Goal: Information Seeking & Learning: Learn about a topic

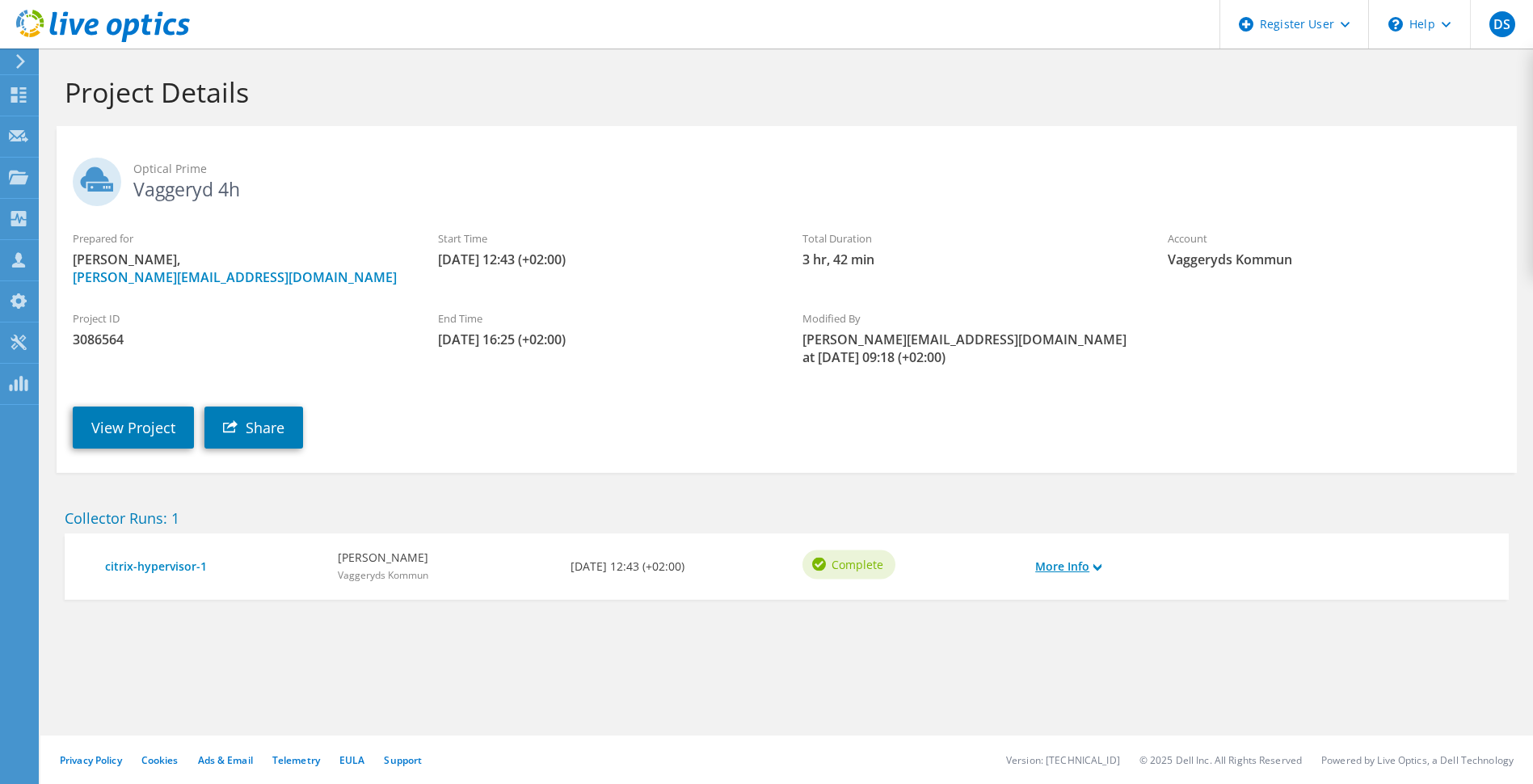
click at [1063, 557] on link "More Info" at bounding box center [1068, 566] width 66 height 18
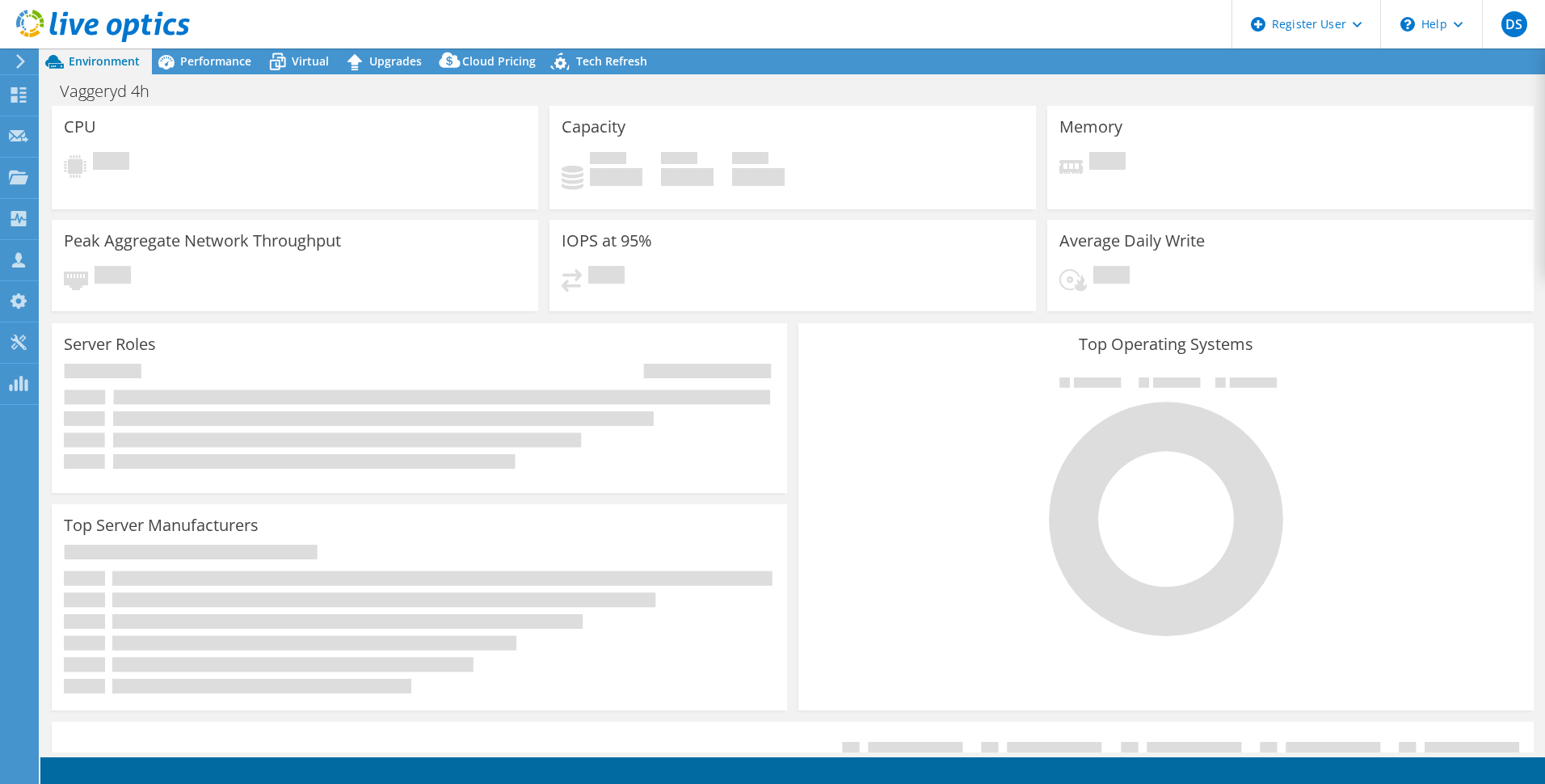
select select
select select "USD"
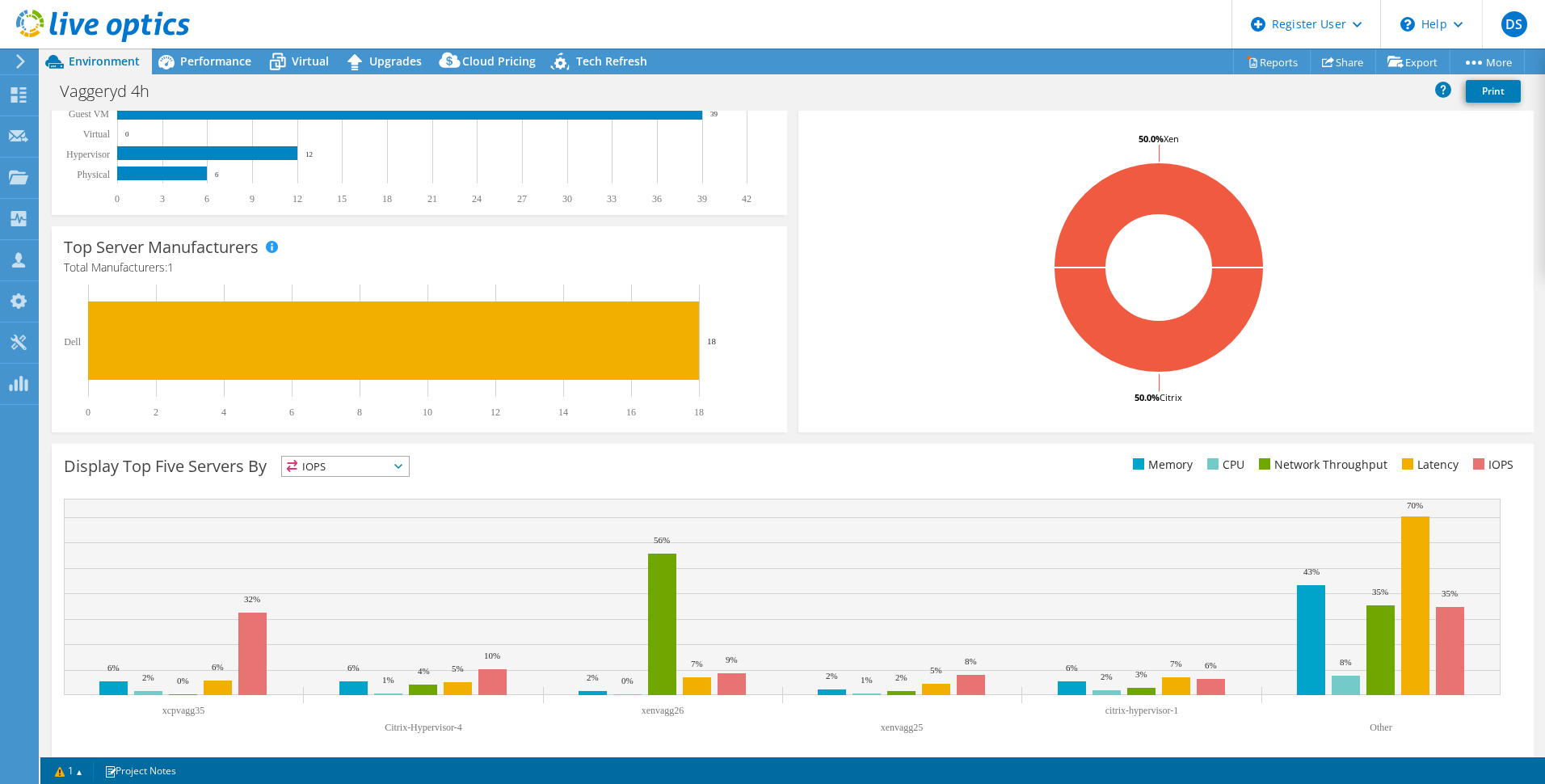
scroll to position [295, 0]
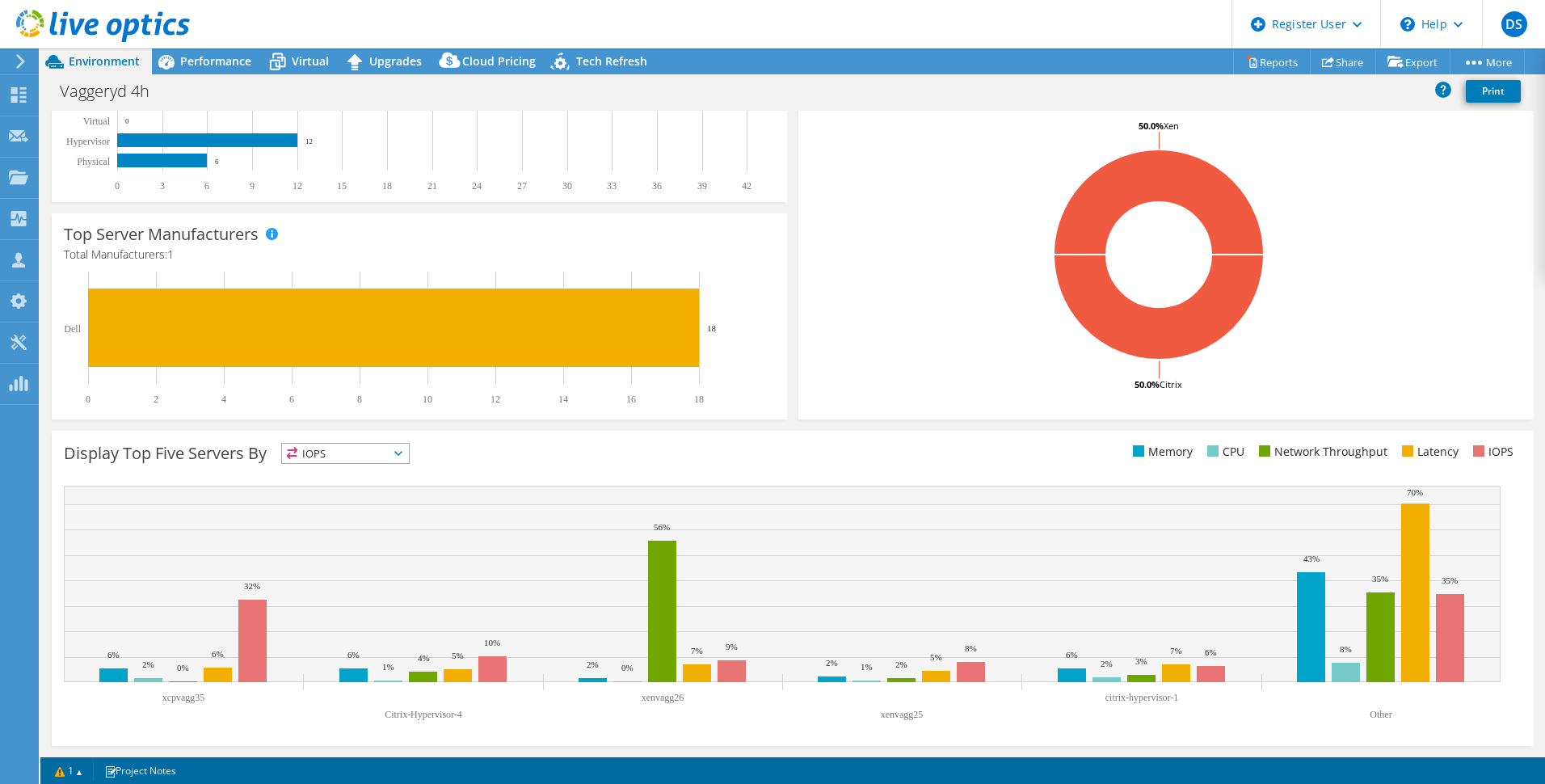
click at [402, 451] on icon at bounding box center [399, 452] width 8 height 5
click at [345, 514] on li "CPU" at bounding box center [346, 519] width 127 height 22
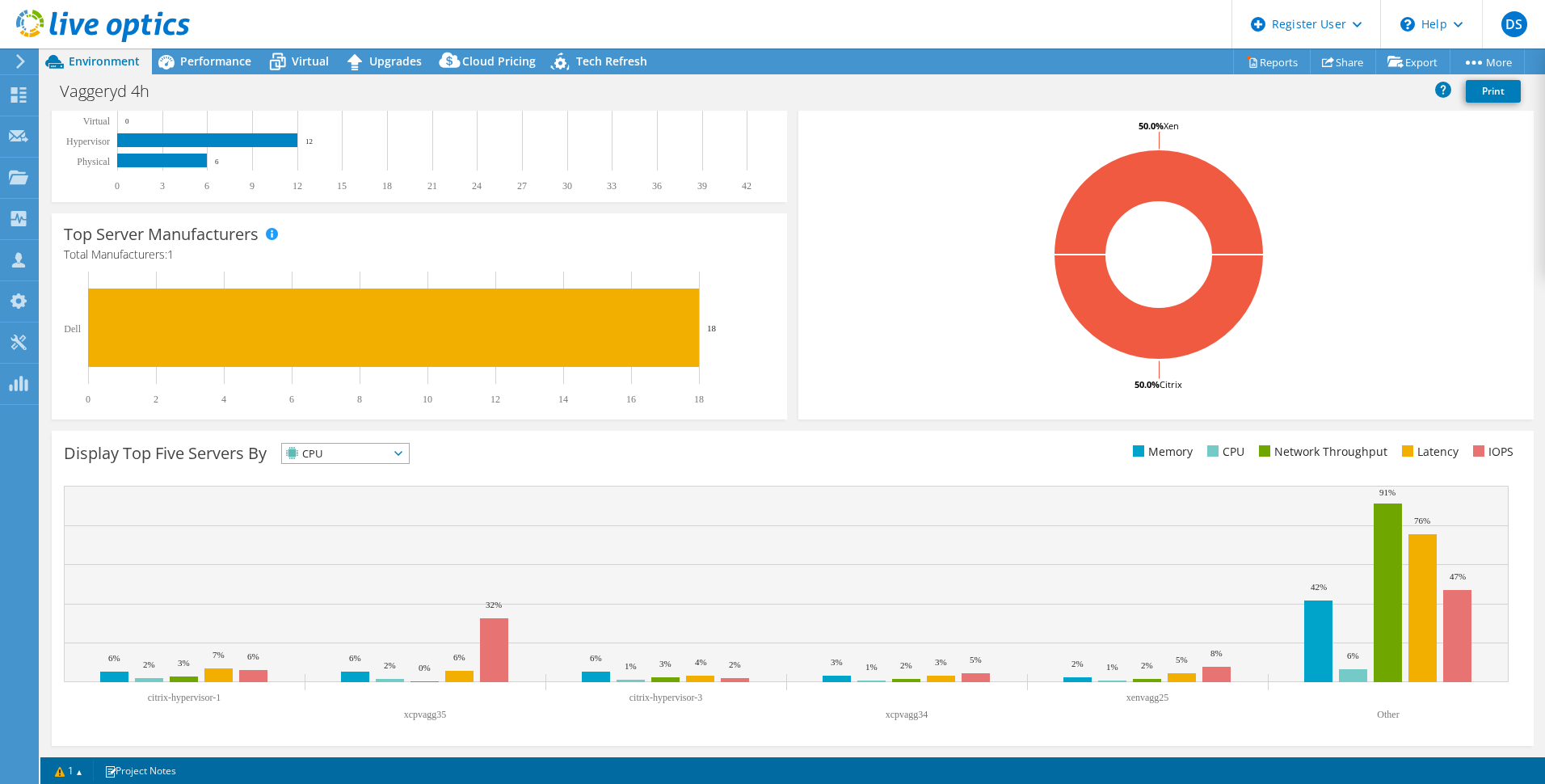
click at [409, 450] on span "CPU" at bounding box center [346, 453] width 127 height 20
click at [366, 490] on li "Memory" at bounding box center [346, 497] width 127 height 22
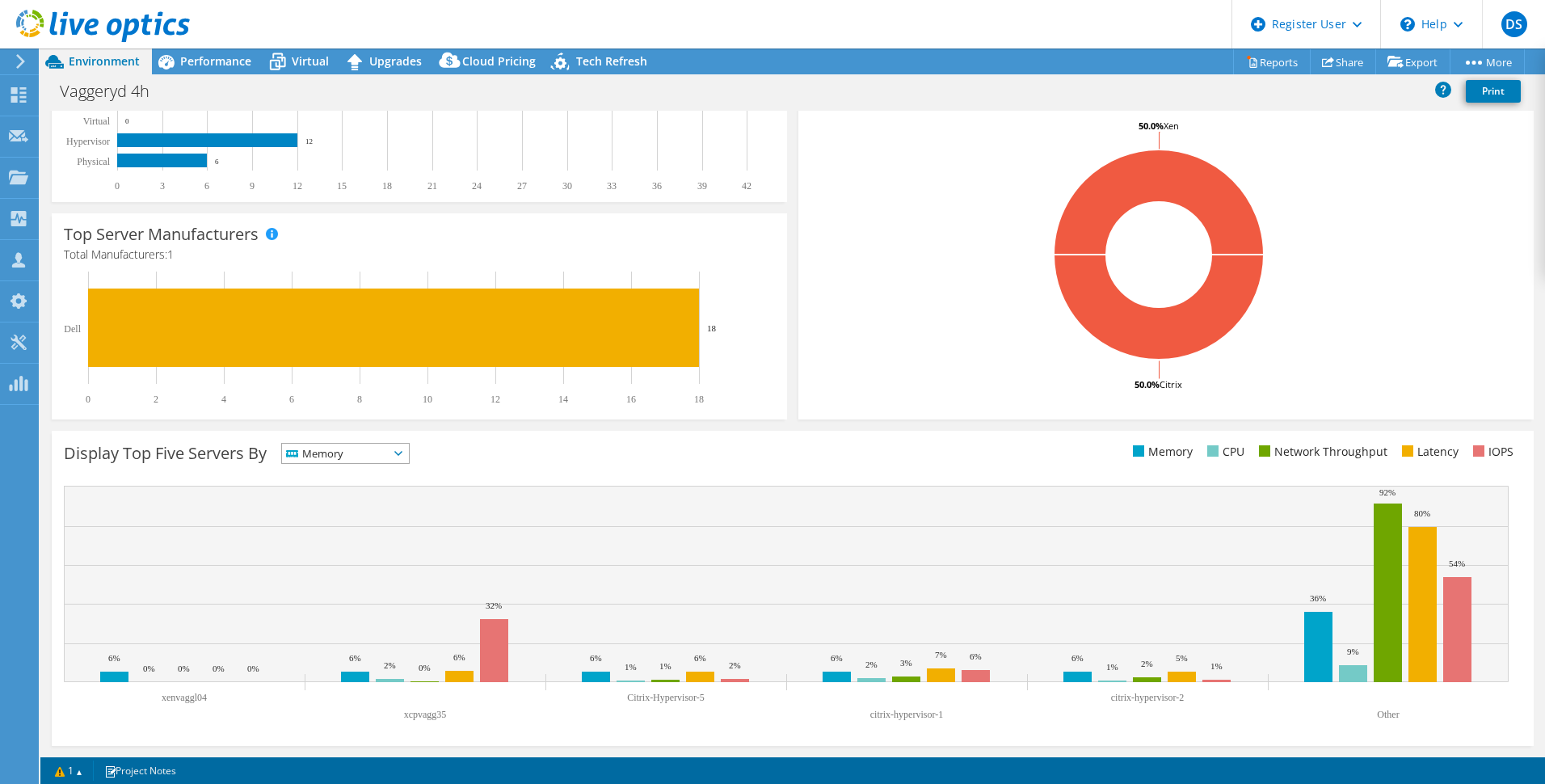
click at [402, 453] on icon at bounding box center [399, 452] width 8 height 5
click at [499, 454] on div "Display Top Five Servers By Memory IOPS" at bounding box center [428, 456] width 729 height 27
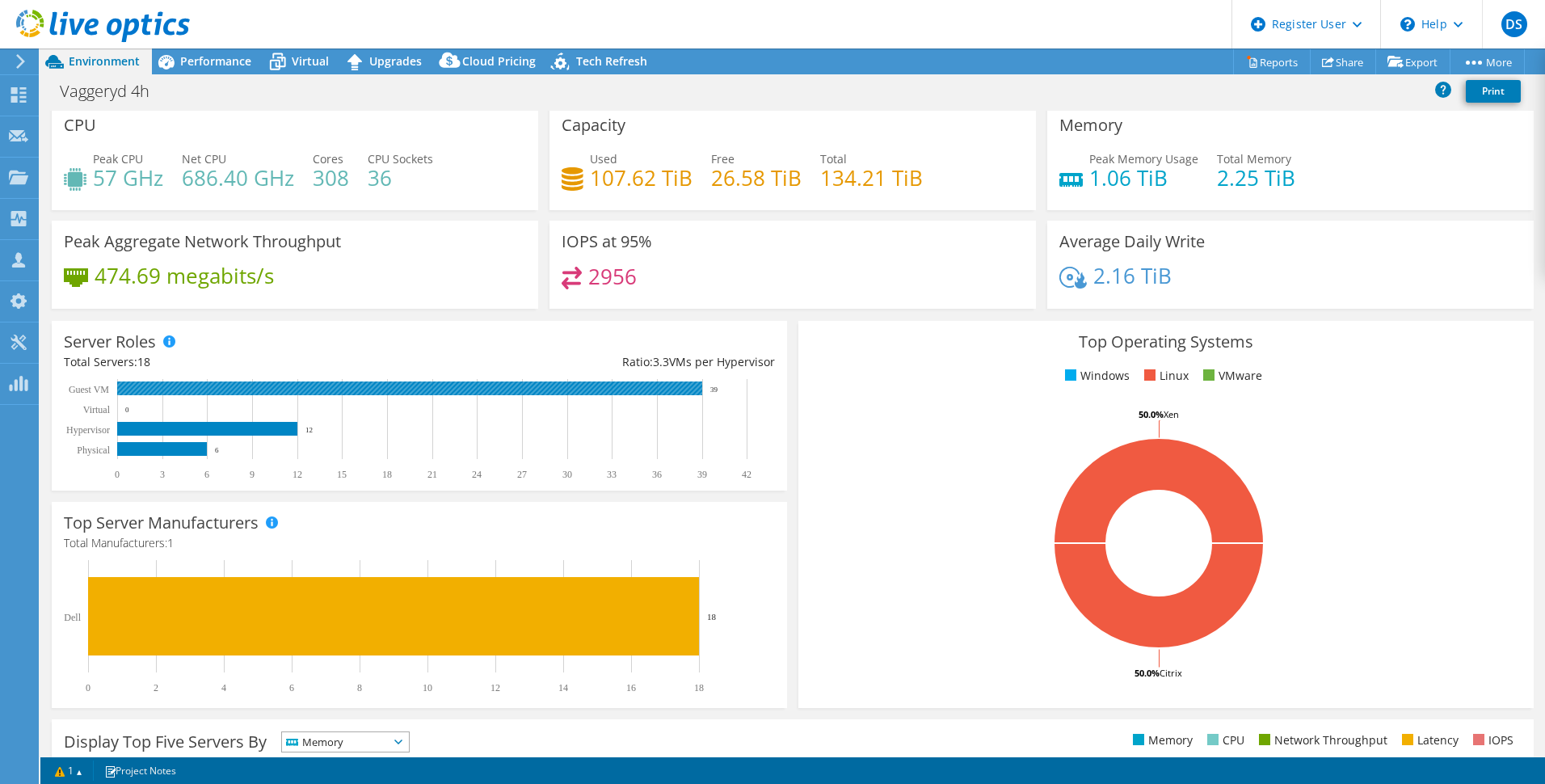
scroll to position [0, 0]
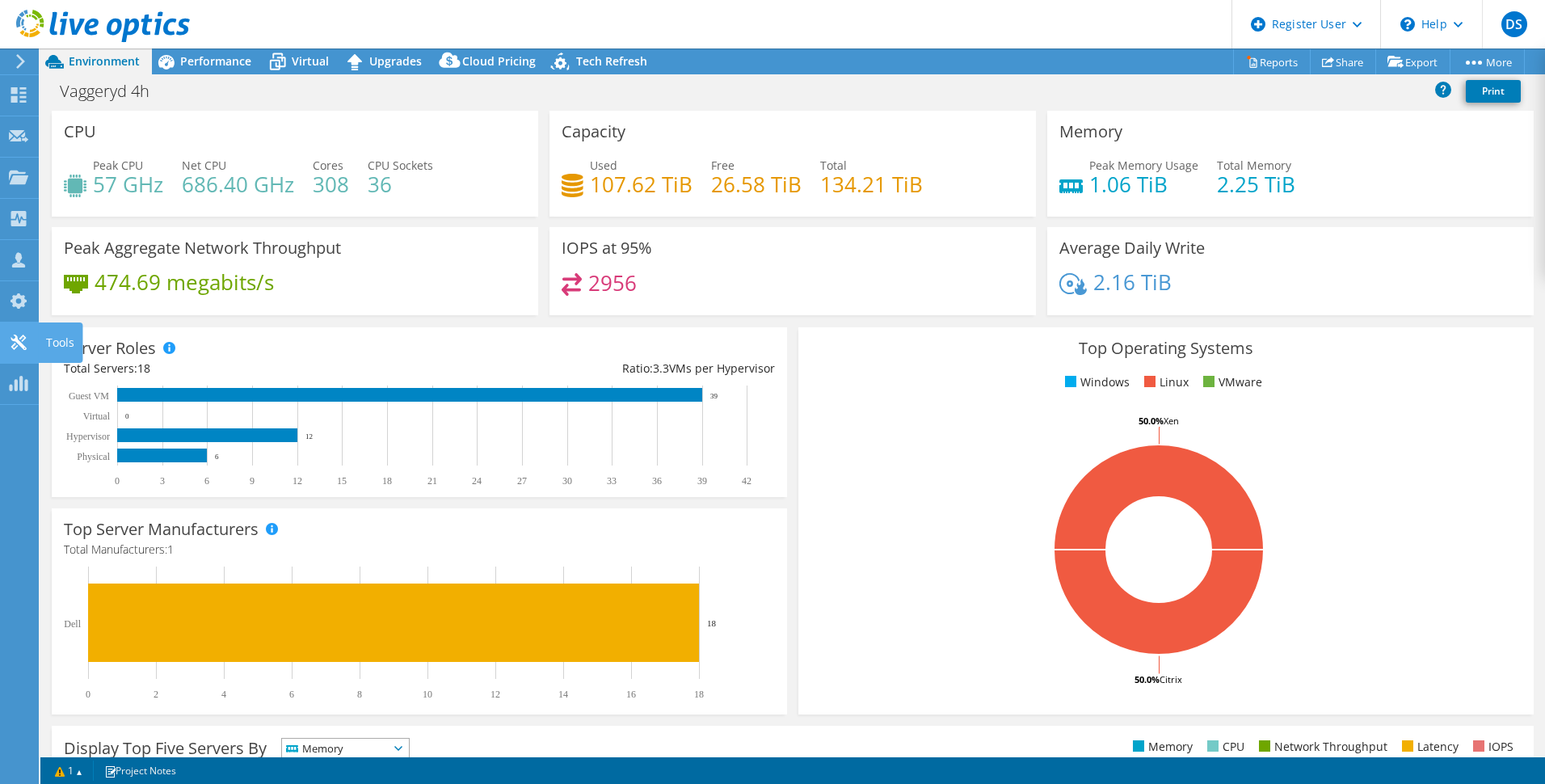
click at [13, 337] on icon at bounding box center [19, 342] width 20 height 16
click at [212, 64] on span "Performance" at bounding box center [216, 60] width 72 height 16
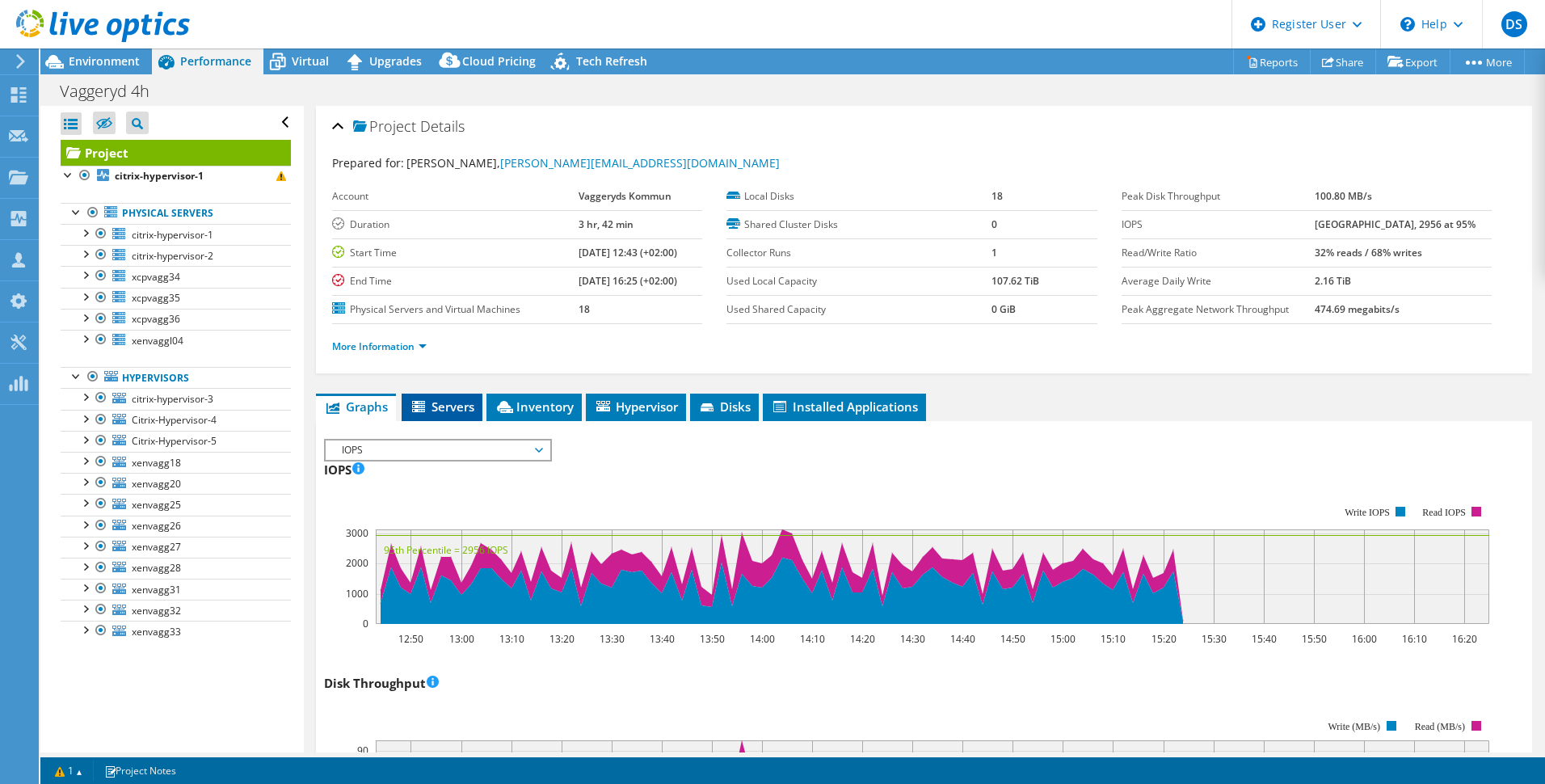
click at [434, 399] on span "Servers" at bounding box center [442, 406] width 65 height 16
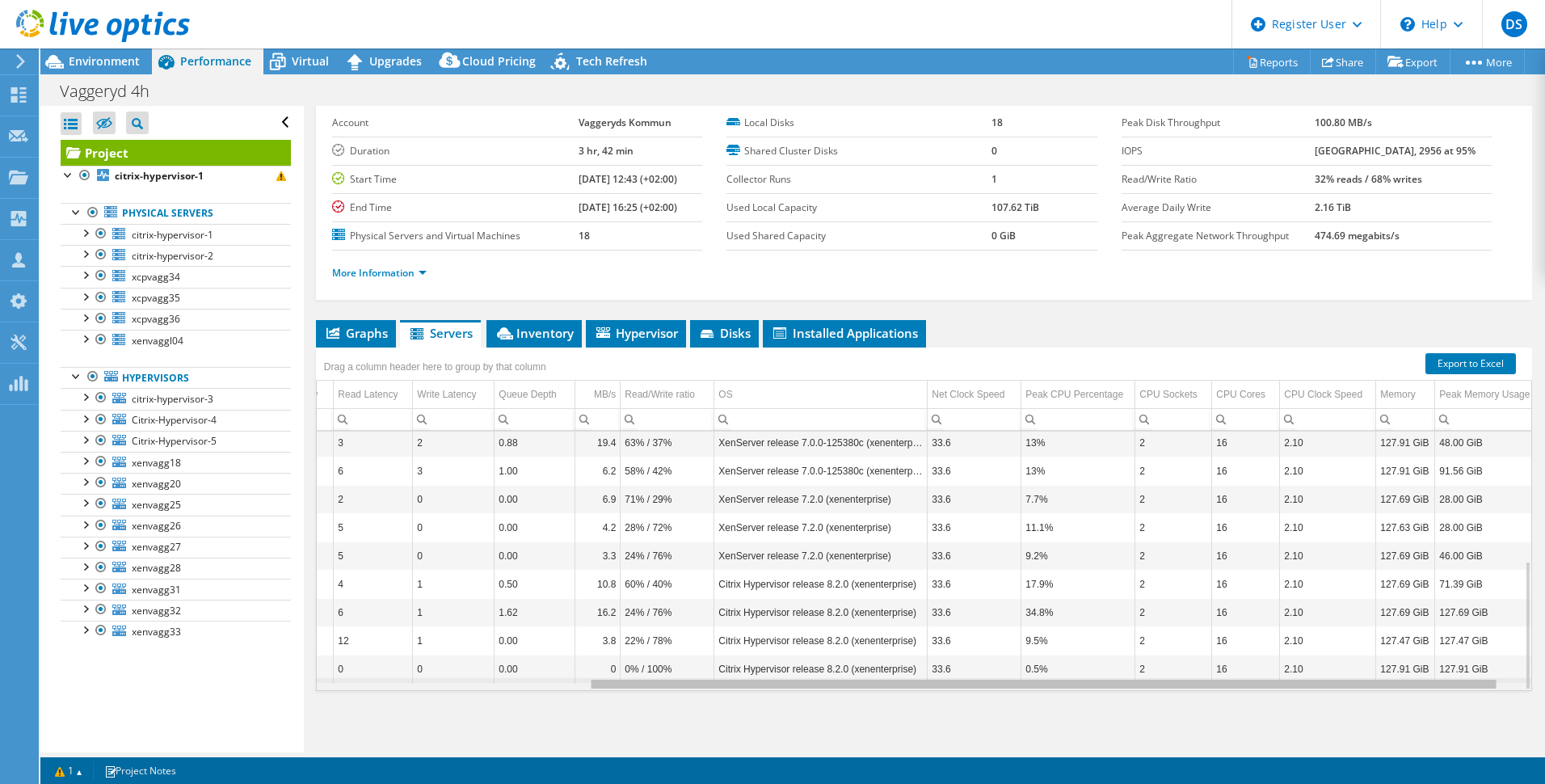
scroll to position [0, 355]
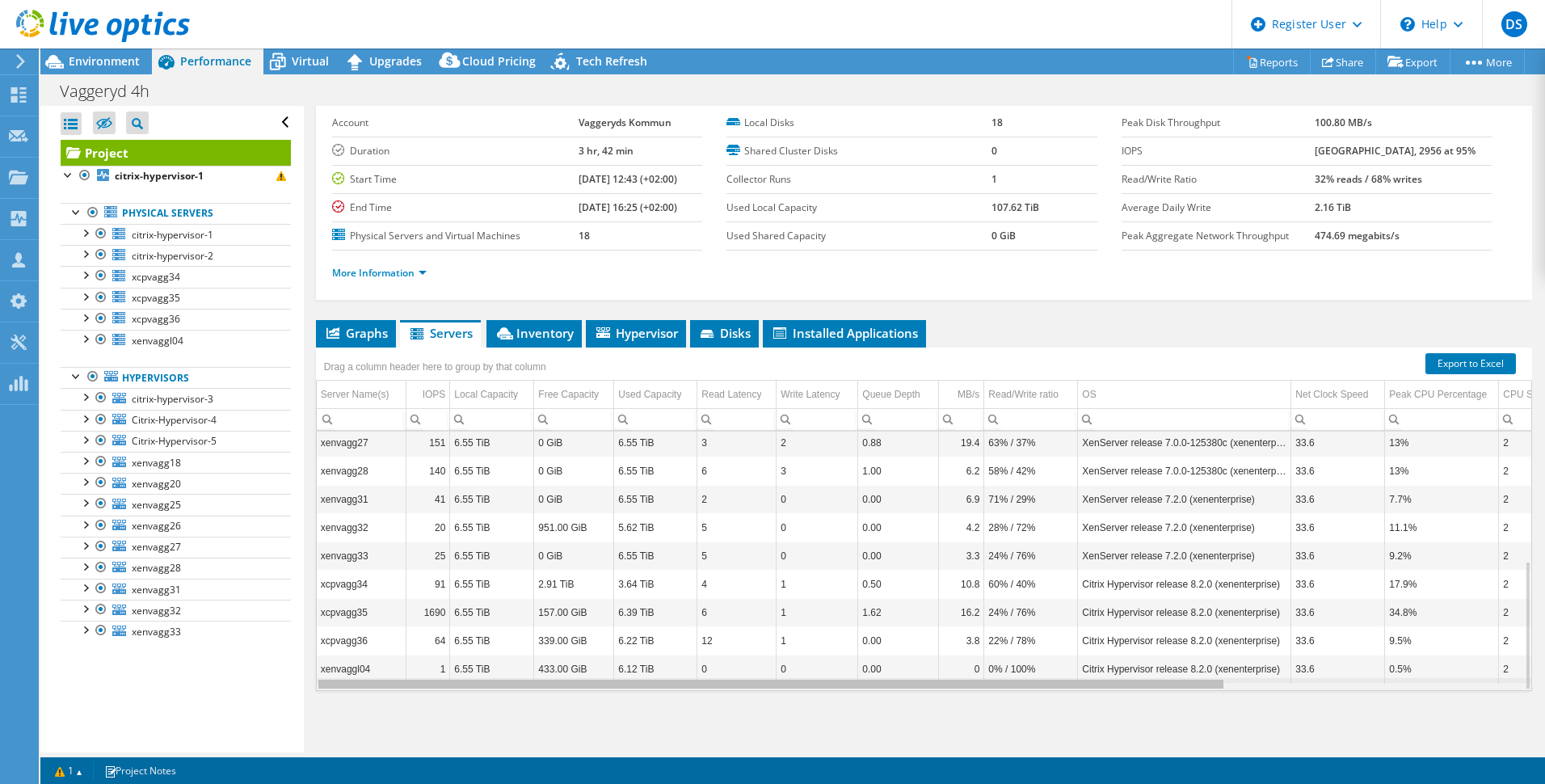
drag, startPoint x: 1011, startPoint y: 686, endPoint x: 822, endPoint y: 580, distance: 216.7
click at [948, 684] on body "DS Dell User Daniel Sandelin Daniel.Sandelin@Dell.com Dell My Profile Log Out \…" at bounding box center [772, 392] width 1545 height 784
click at [543, 331] on span "Inventory" at bounding box center [533, 333] width 79 height 16
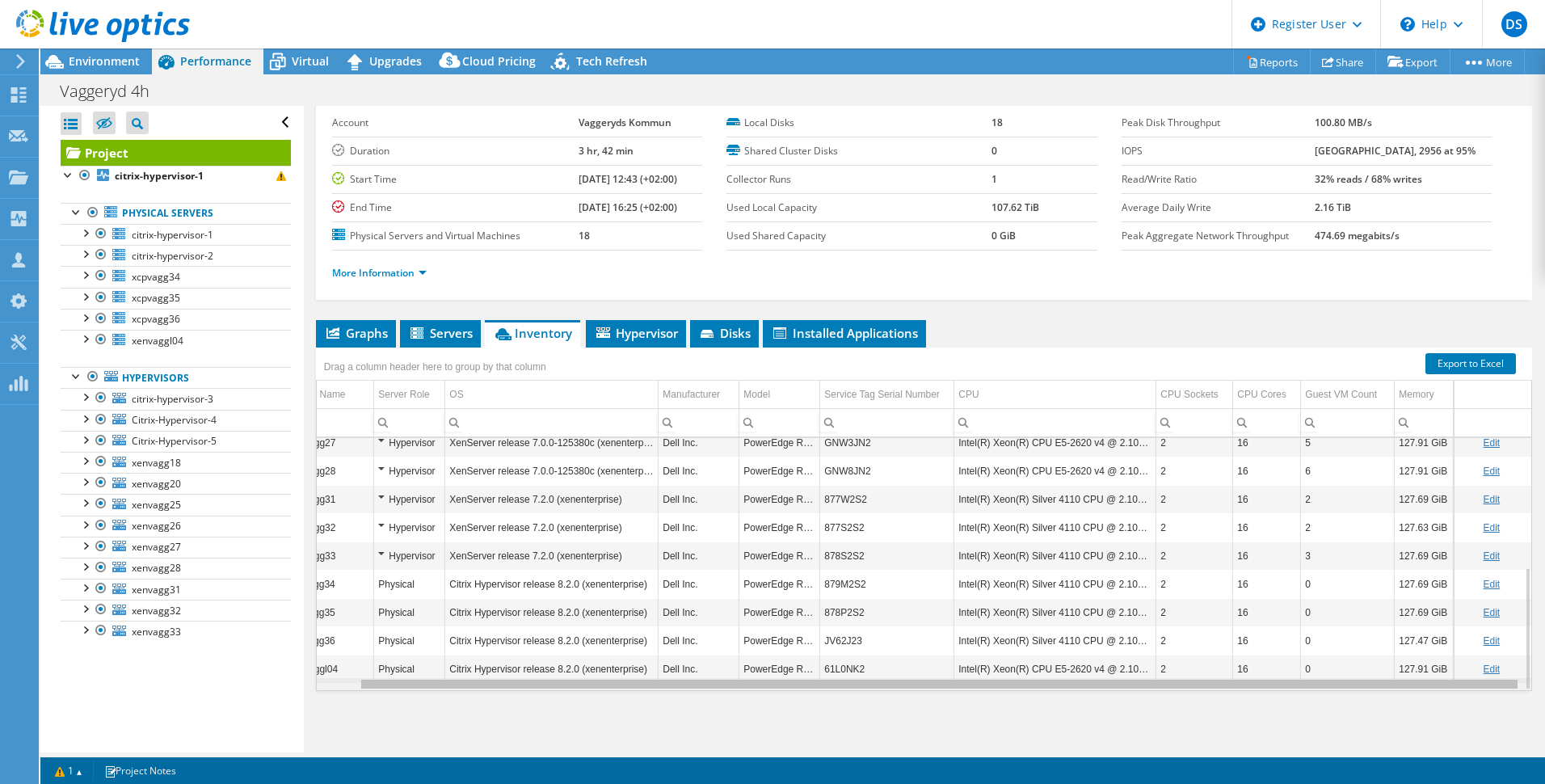
drag, startPoint x: 1033, startPoint y: 684, endPoint x: 1114, endPoint y: 686, distance: 81.0
click at [1114, 686] on body "DS Dell User Daniel Sandelin Daniel.Sandelin@Dell.com Dell My Profile Log Out \…" at bounding box center [772, 392] width 1545 height 784
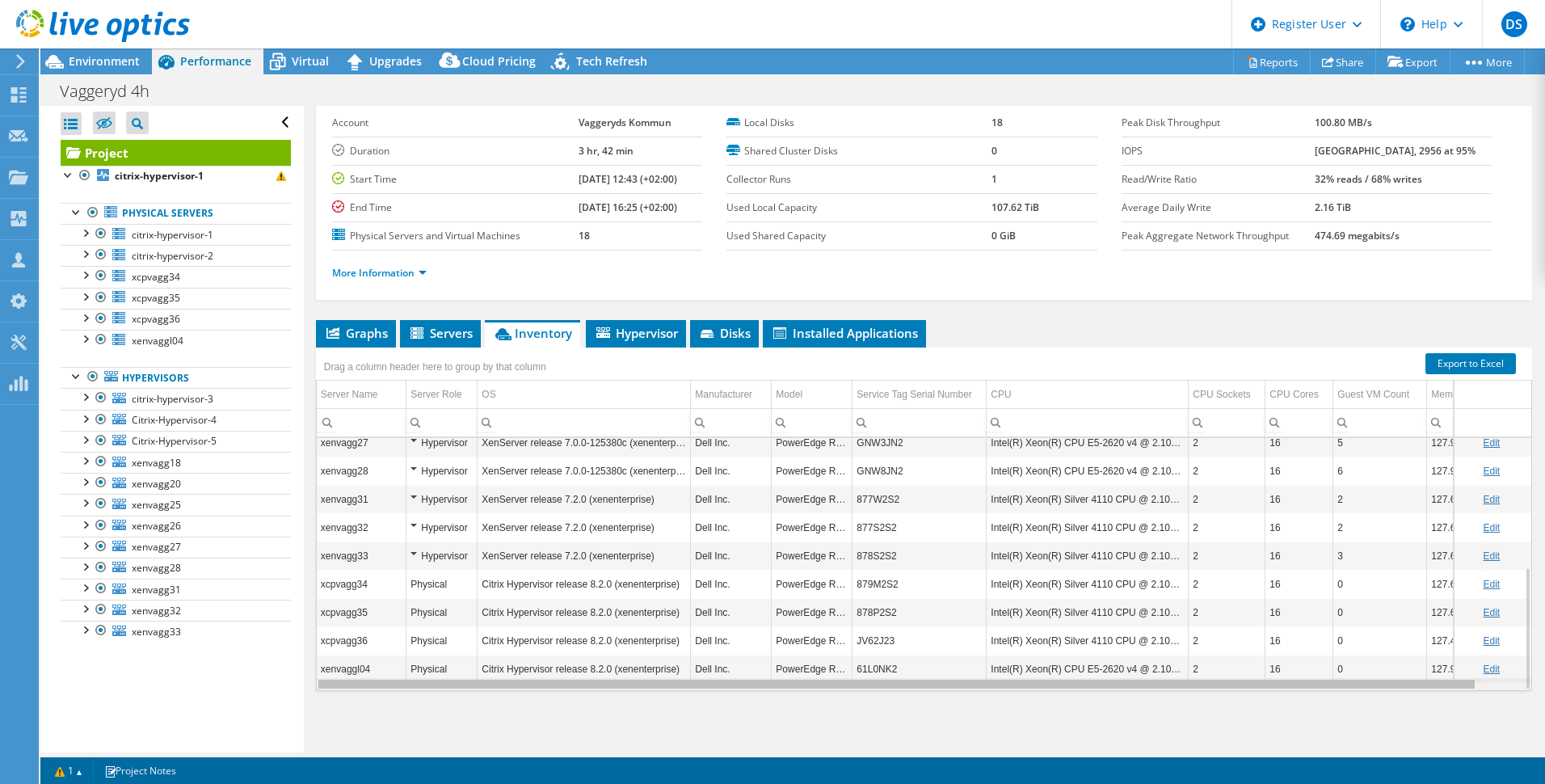
drag, startPoint x: 557, startPoint y: 687, endPoint x: 469, endPoint y: 688, distance: 88.0
click at [469, 688] on body "DS Dell User Daniel Sandelin Daniel.Sandelin@Dell.com Dell My Profile Log Out \…" at bounding box center [772, 392] width 1545 height 784
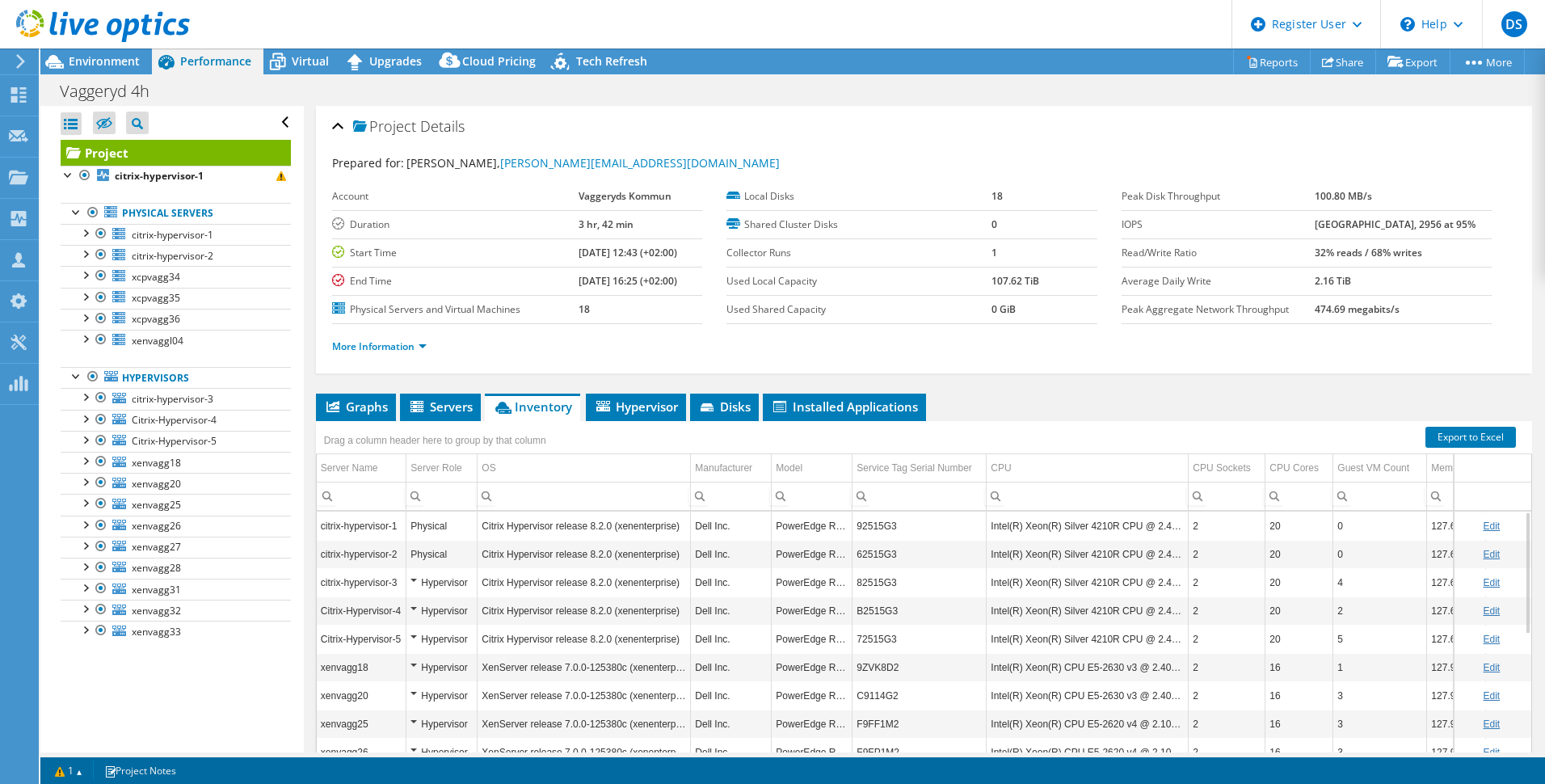
click at [413, 580] on div "Hypervisor" at bounding box center [441, 582] width 62 height 20
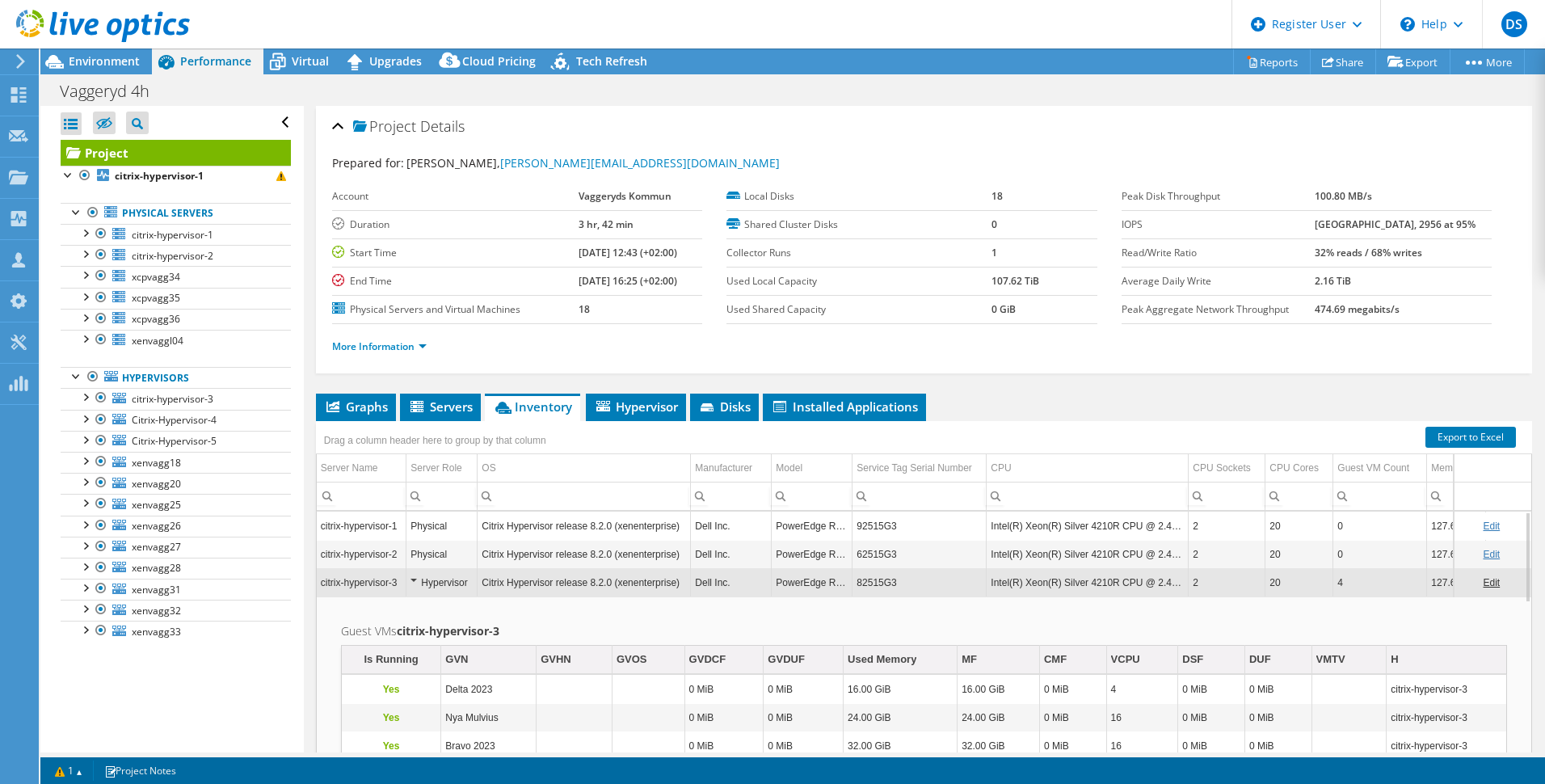
click at [412, 580] on div "Hypervisor" at bounding box center [441, 582] width 62 height 20
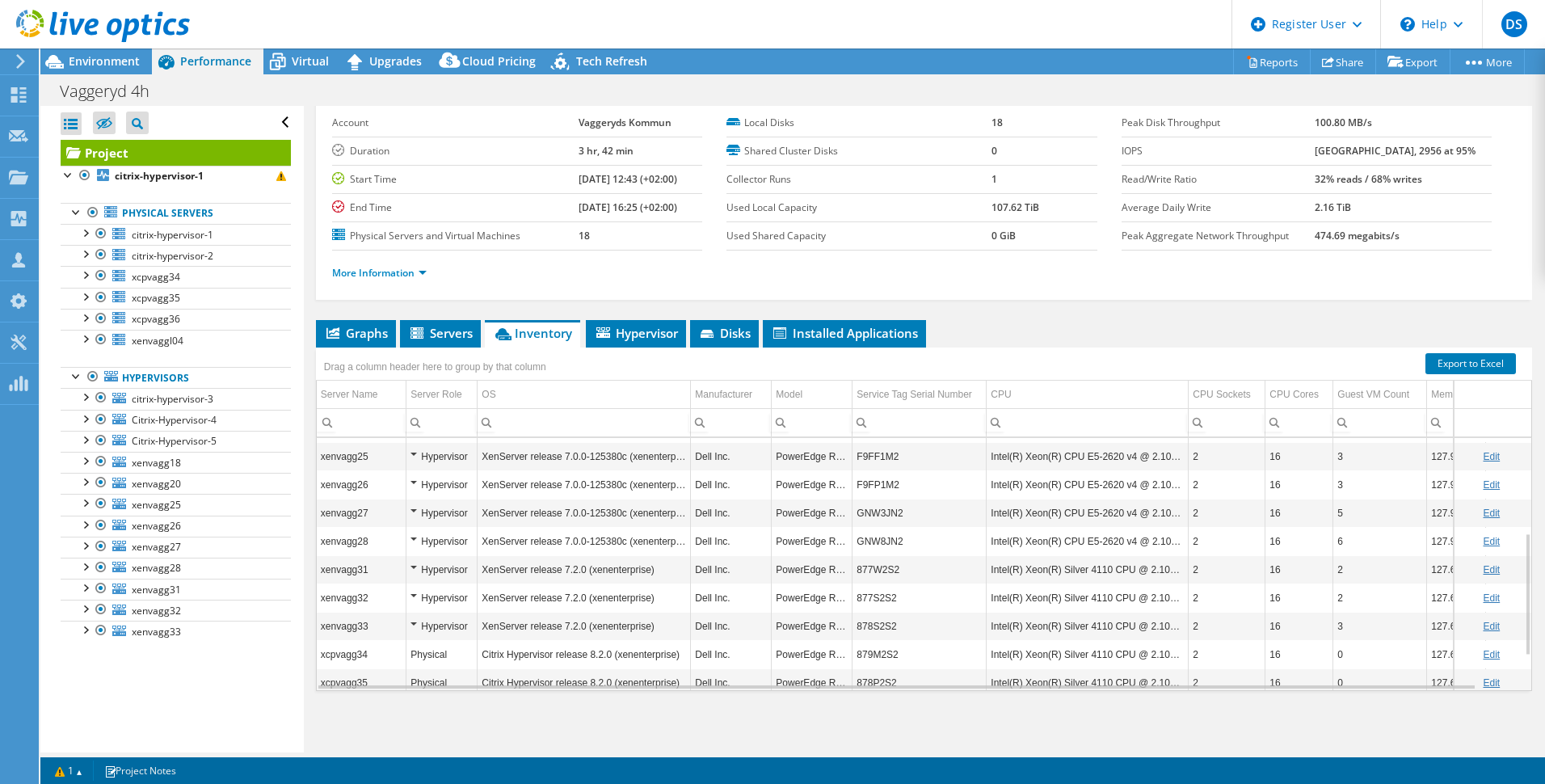
scroll to position [264, 0]
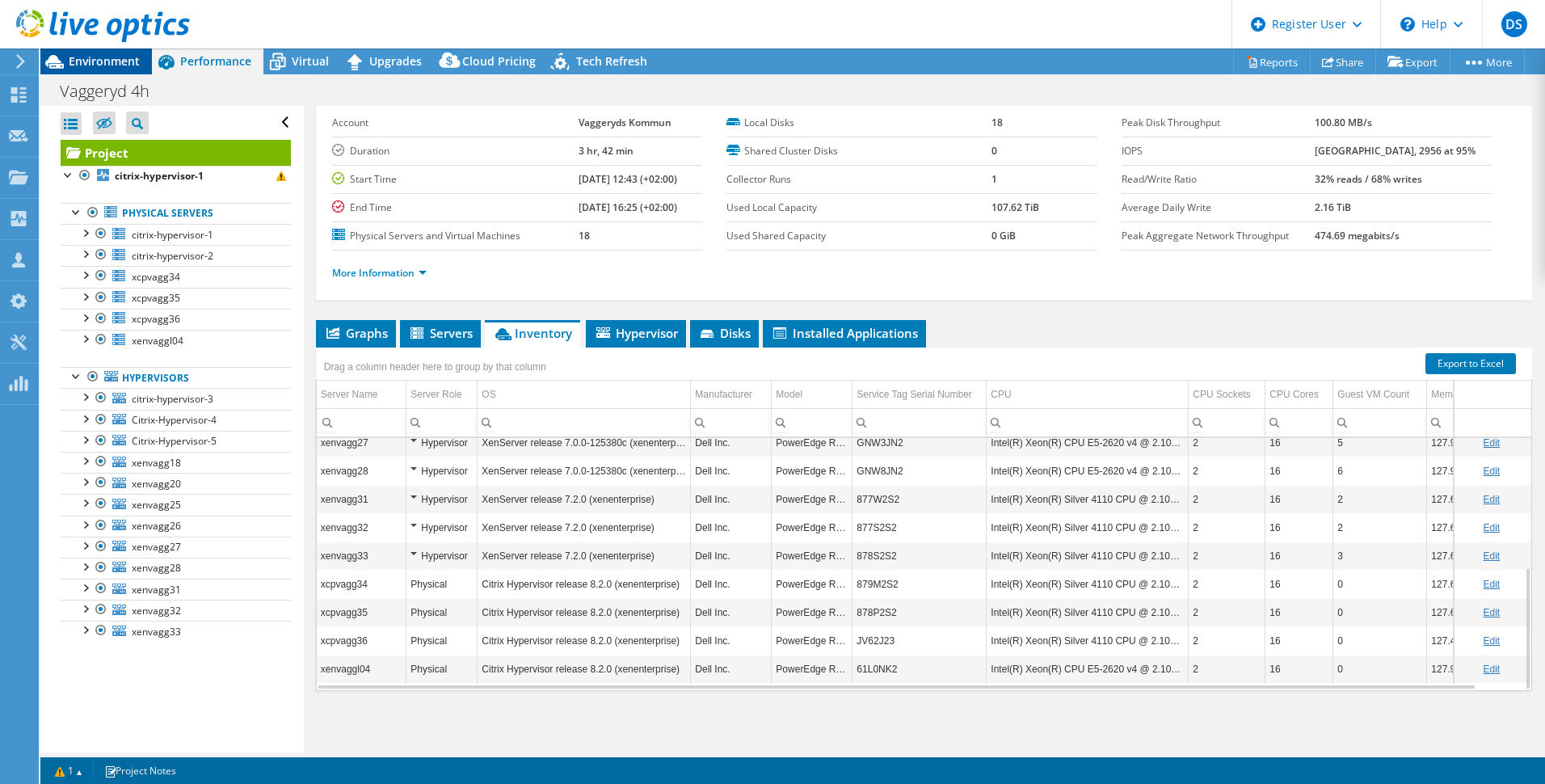
click at [124, 59] on span "Environment" at bounding box center [104, 60] width 72 height 16
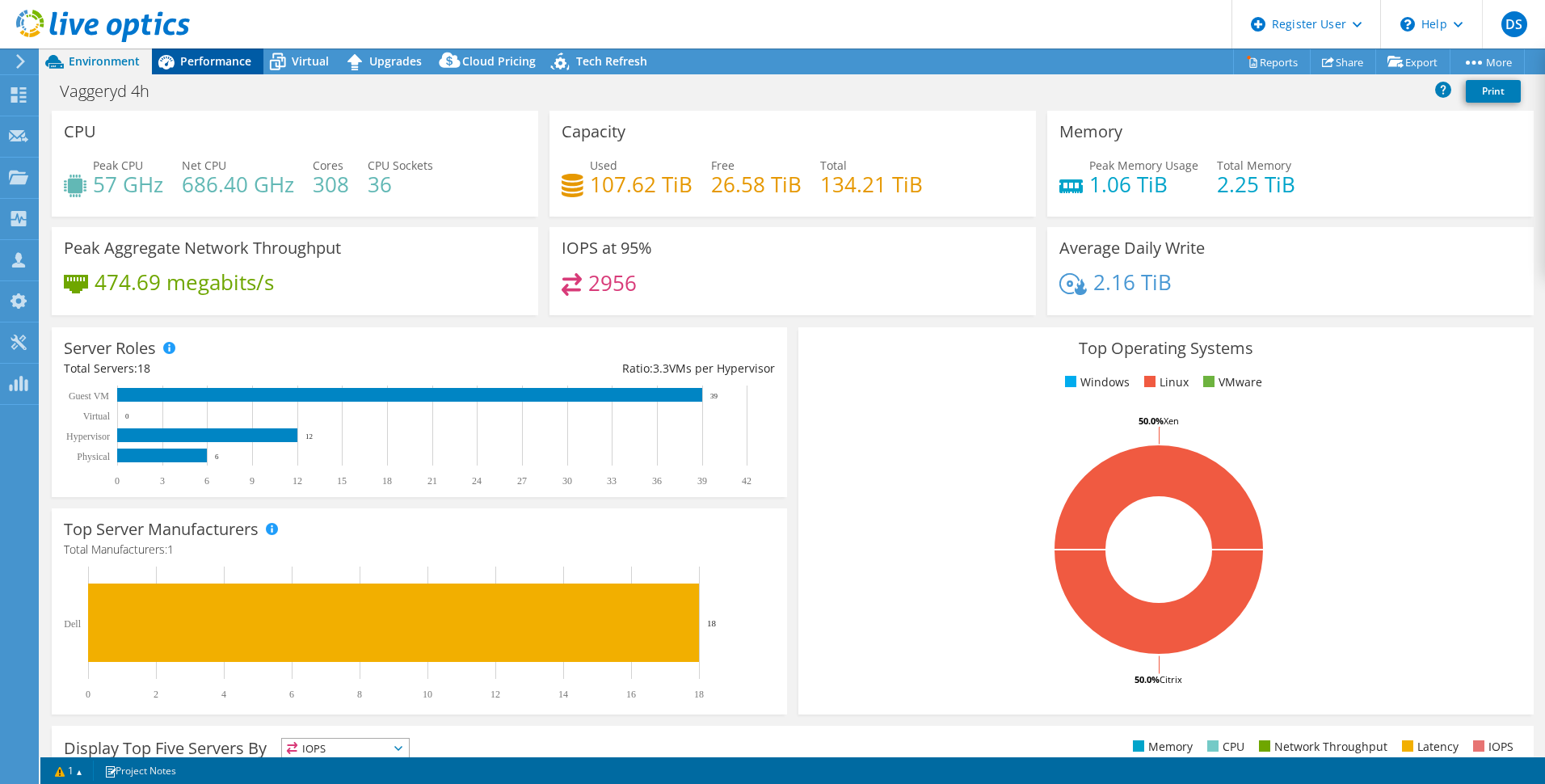
click at [208, 59] on span "Performance" at bounding box center [216, 60] width 72 height 16
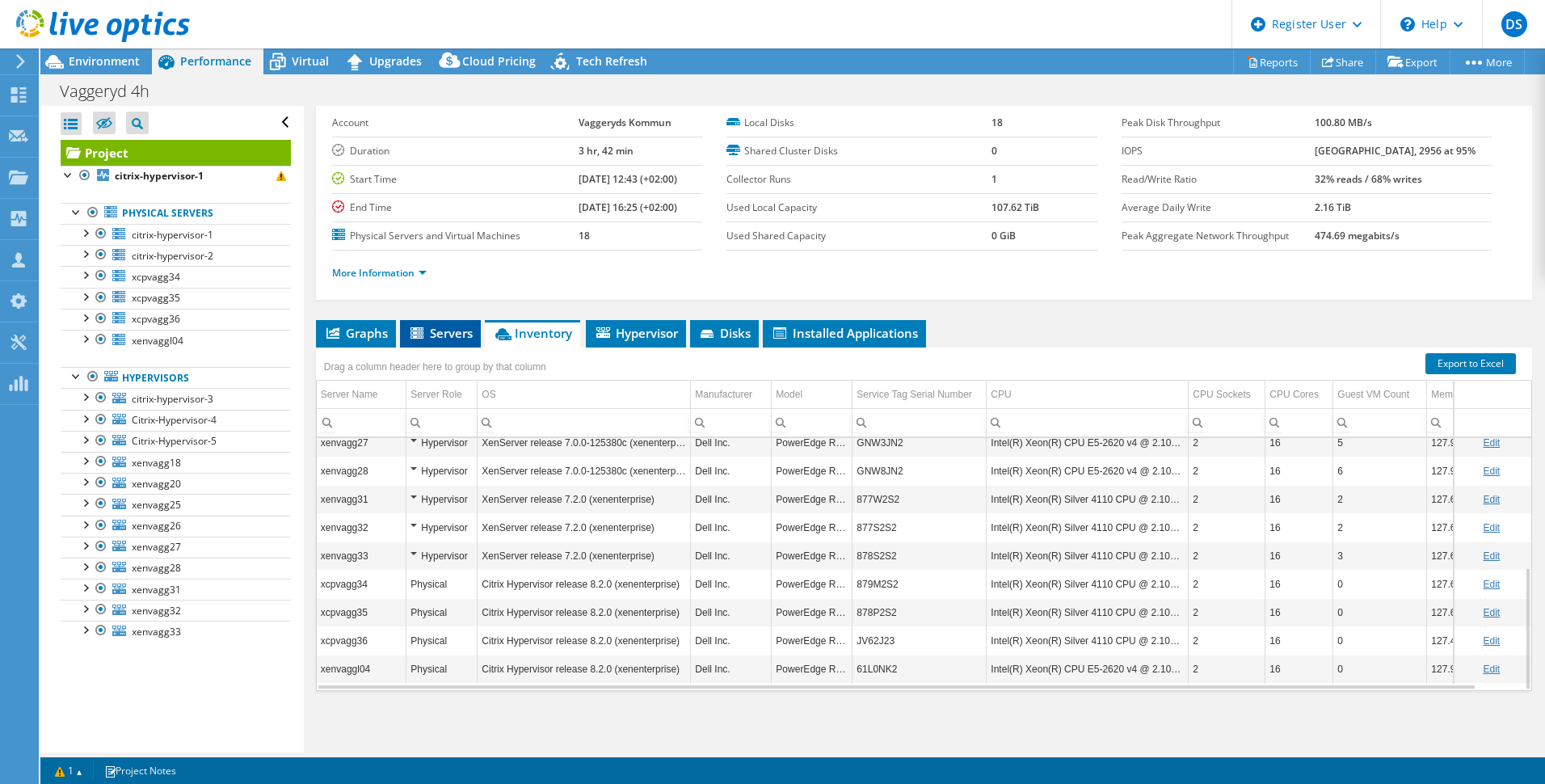
click at [437, 335] on span "Servers" at bounding box center [440, 333] width 65 height 16
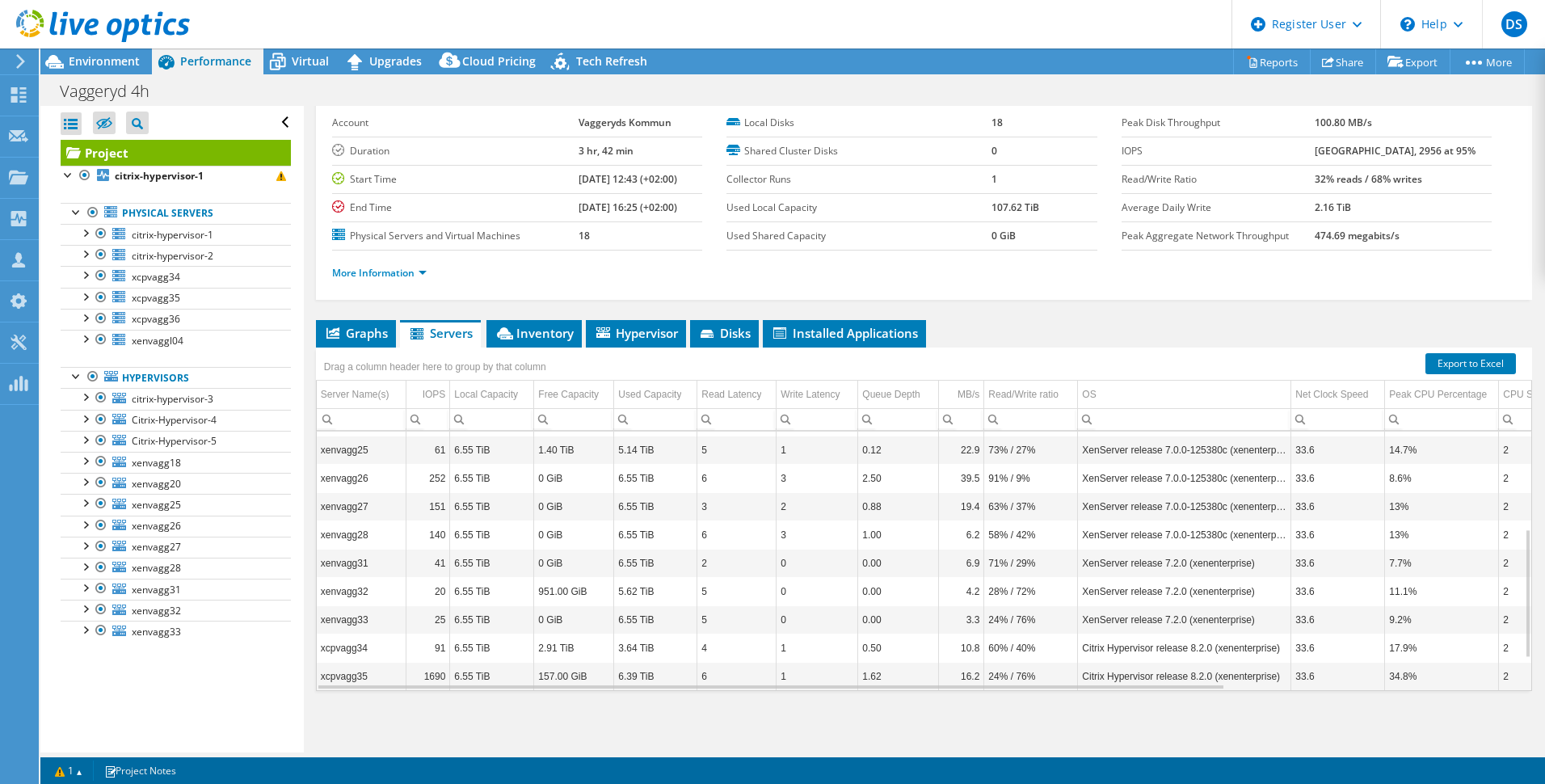
scroll to position [258, 0]
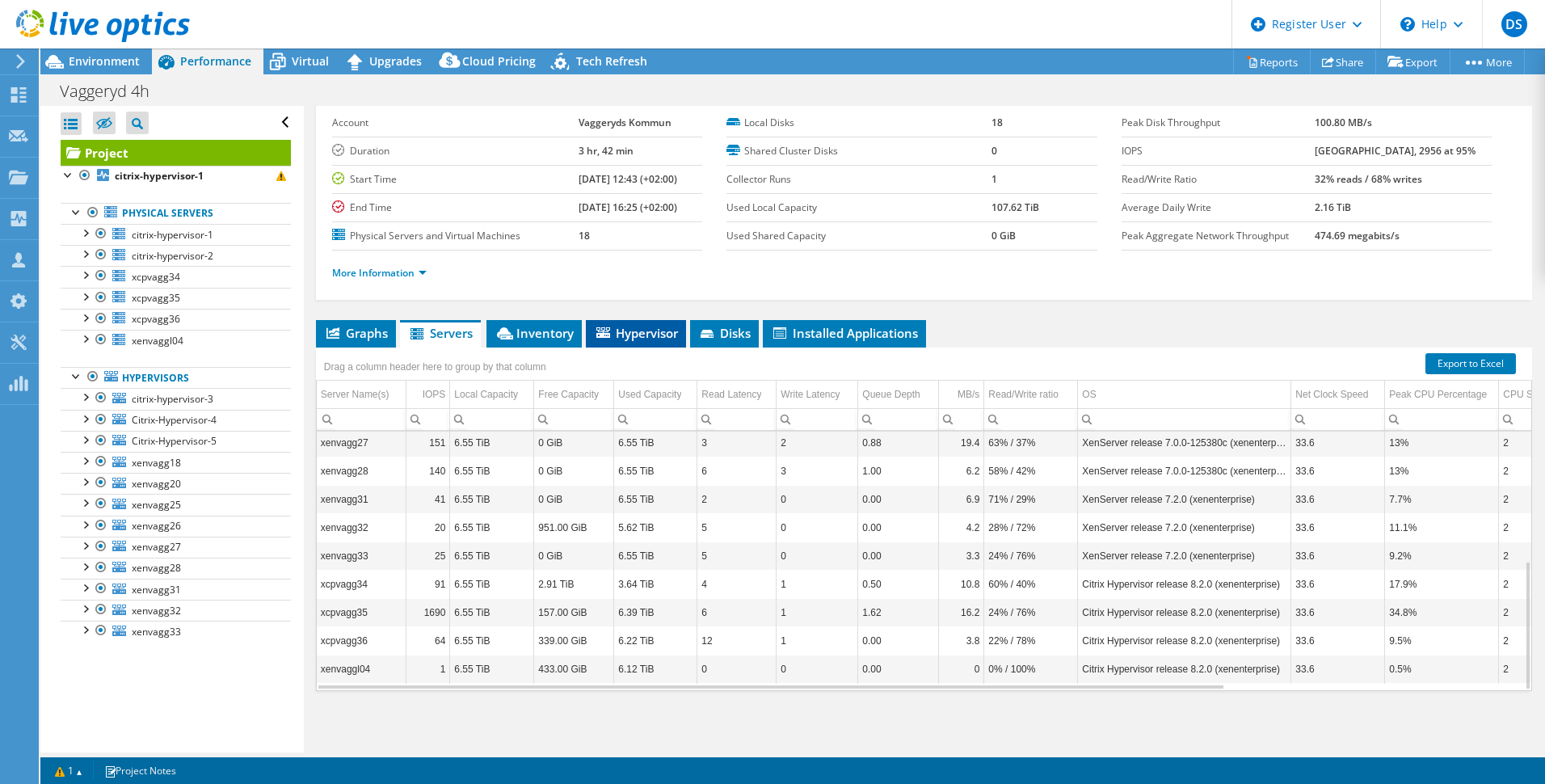
click at [628, 328] on span "Hypervisor" at bounding box center [635, 333] width 84 height 16
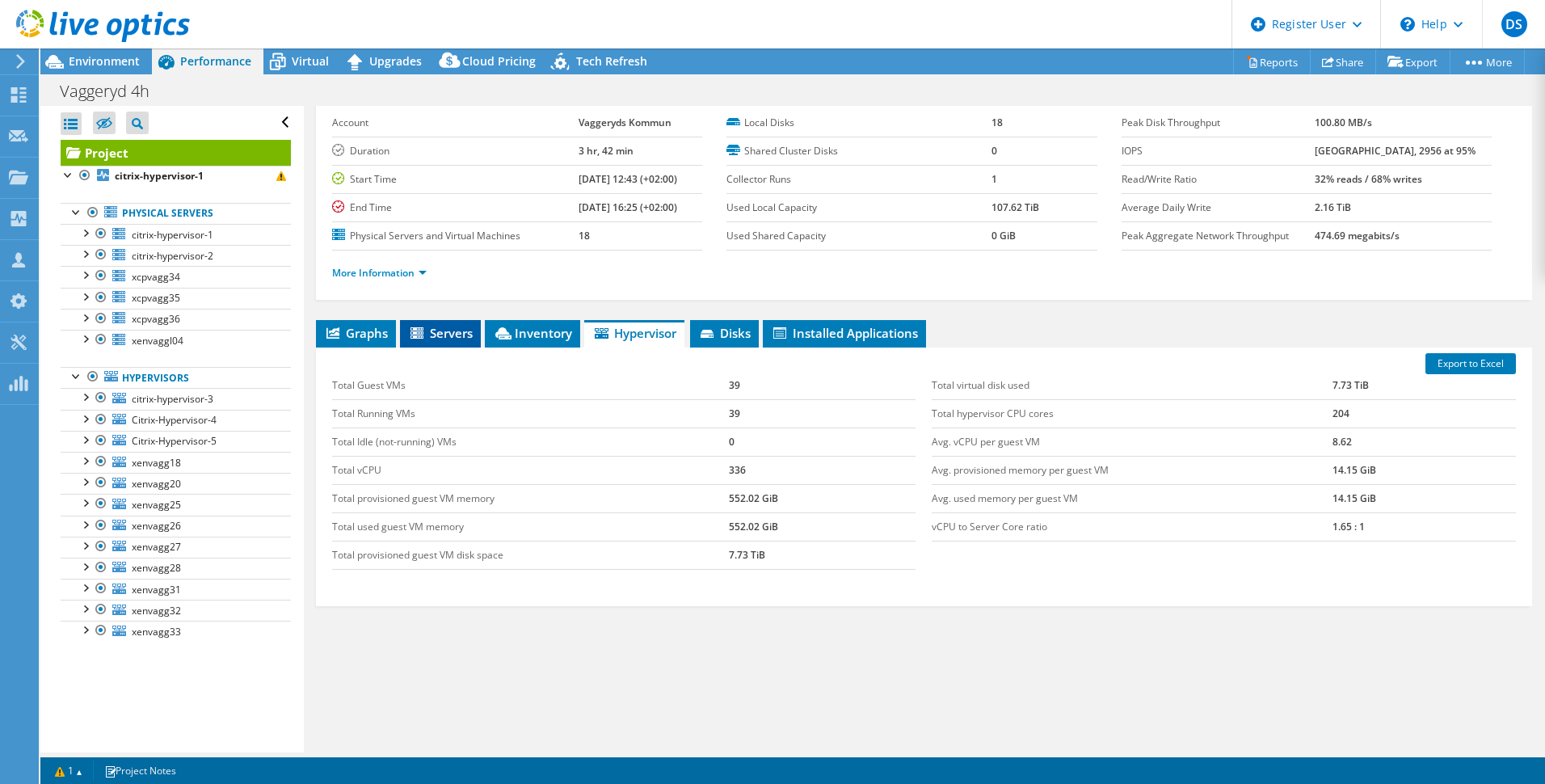
click at [458, 335] on span "Servers" at bounding box center [440, 333] width 65 height 16
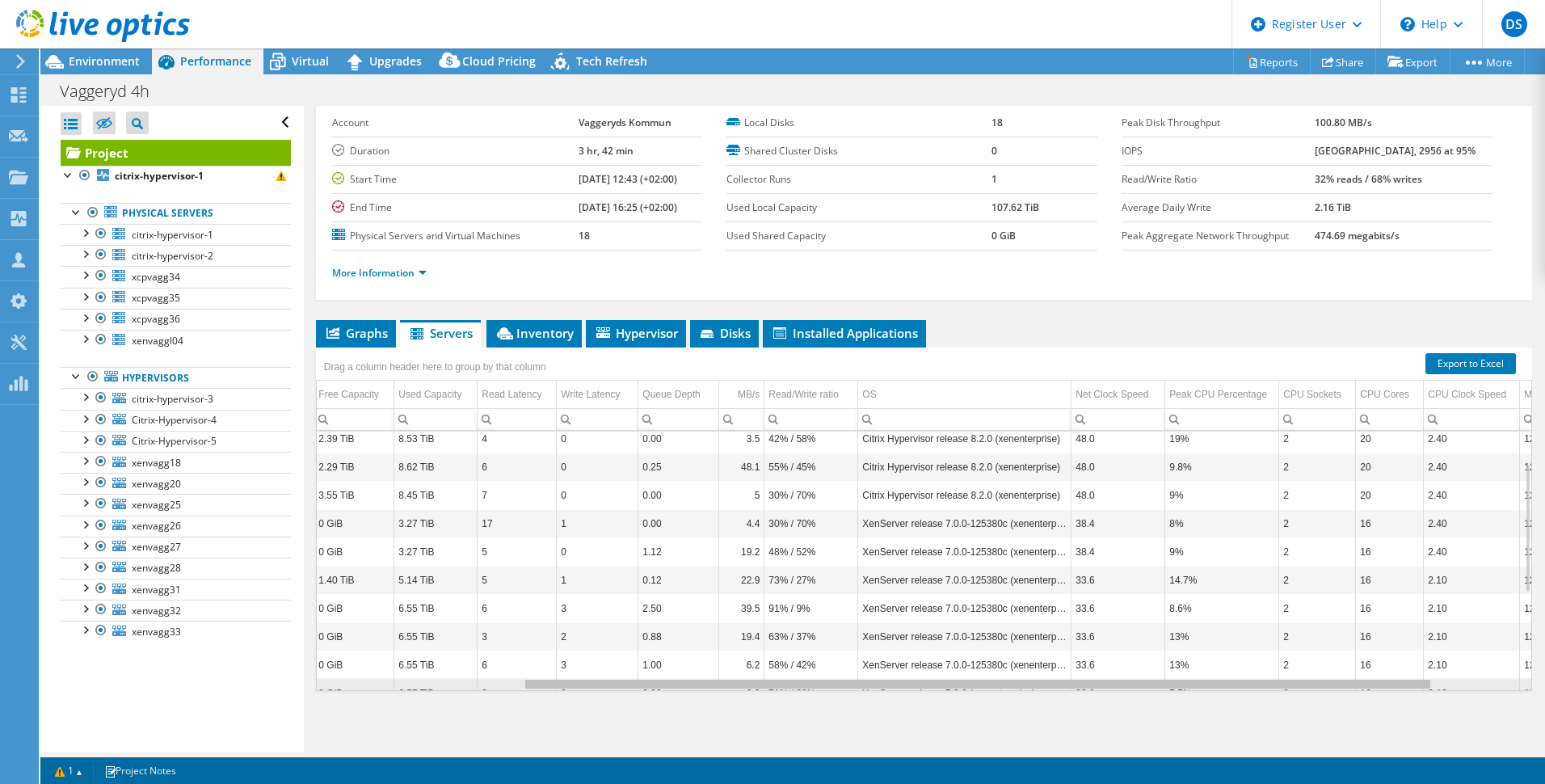
scroll to position [0, 274]
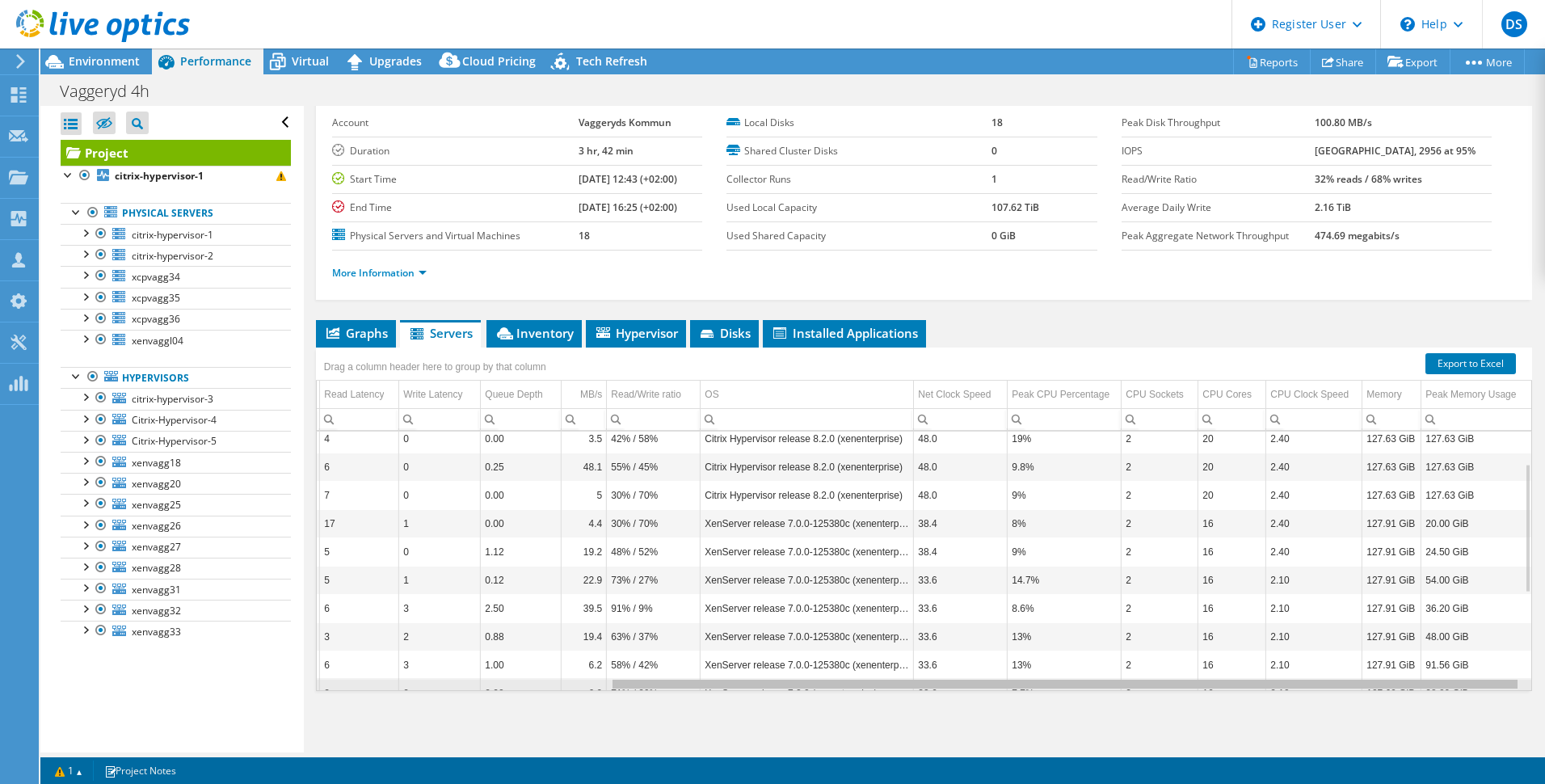
drag, startPoint x: 1186, startPoint y: 686, endPoint x: 1501, endPoint y: 683, distance: 315.0
click at [1501, 683] on body "DS Dell User Daniel Sandelin Daniel.Sandelin@Dell.com Dell My Profile Log Out \…" at bounding box center [772, 392] width 1545 height 784
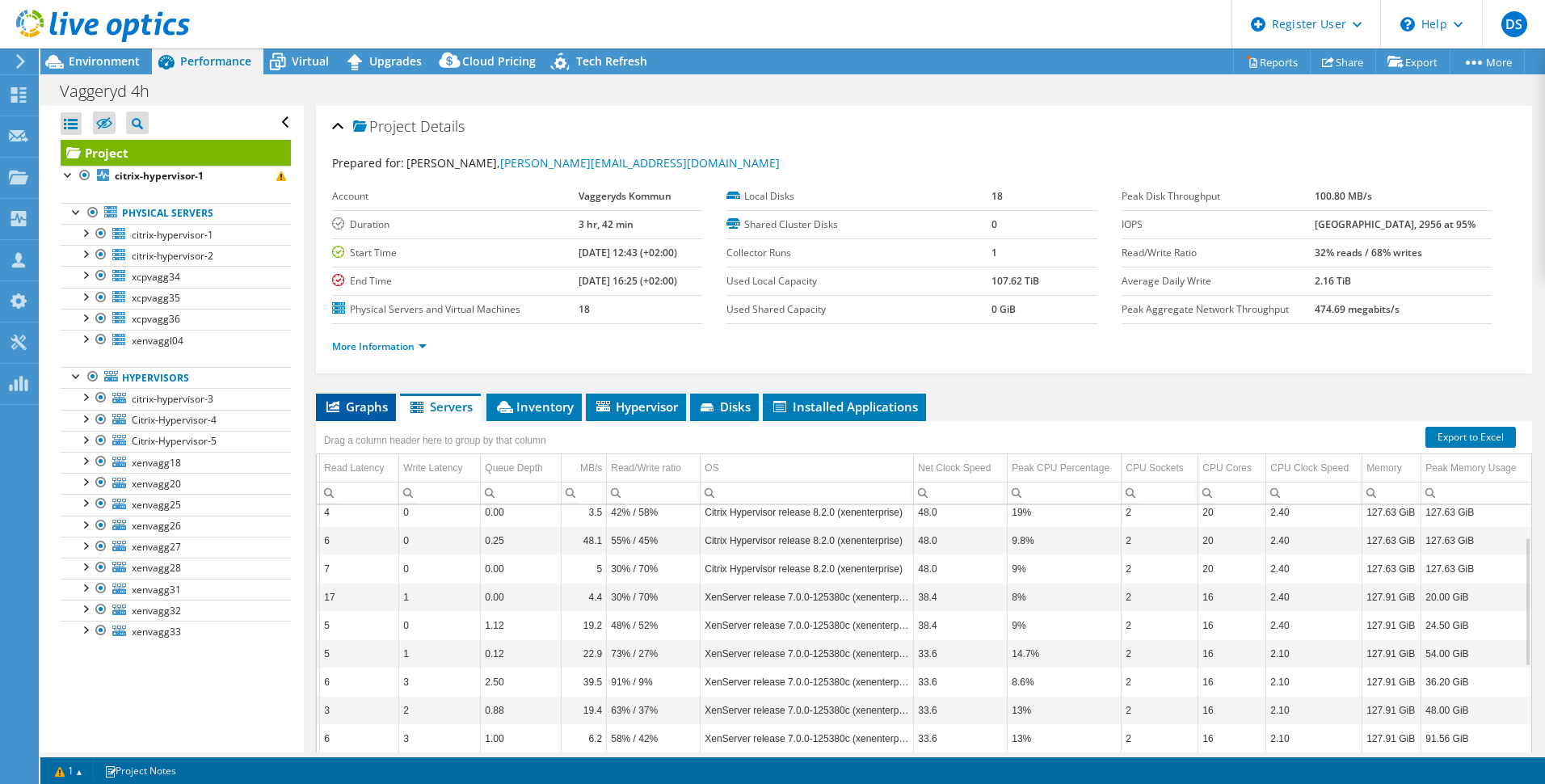
click at [361, 408] on span "Graphs" at bounding box center [356, 406] width 64 height 16
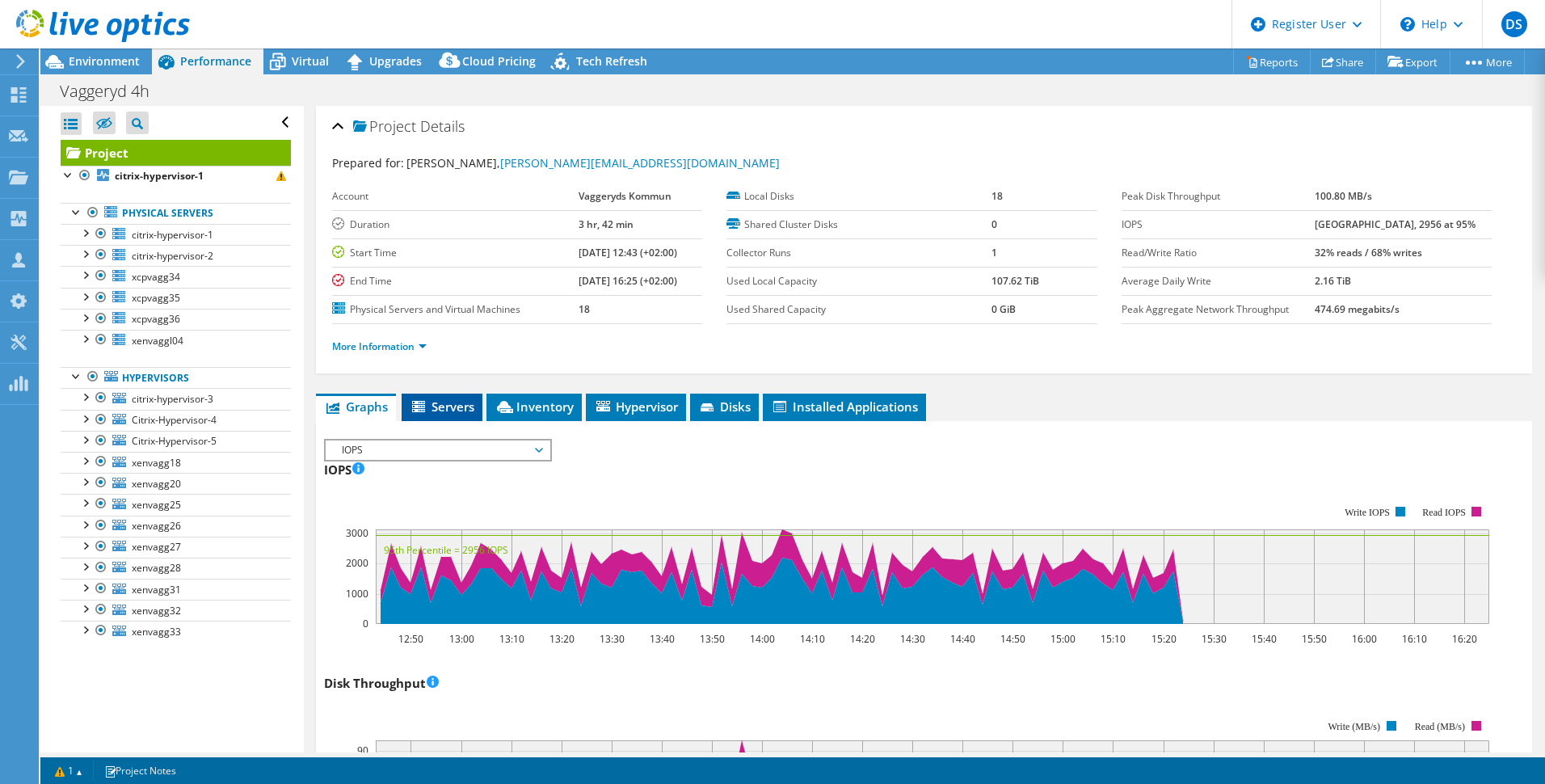
click at [447, 412] on span "Servers" at bounding box center [442, 406] width 65 height 16
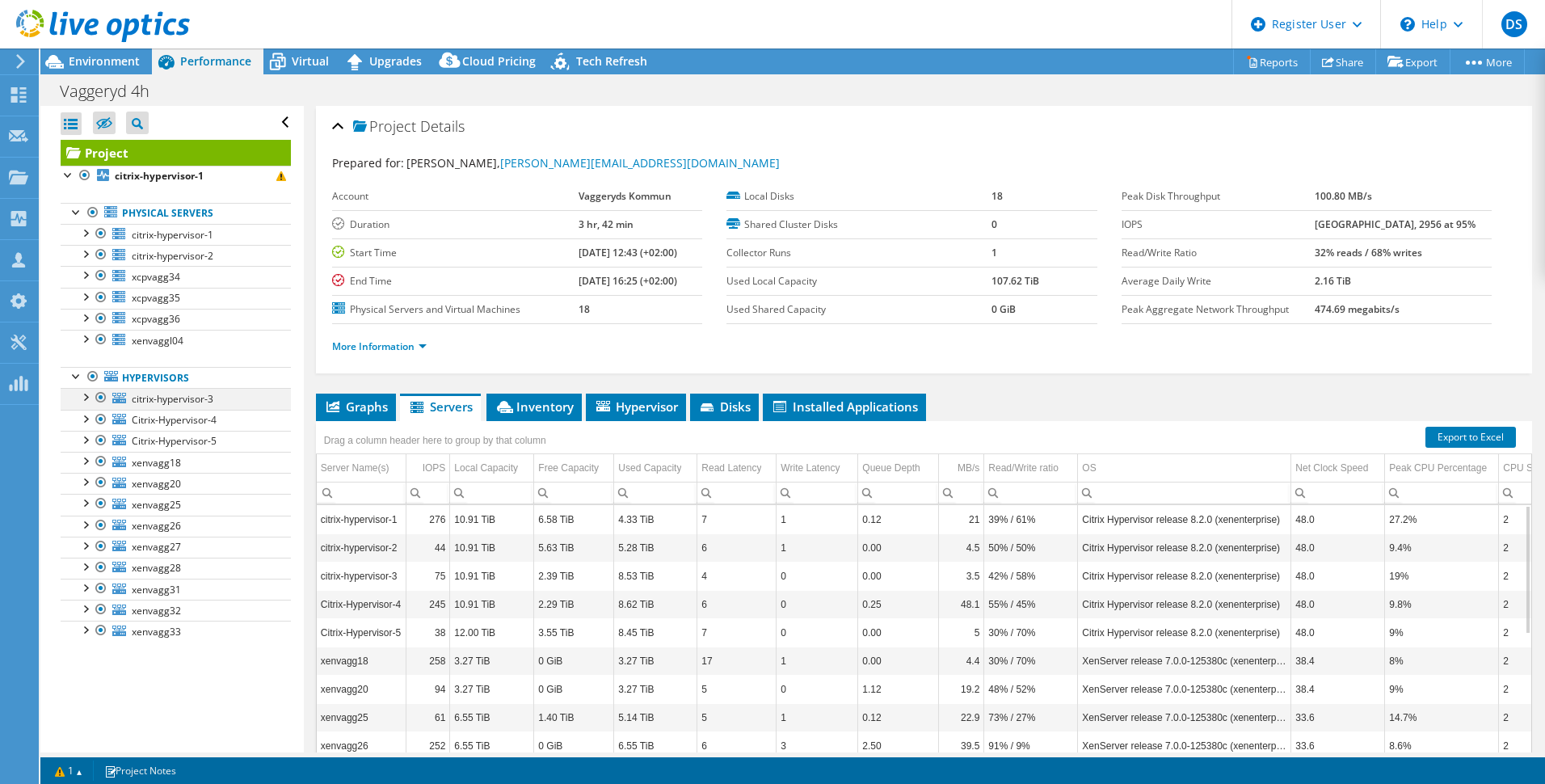
click at [87, 397] on div at bounding box center [85, 396] width 16 height 16
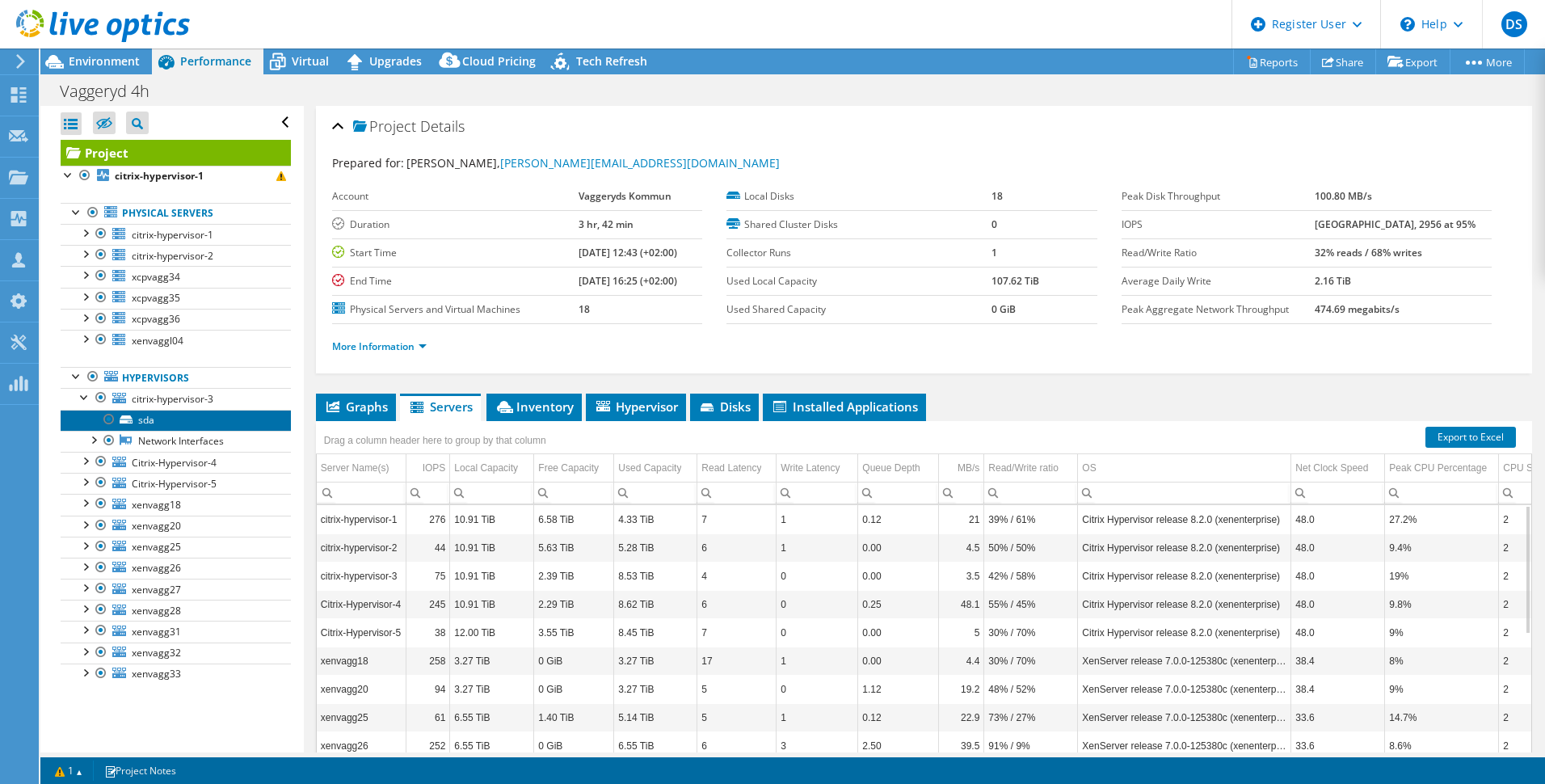
click at [127, 415] on icon at bounding box center [126, 419] width 13 height 8
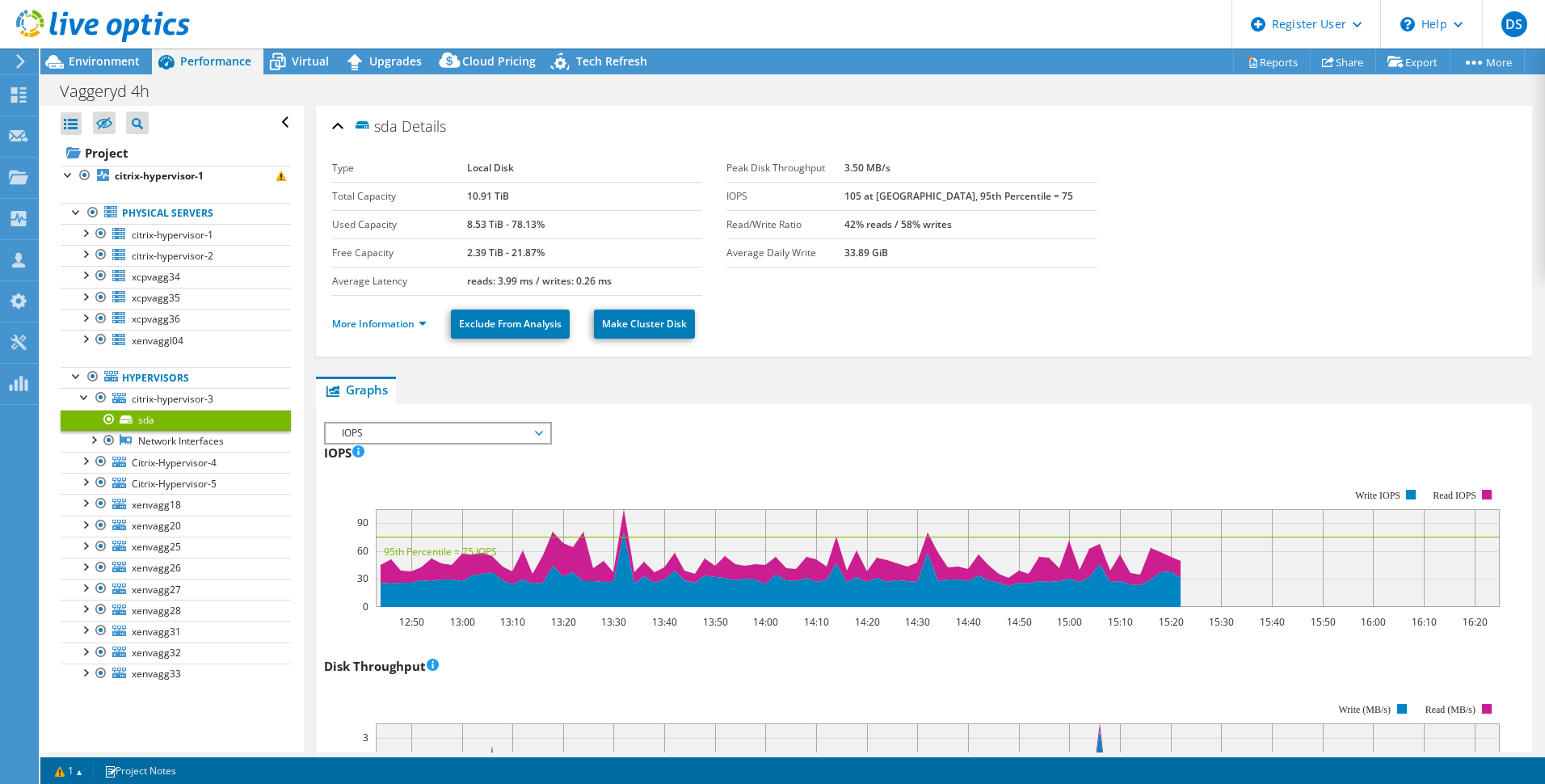
click at [405, 432] on span "IOPS" at bounding box center [438, 433] width 208 height 20
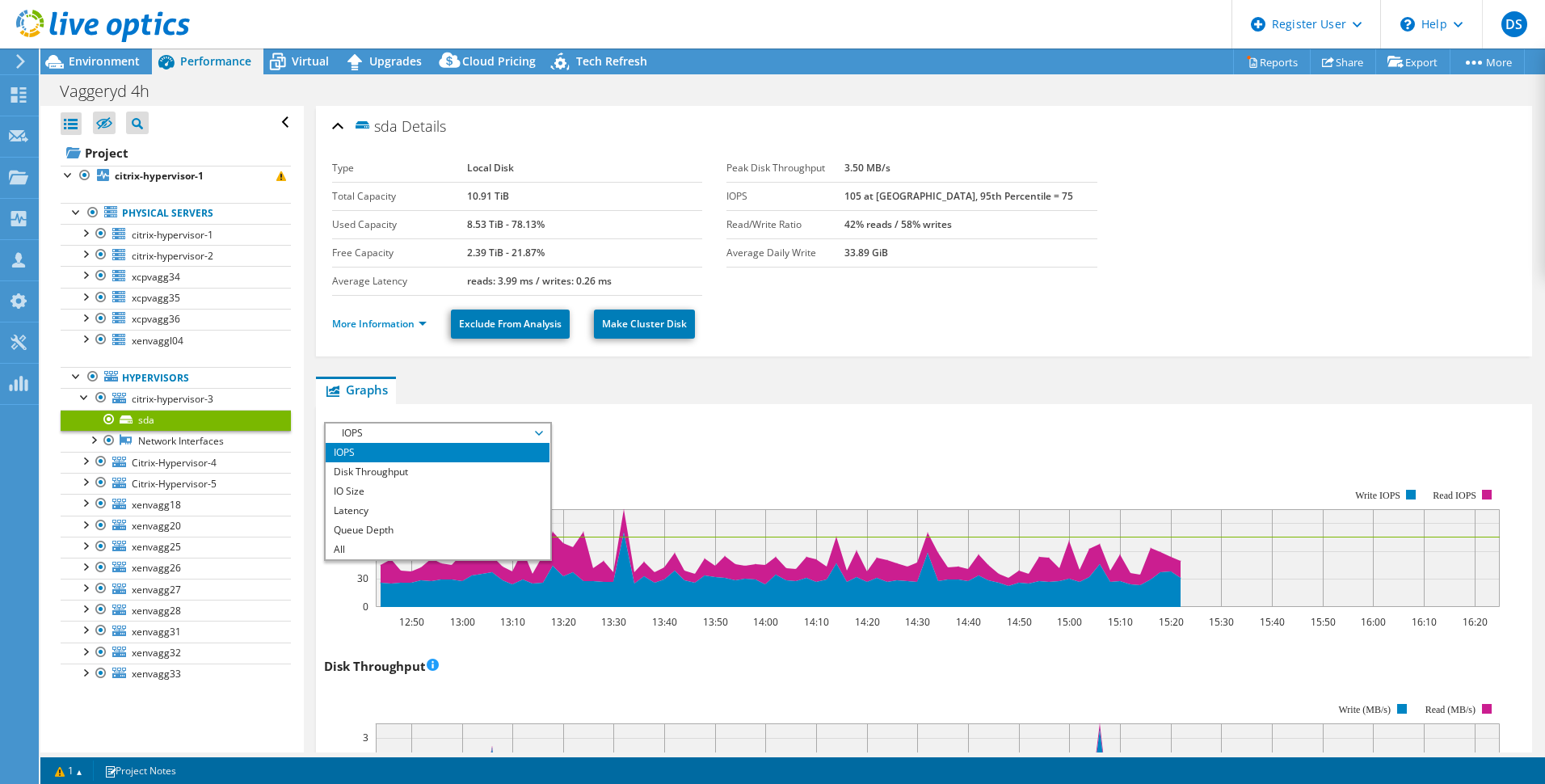
click at [420, 433] on span "IOPS" at bounding box center [438, 433] width 208 height 20
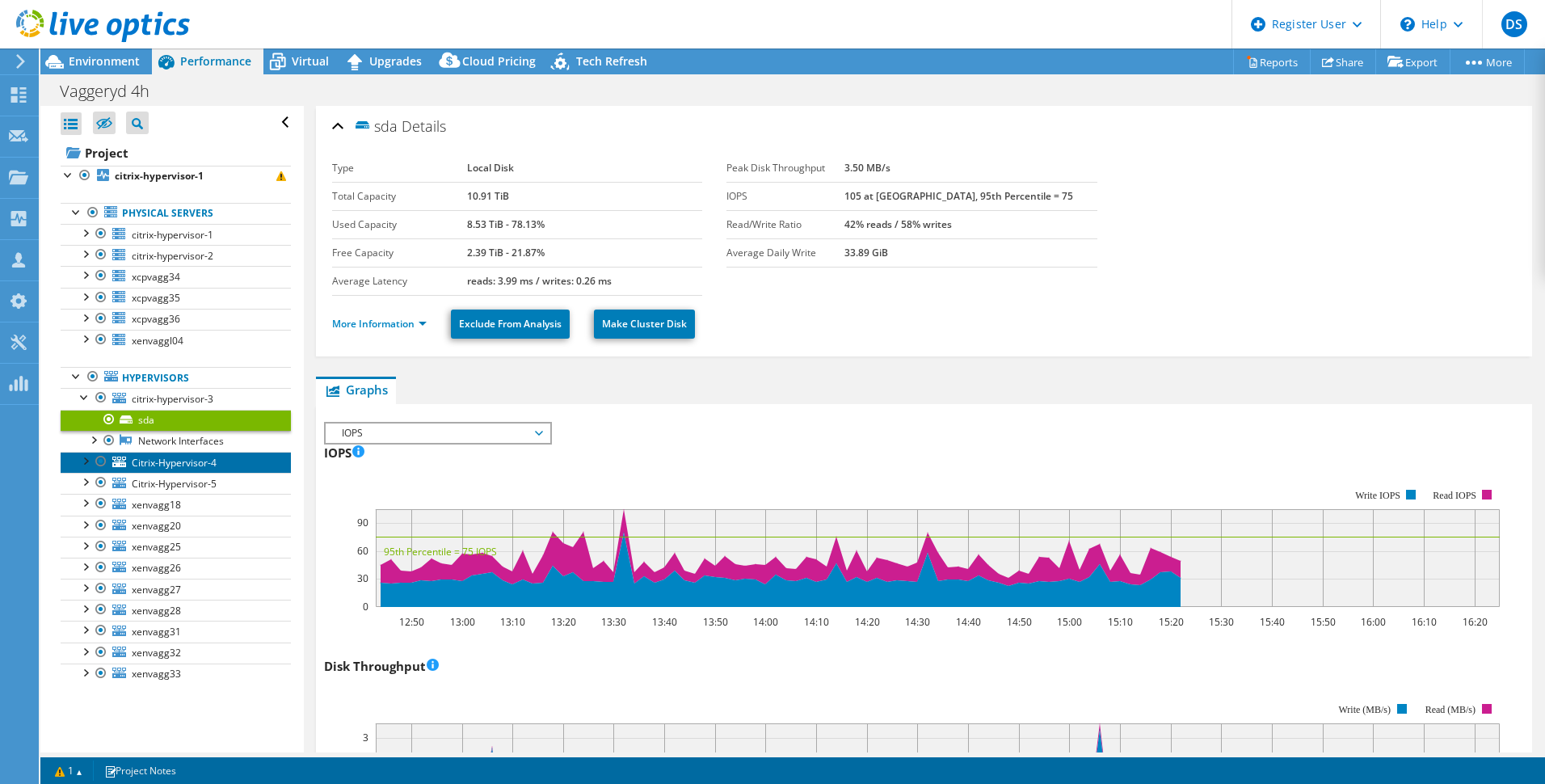
click at [146, 461] on span "Citrix-Hypervisor-4" at bounding box center [174, 463] width 85 height 14
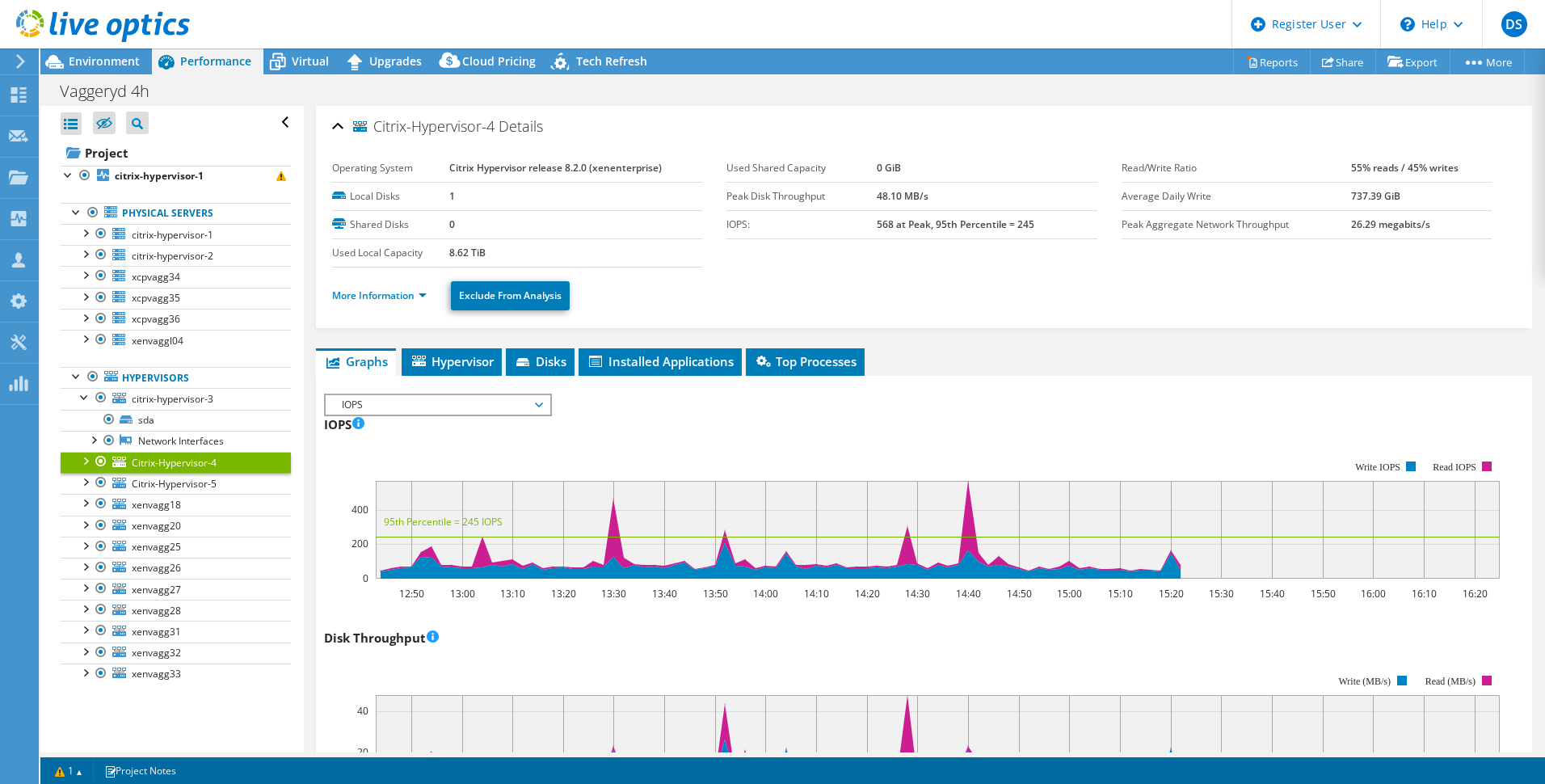
click at [83, 459] on div at bounding box center [85, 459] width 16 height 16
click at [678, 358] on span "Installed Applications" at bounding box center [661, 360] width 147 height 16
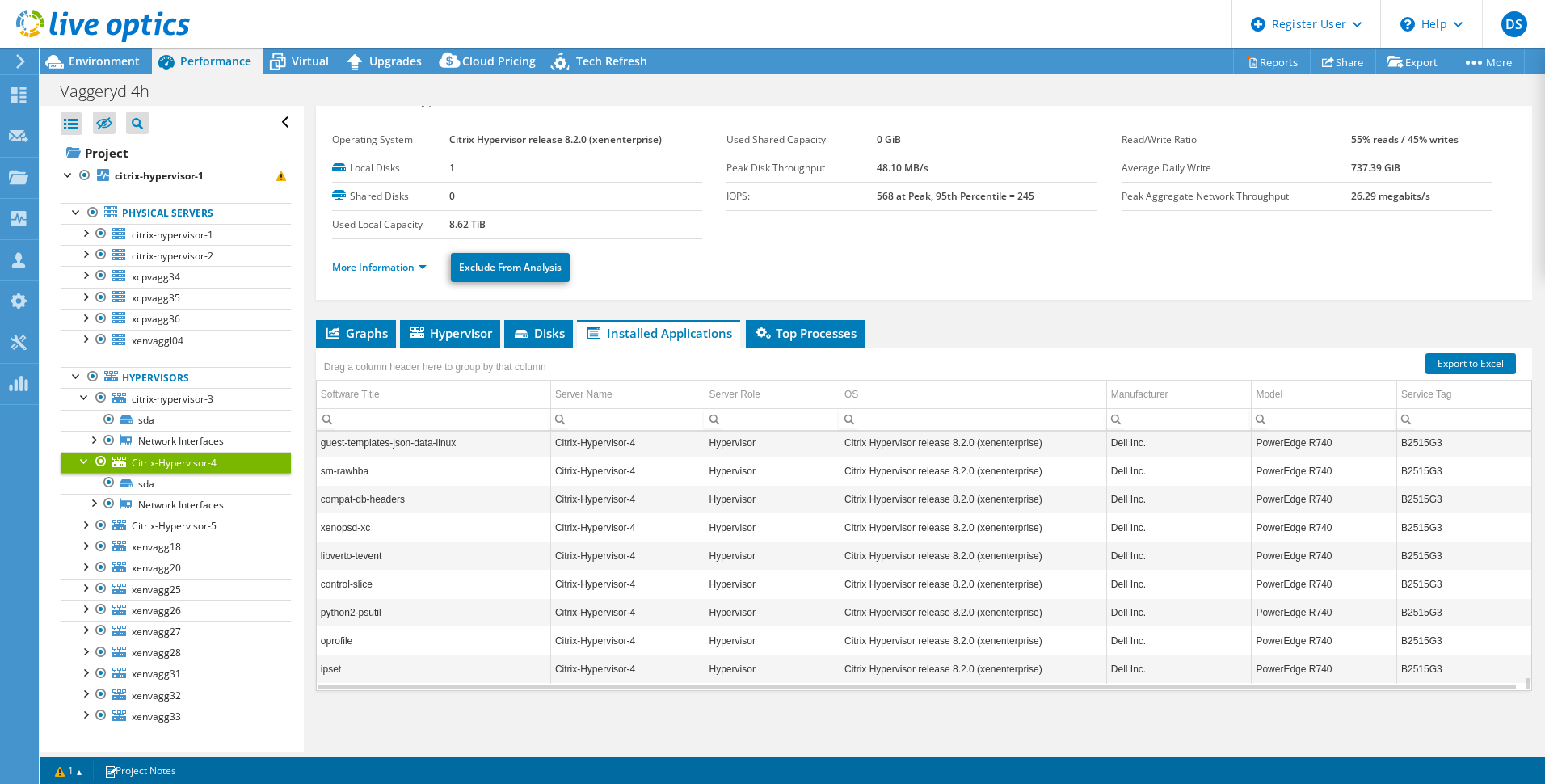
click at [84, 458] on div at bounding box center [85, 459] width 16 height 16
click at [84, 400] on div at bounding box center [85, 396] width 16 height 16
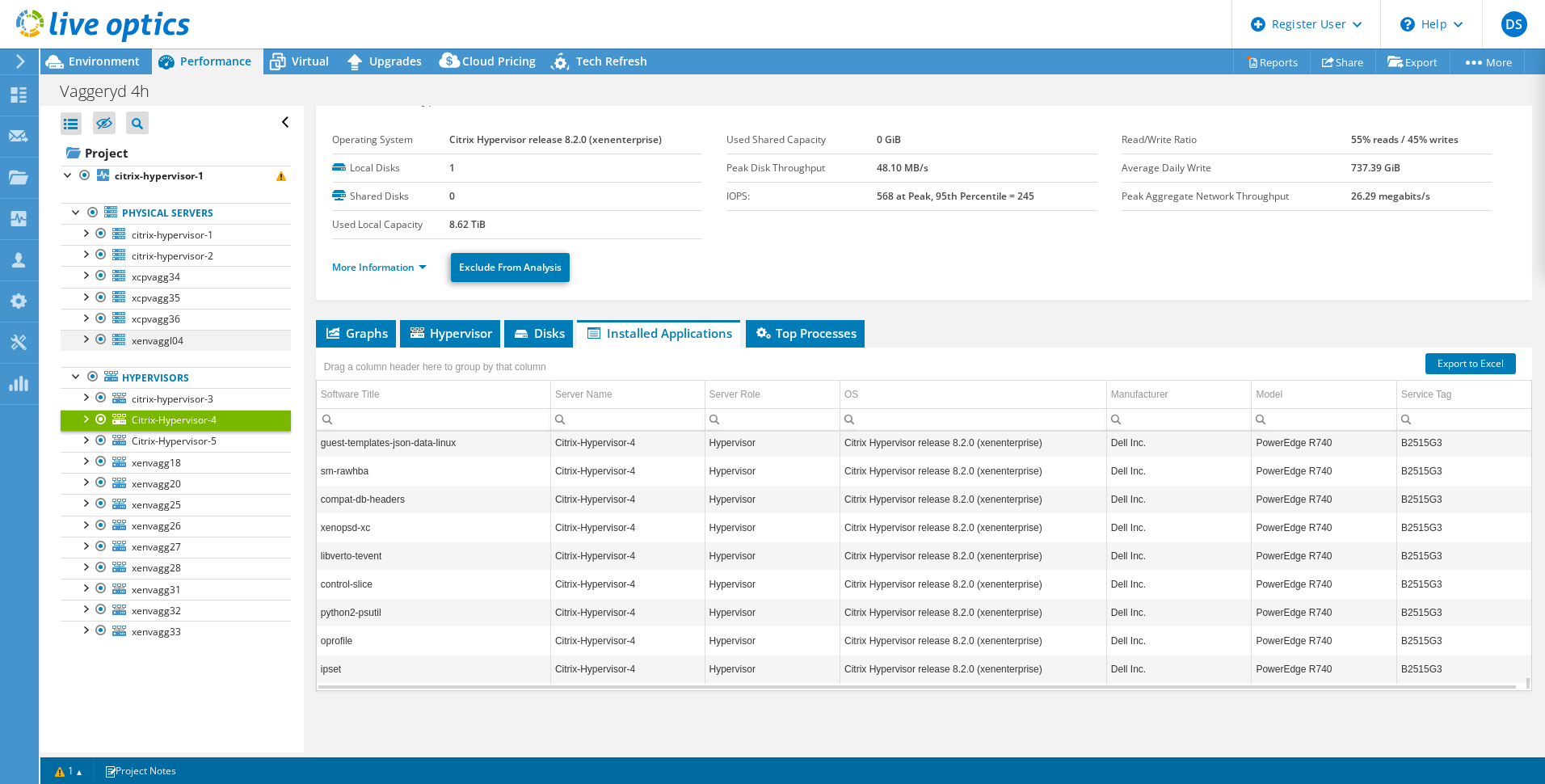
click at [88, 340] on div at bounding box center [85, 337] width 16 height 16
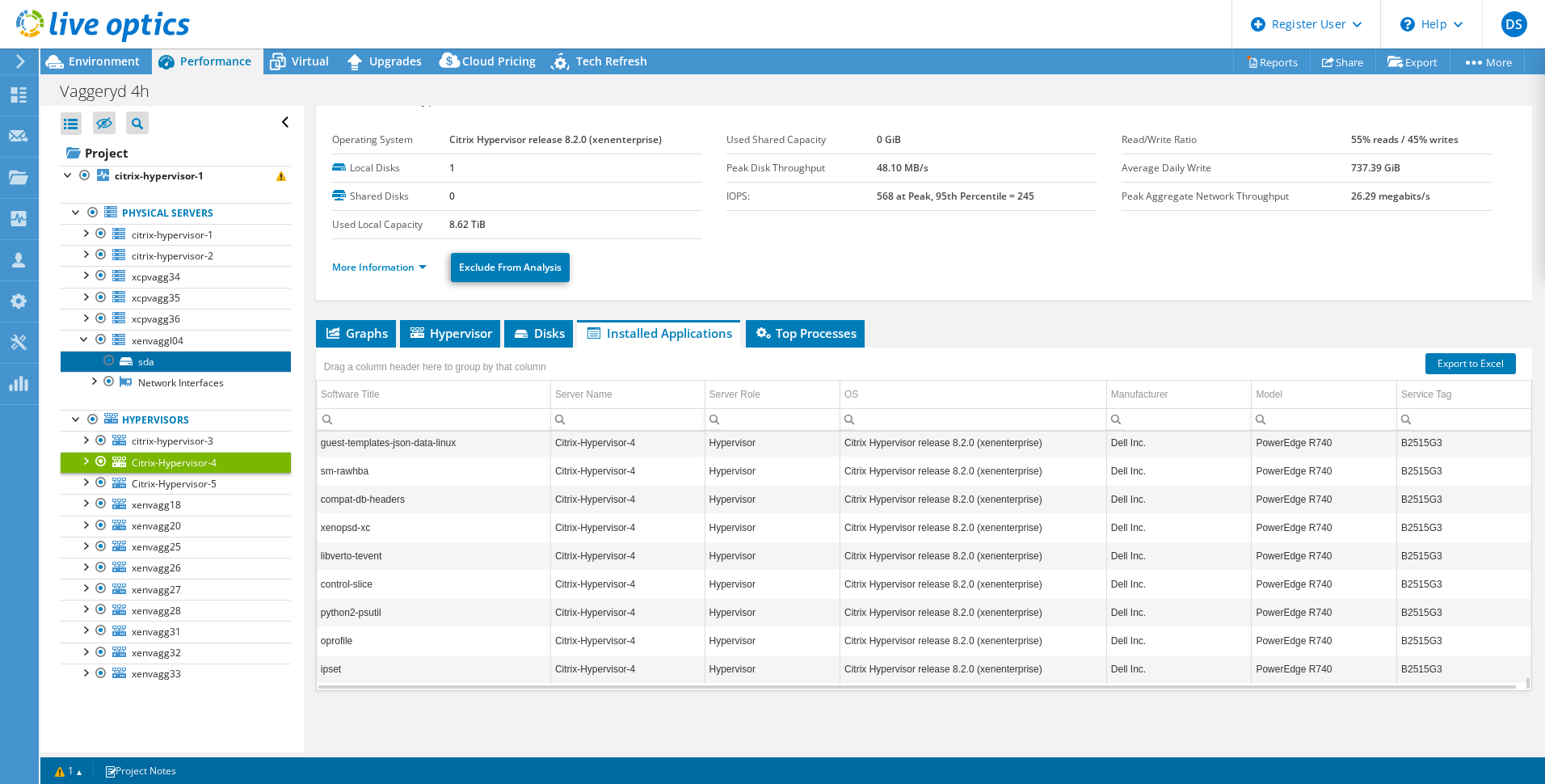
click at [149, 359] on link "sda" at bounding box center [176, 361] width 230 height 21
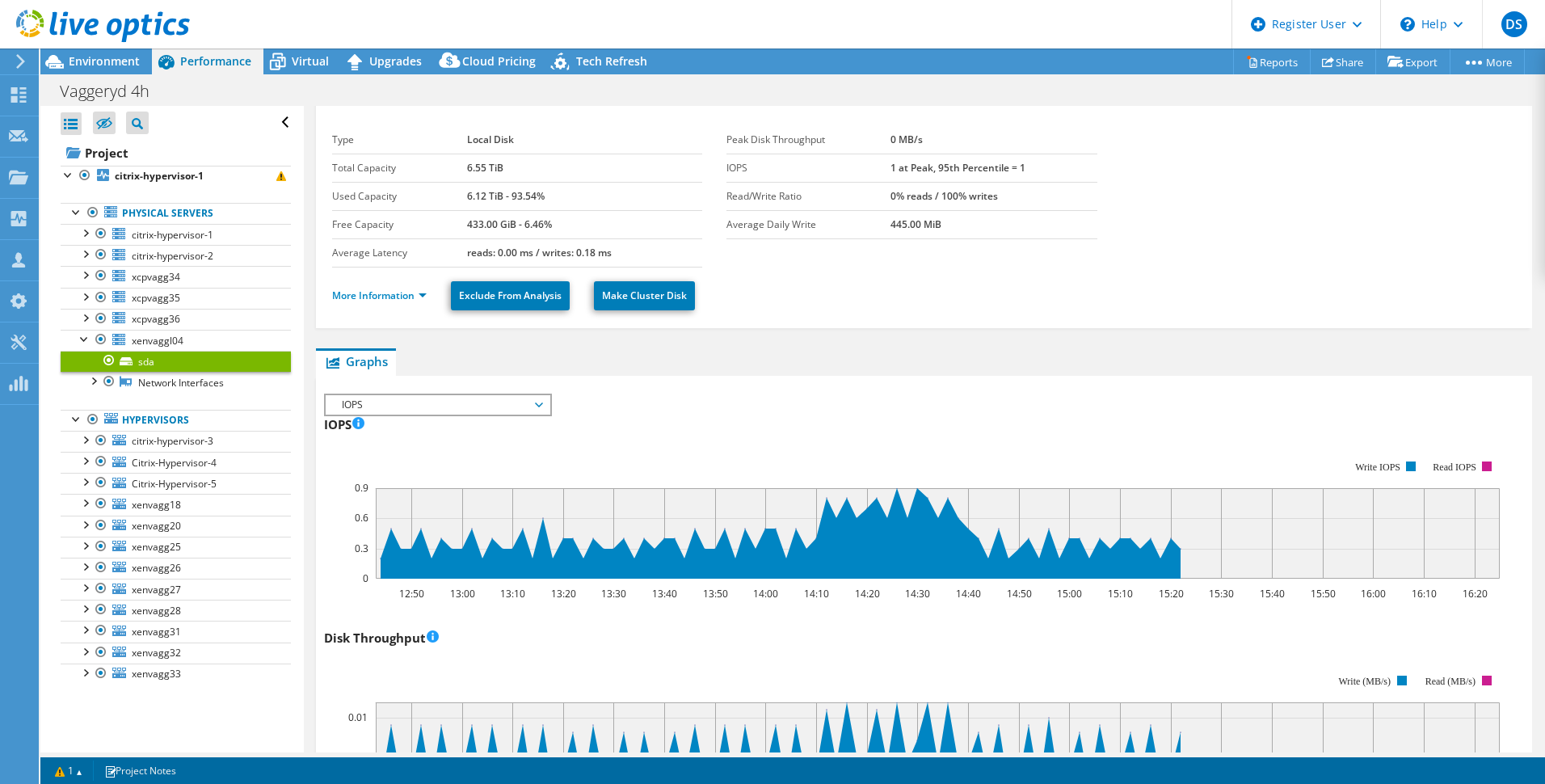
click at [543, 405] on span "IOPS" at bounding box center [438, 404] width 224 height 20
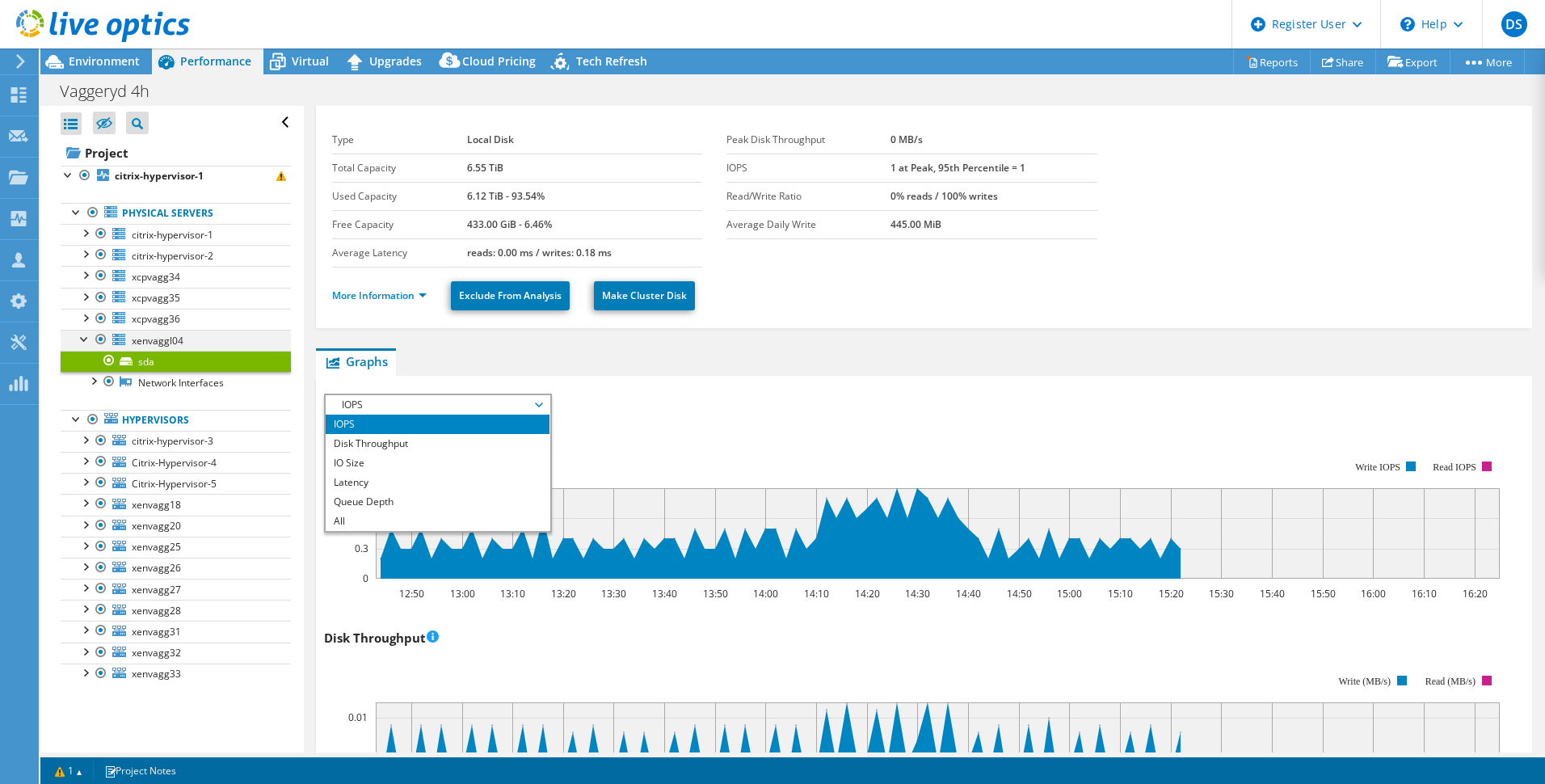
click at [82, 339] on div at bounding box center [85, 337] width 16 height 16
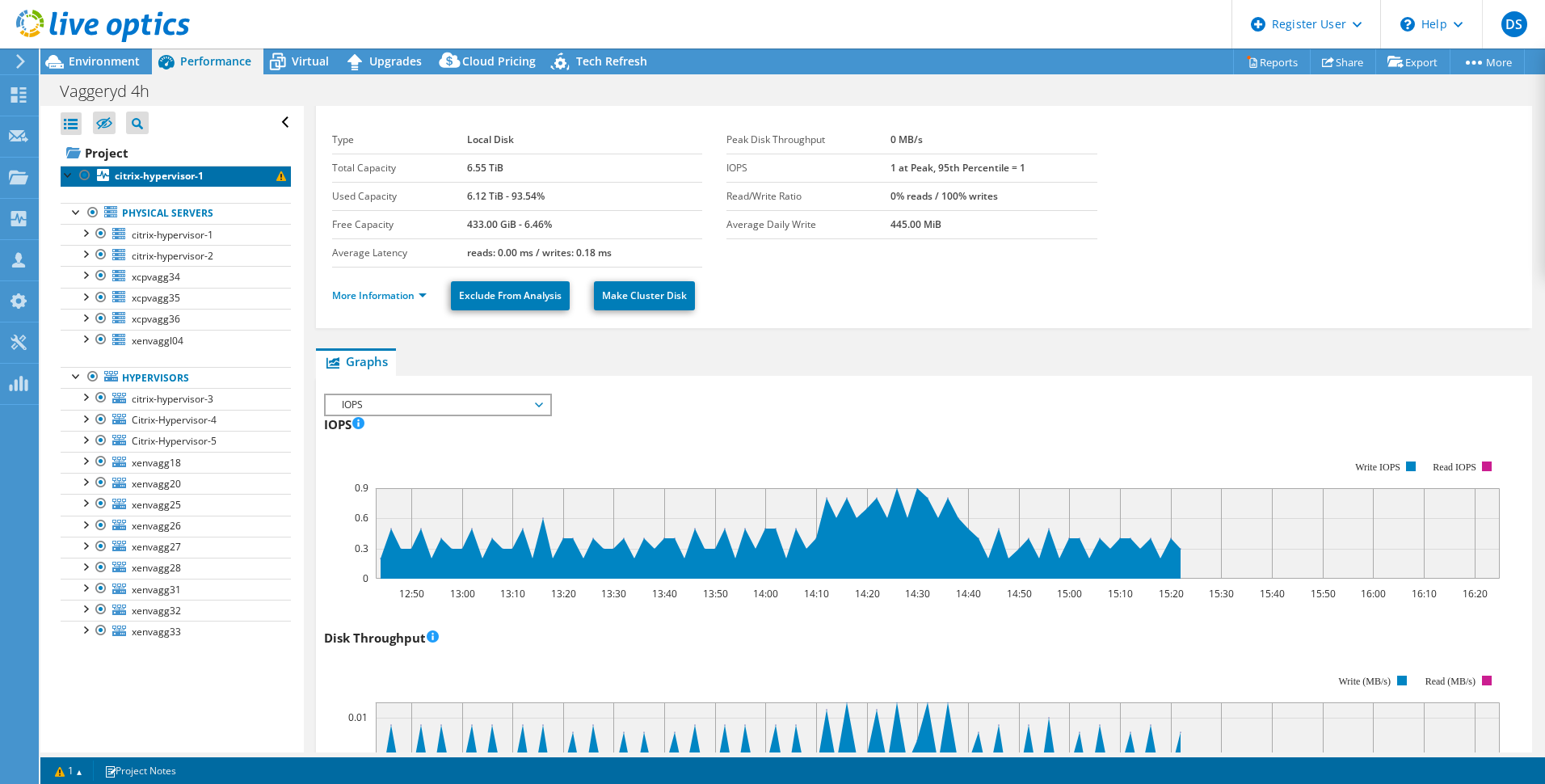
click at [277, 176] on span at bounding box center [282, 176] width 9 height 9
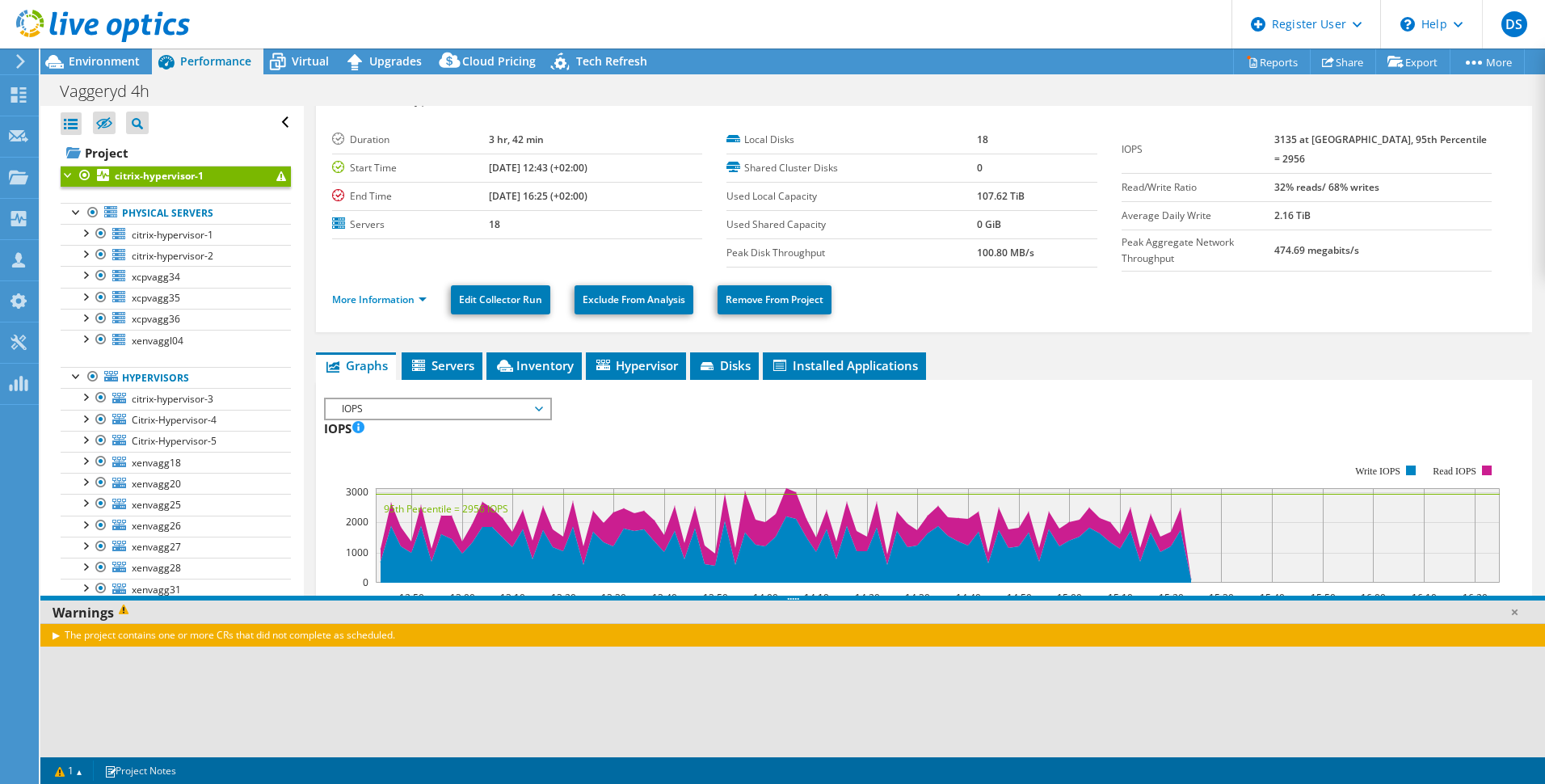
click at [54, 637] on div "The project contains one or more CRs that did not complete as scheduled." at bounding box center [792, 634] width 1505 height 23
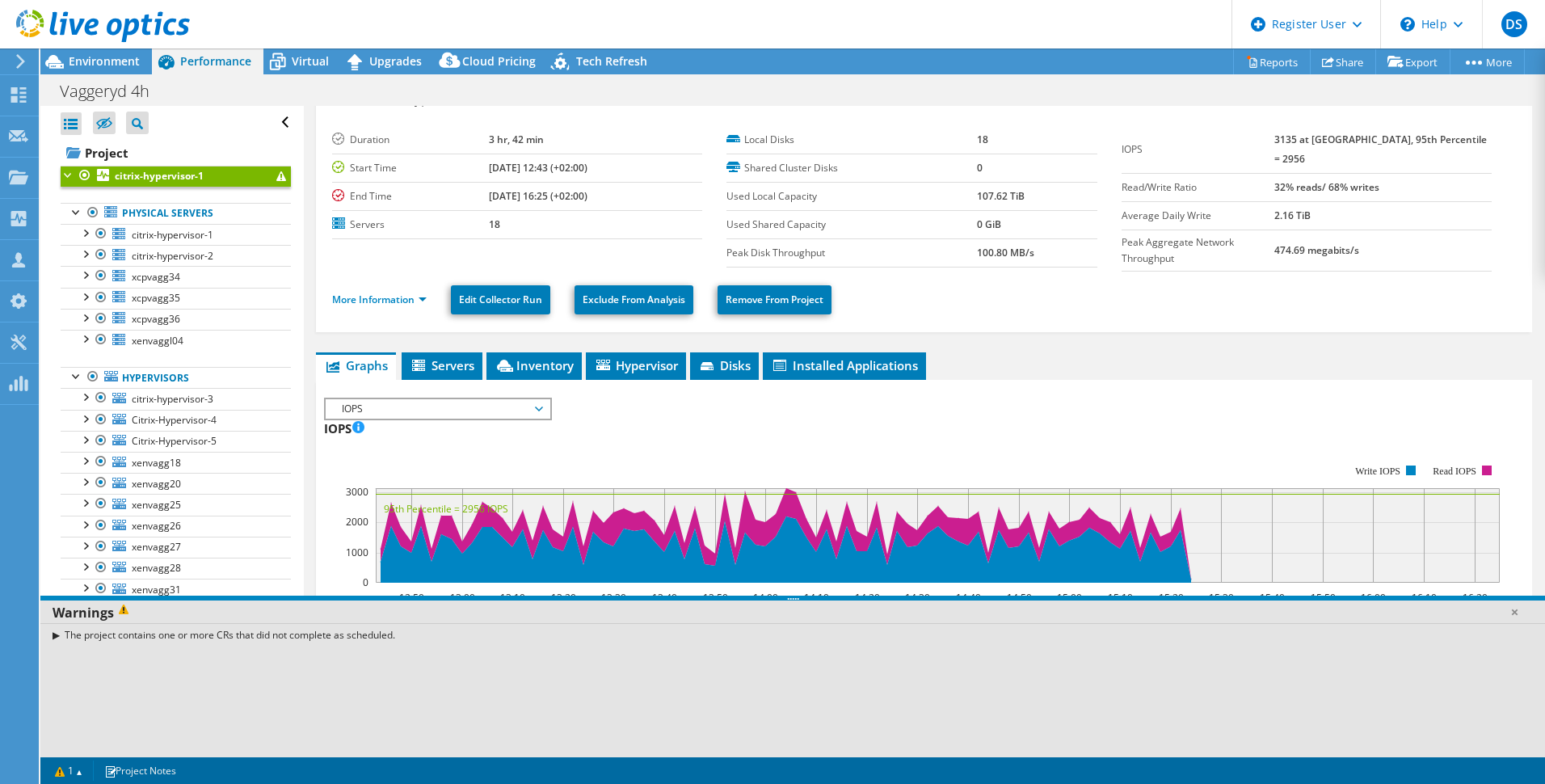
click at [59, 634] on div "The project contains one or more CRs that did not complete as scheduled." at bounding box center [792, 634] width 1505 height 23
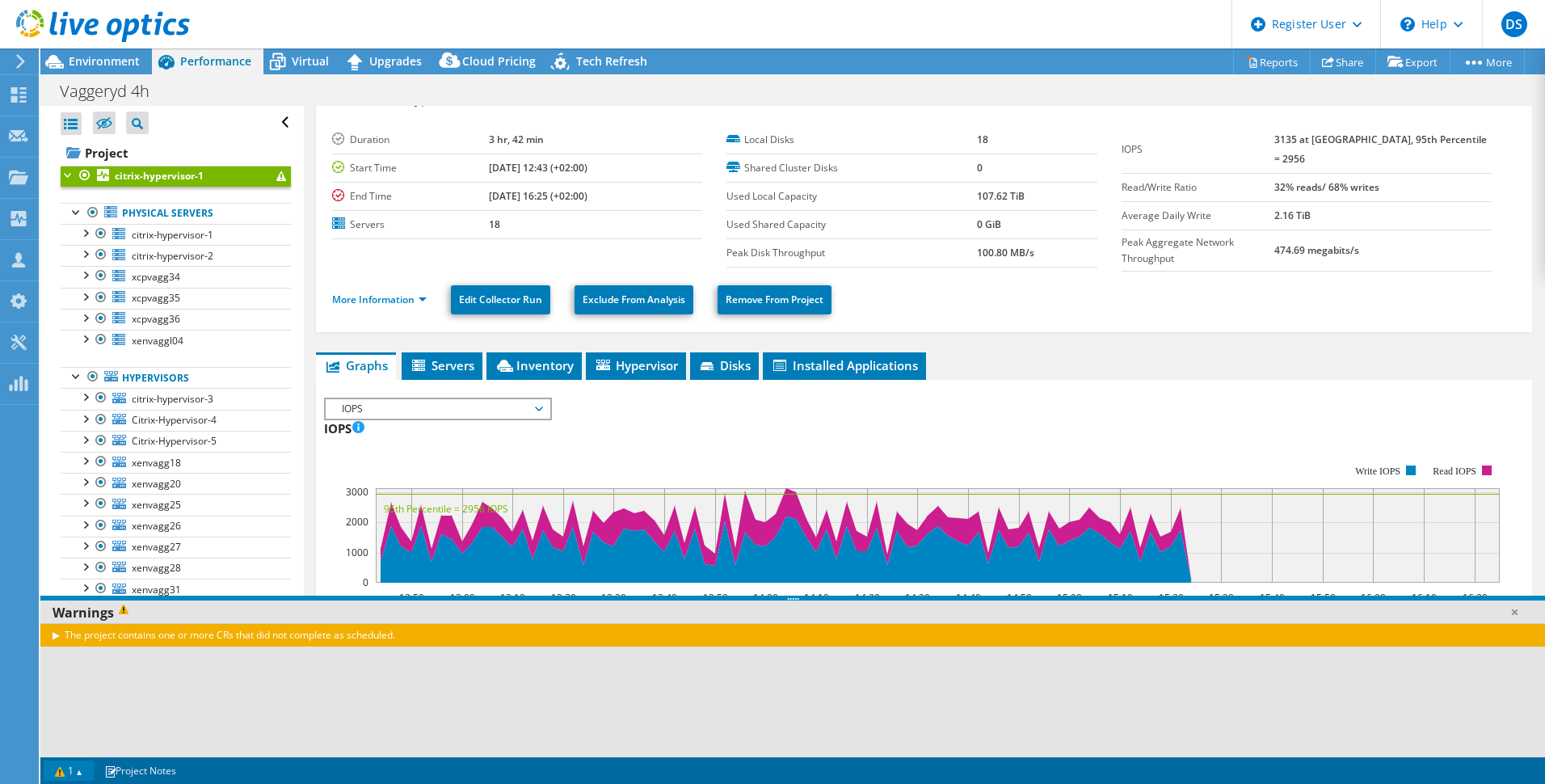
click at [83, 771] on link "1" at bounding box center [69, 771] width 50 height 20
click at [67, 767] on link "1" at bounding box center [69, 771] width 50 height 20
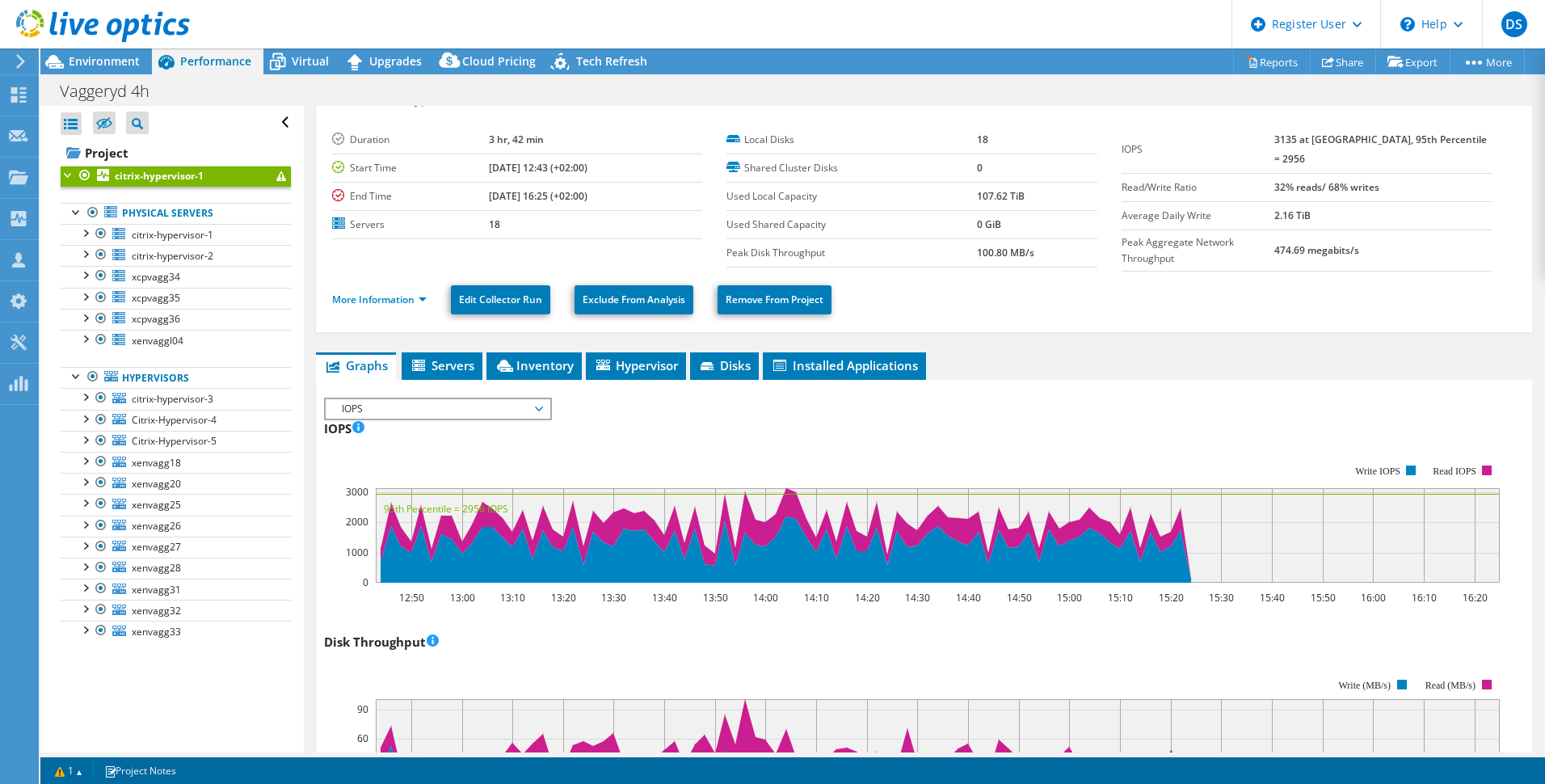
scroll to position [0, 0]
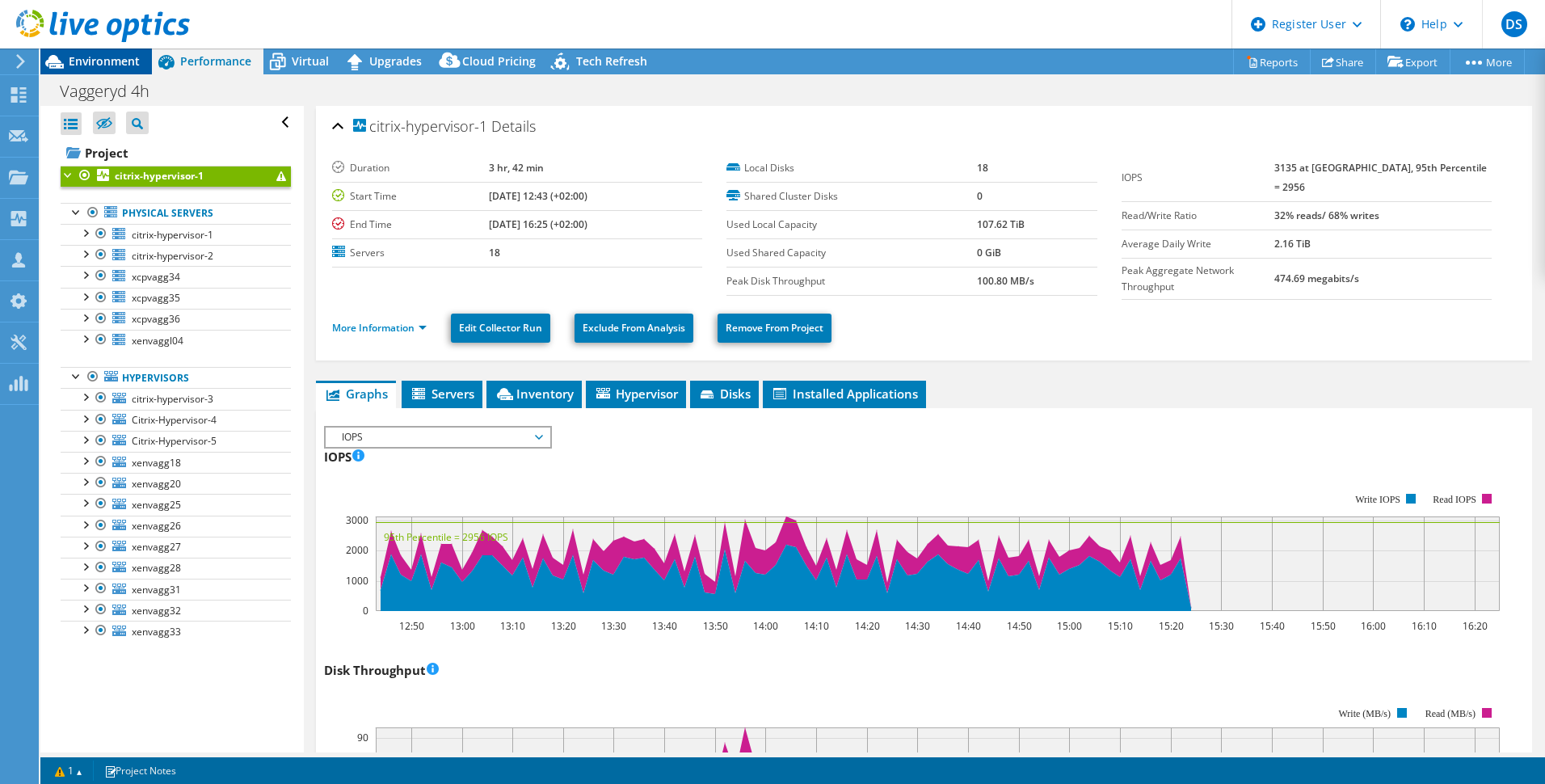
click at [88, 58] on span "Environment" at bounding box center [104, 60] width 72 height 16
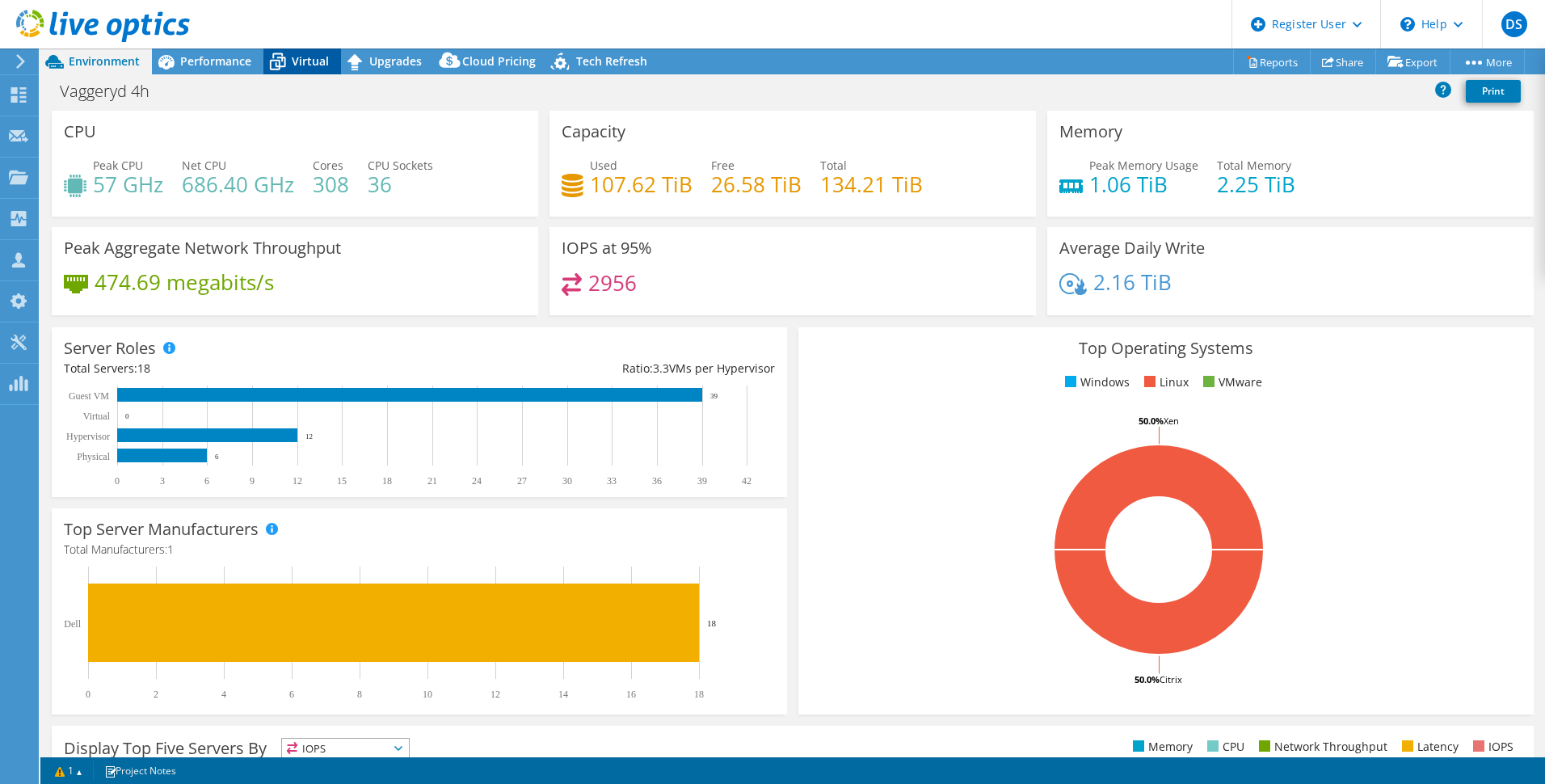
click at [302, 61] on span "Virtual" at bounding box center [310, 60] width 37 height 16
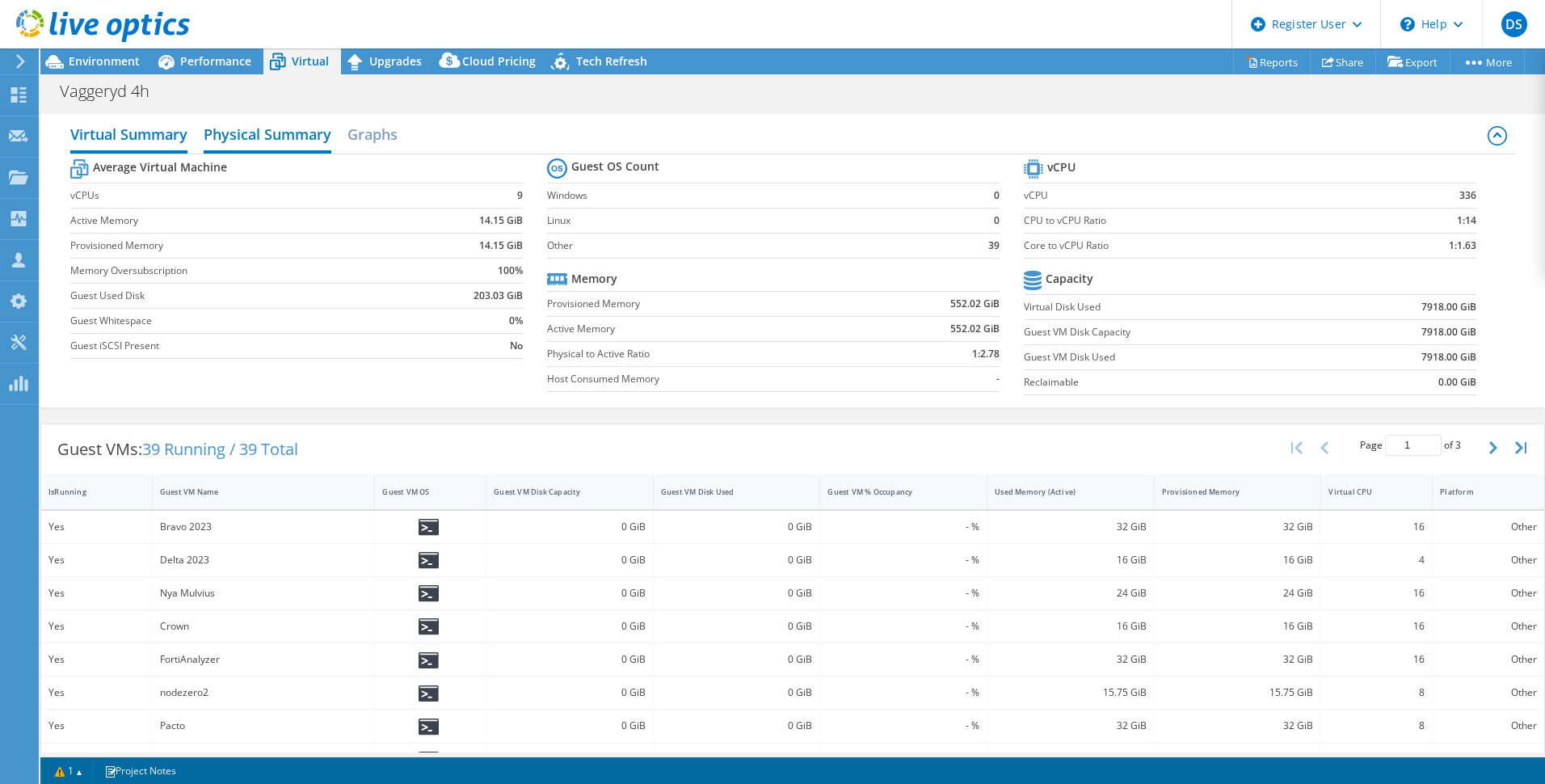
click at [288, 133] on h2 "Physical Summary" at bounding box center [267, 136] width 127 height 35
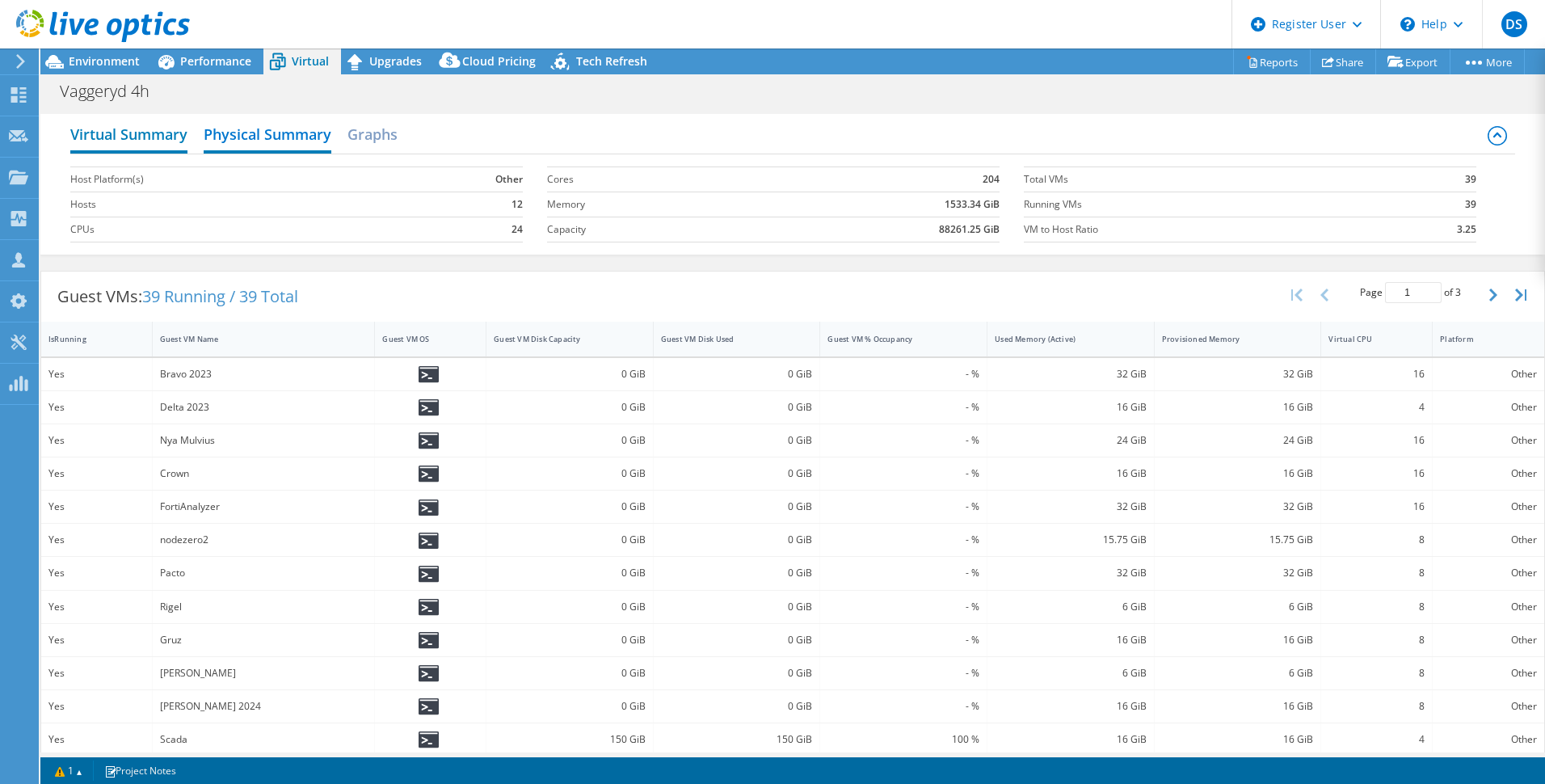
click at [139, 137] on h2 "Virtual Summary" at bounding box center [129, 136] width 117 height 35
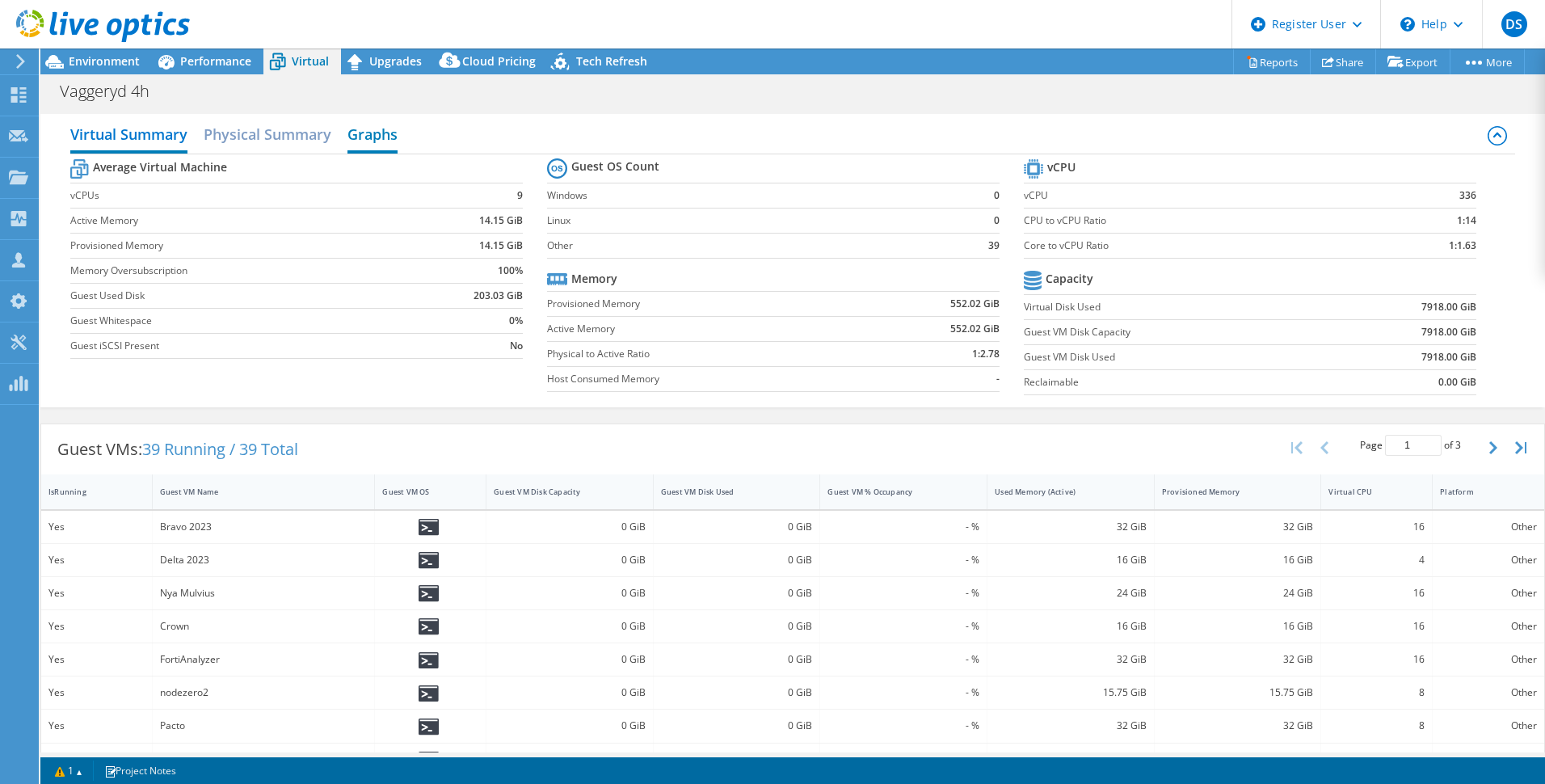
click at [372, 133] on h2 "Graphs" at bounding box center [373, 136] width 50 height 35
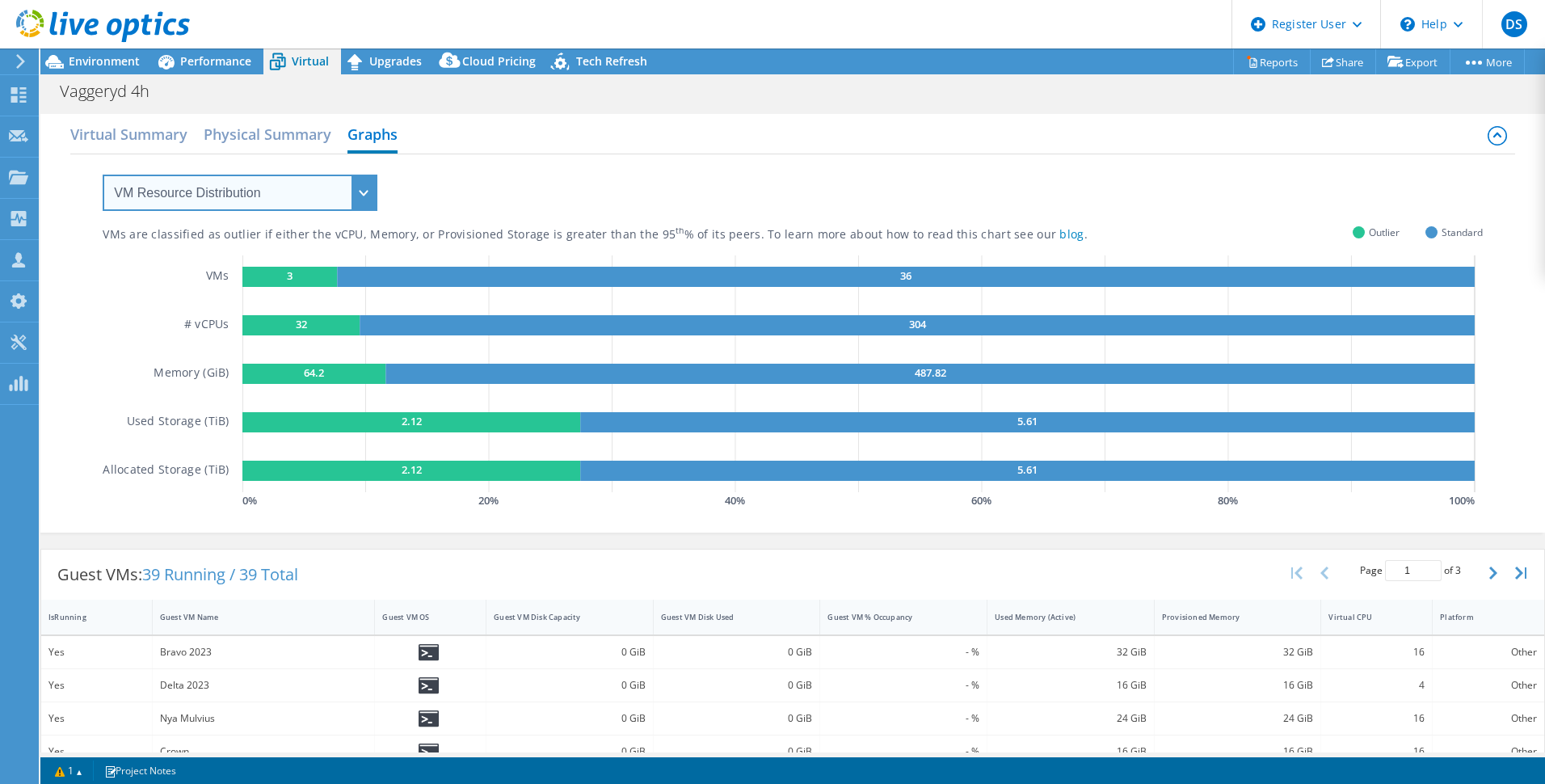
click at [368, 187] on select "VM Resource Distribution Provisioning Contrast Over Provisioning" at bounding box center [240, 192] width 275 height 36
click at [369, 187] on select "VM Resource Distribution Provisioning Contrast Over Provisioning" at bounding box center [240, 192] width 275 height 36
click at [253, 133] on h2 "Physical Summary" at bounding box center [267, 136] width 127 height 35
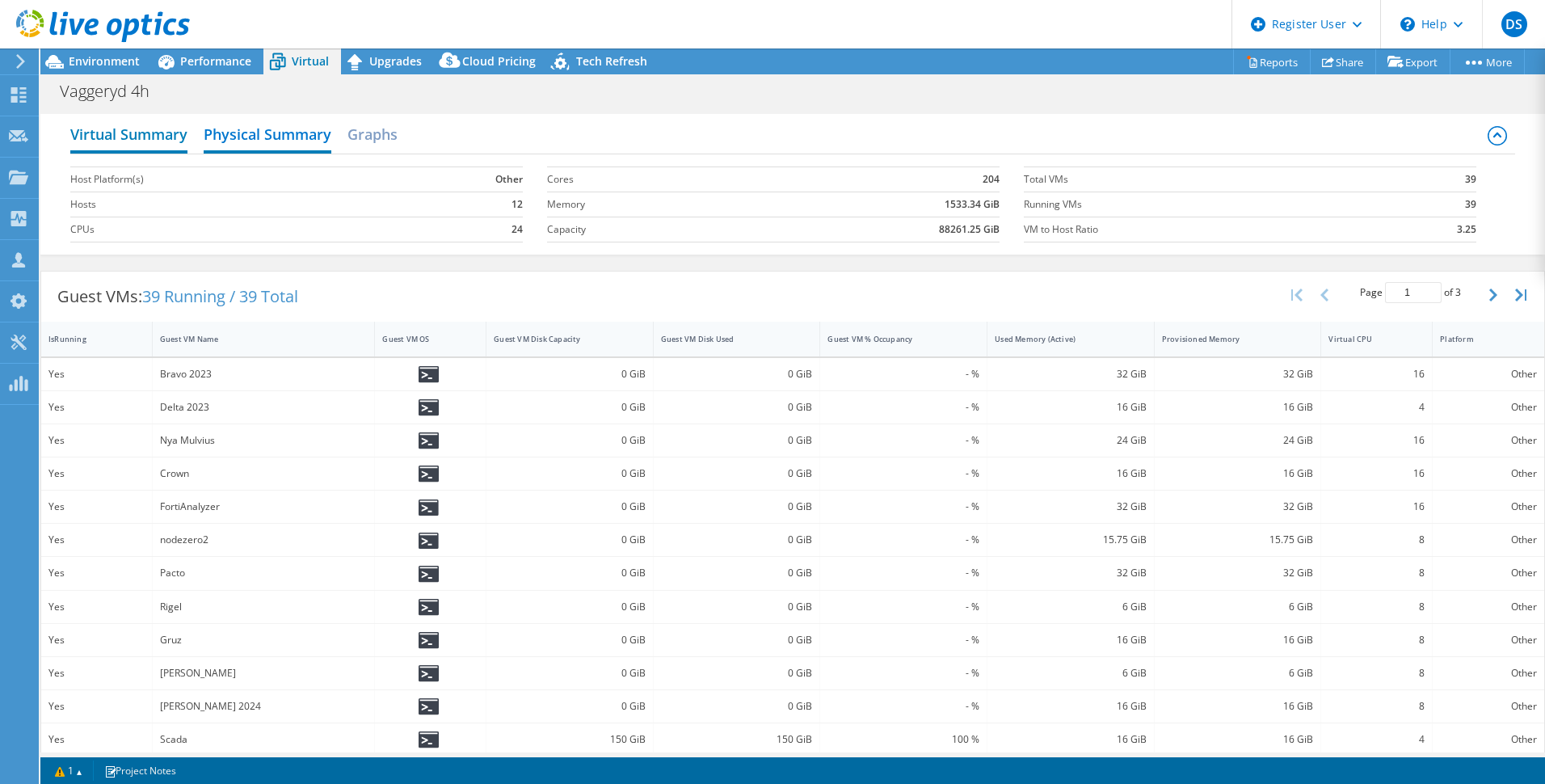
click at [155, 134] on h2 "Virtual Summary" at bounding box center [129, 136] width 117 height 35
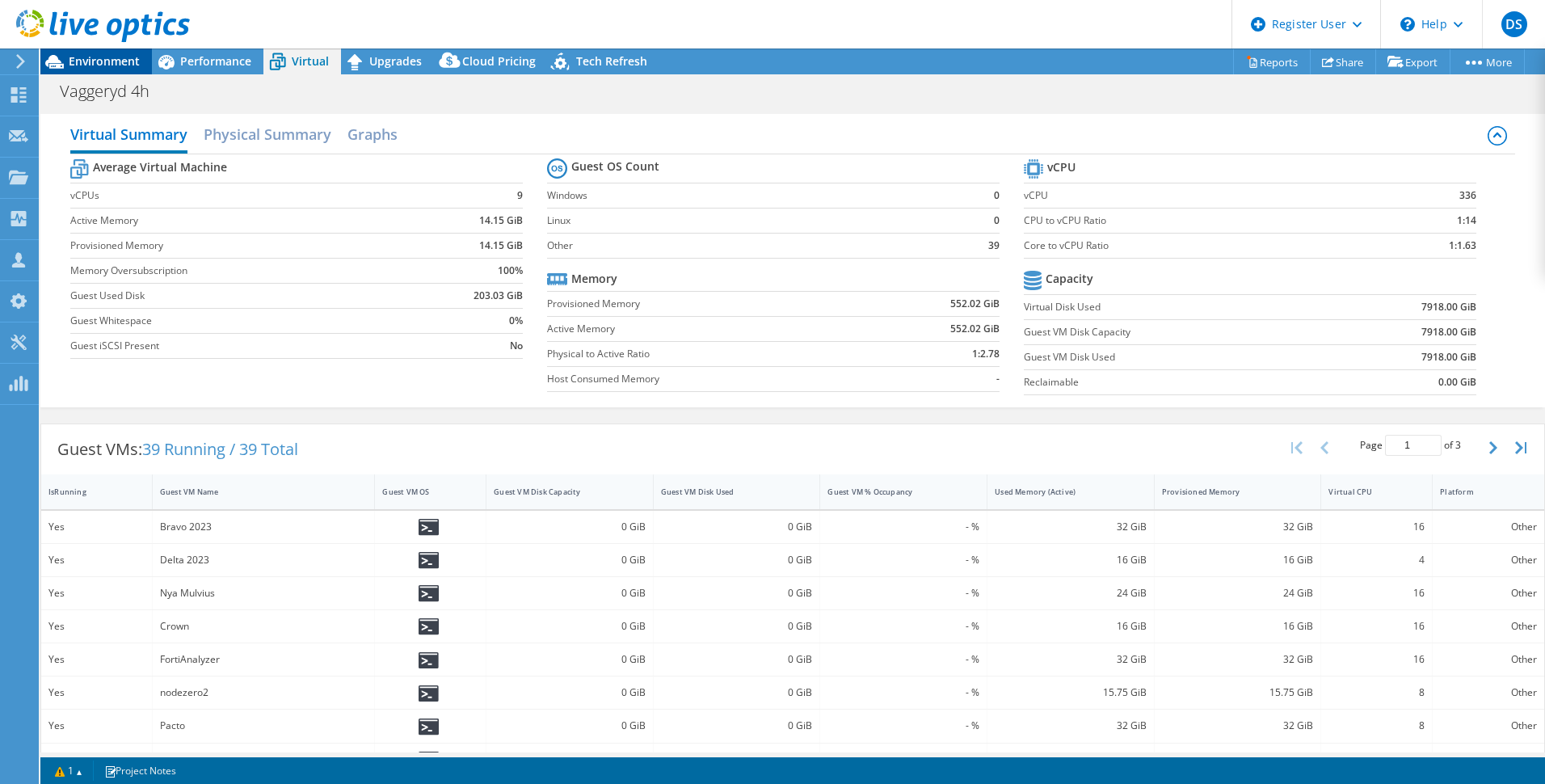
click at [91, 64] on span "Environment" at bounding box center [104, 60] width 72 height 16
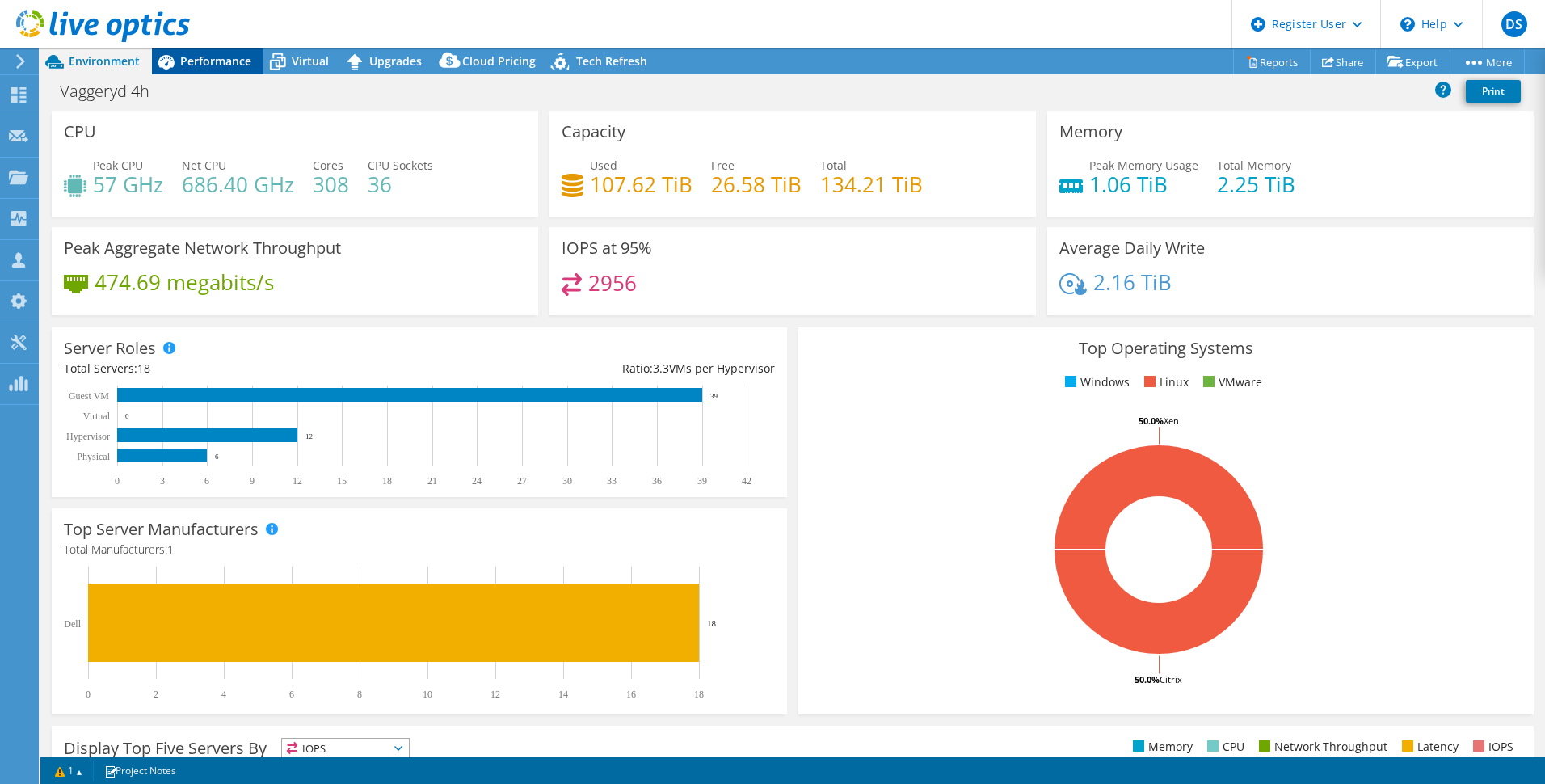
click at [202, 63] on span "Performance" at bounding box center [216, 60] width 72 height 16
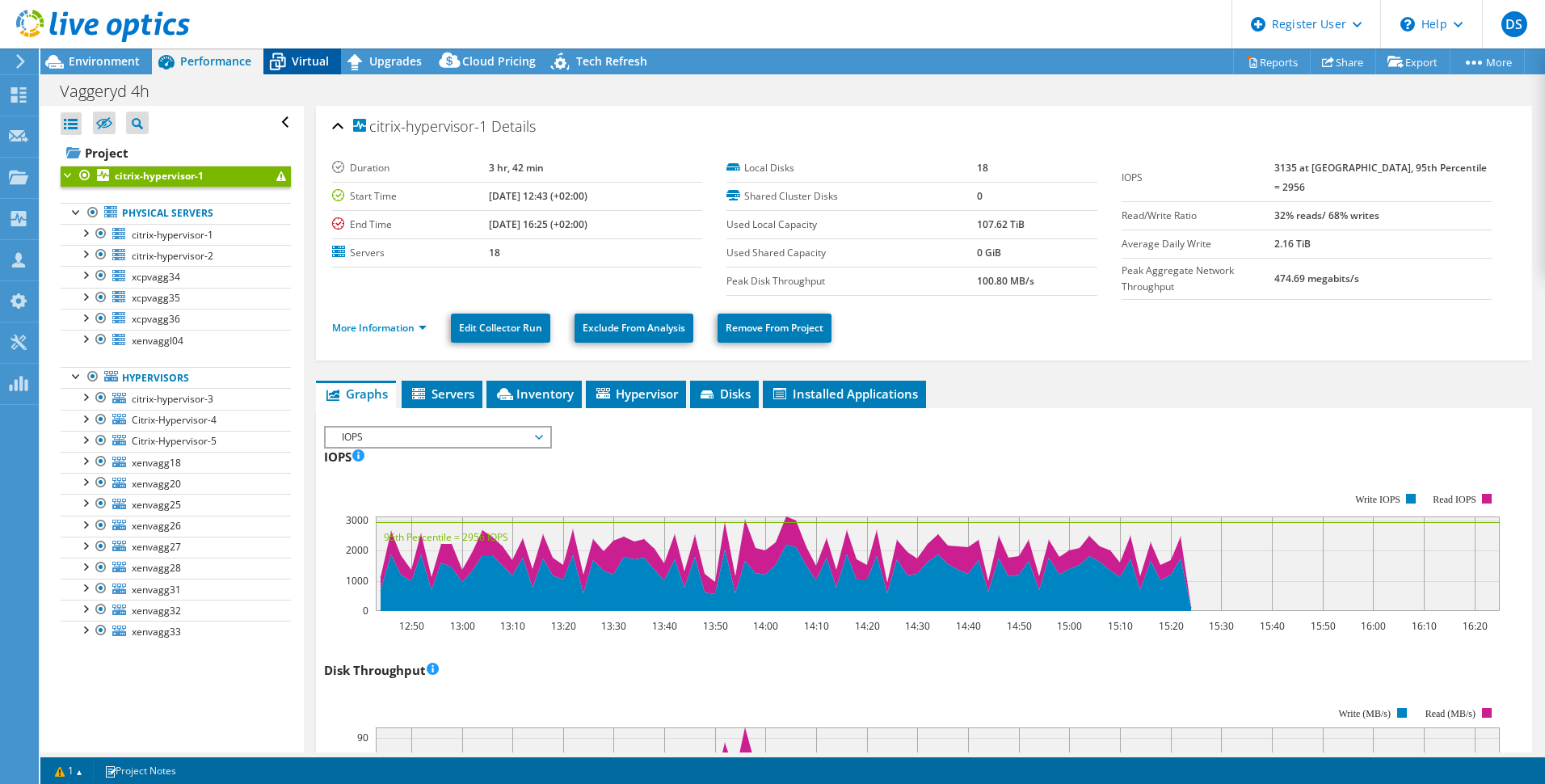
click at [303, 59] on span "Virtual" at bounding box center [310, 60] width 37 height 16
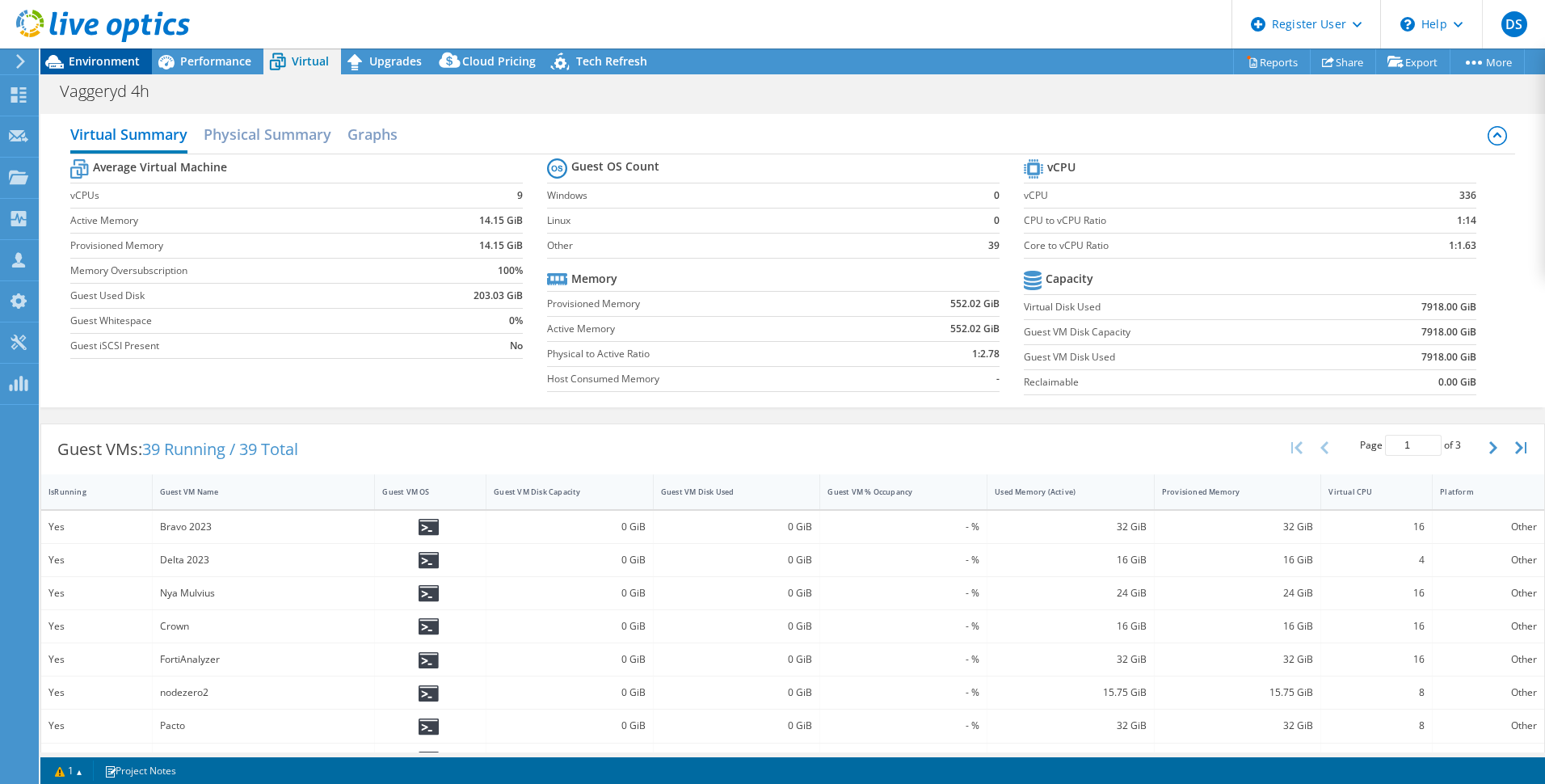
click at [115, 67] on span "Environment" at bounding box center [104, 60] width 72 height 16
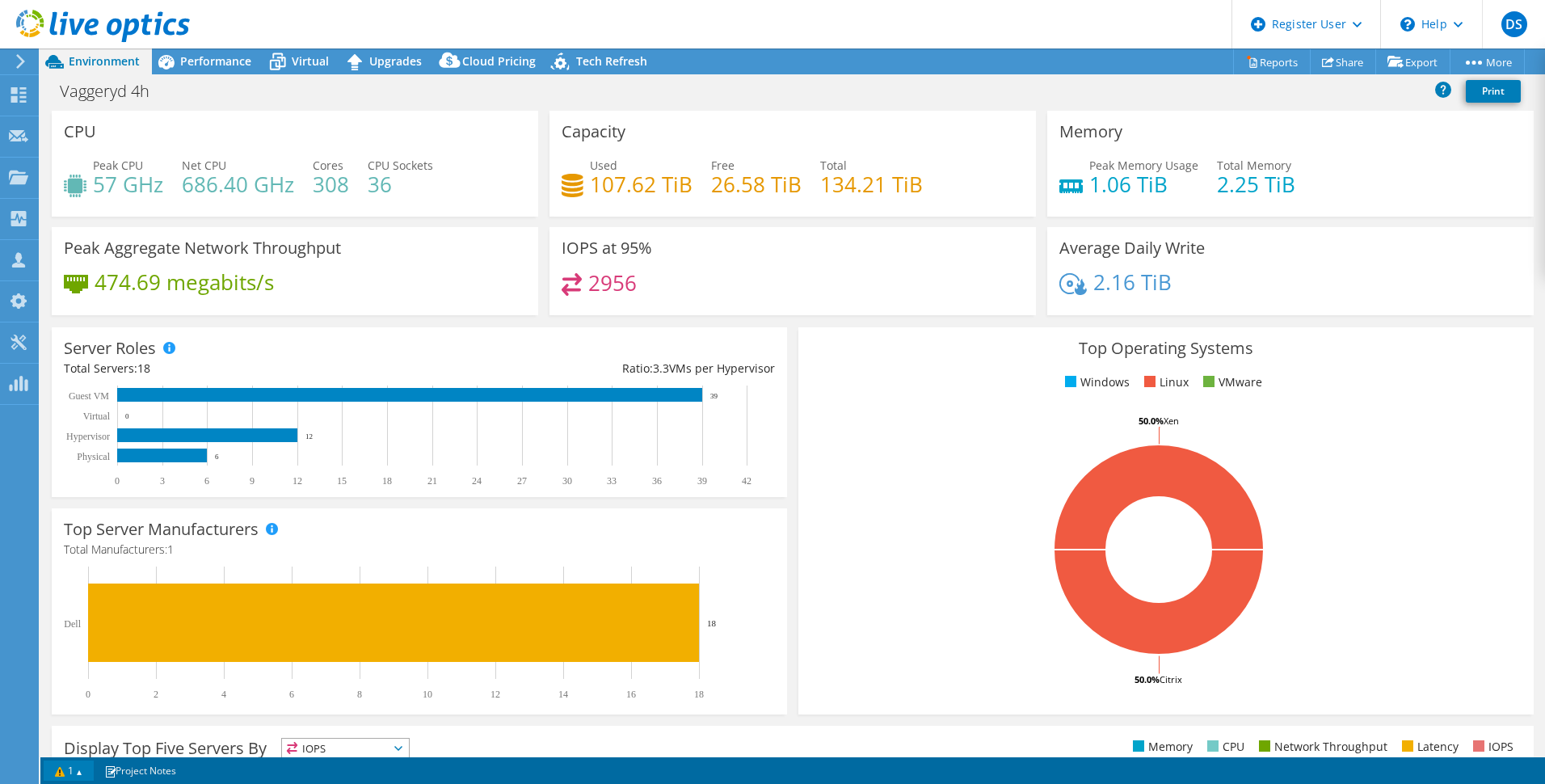
click at [73, 767] on link "1" at bounding box center [69, 771] width 50 height 20
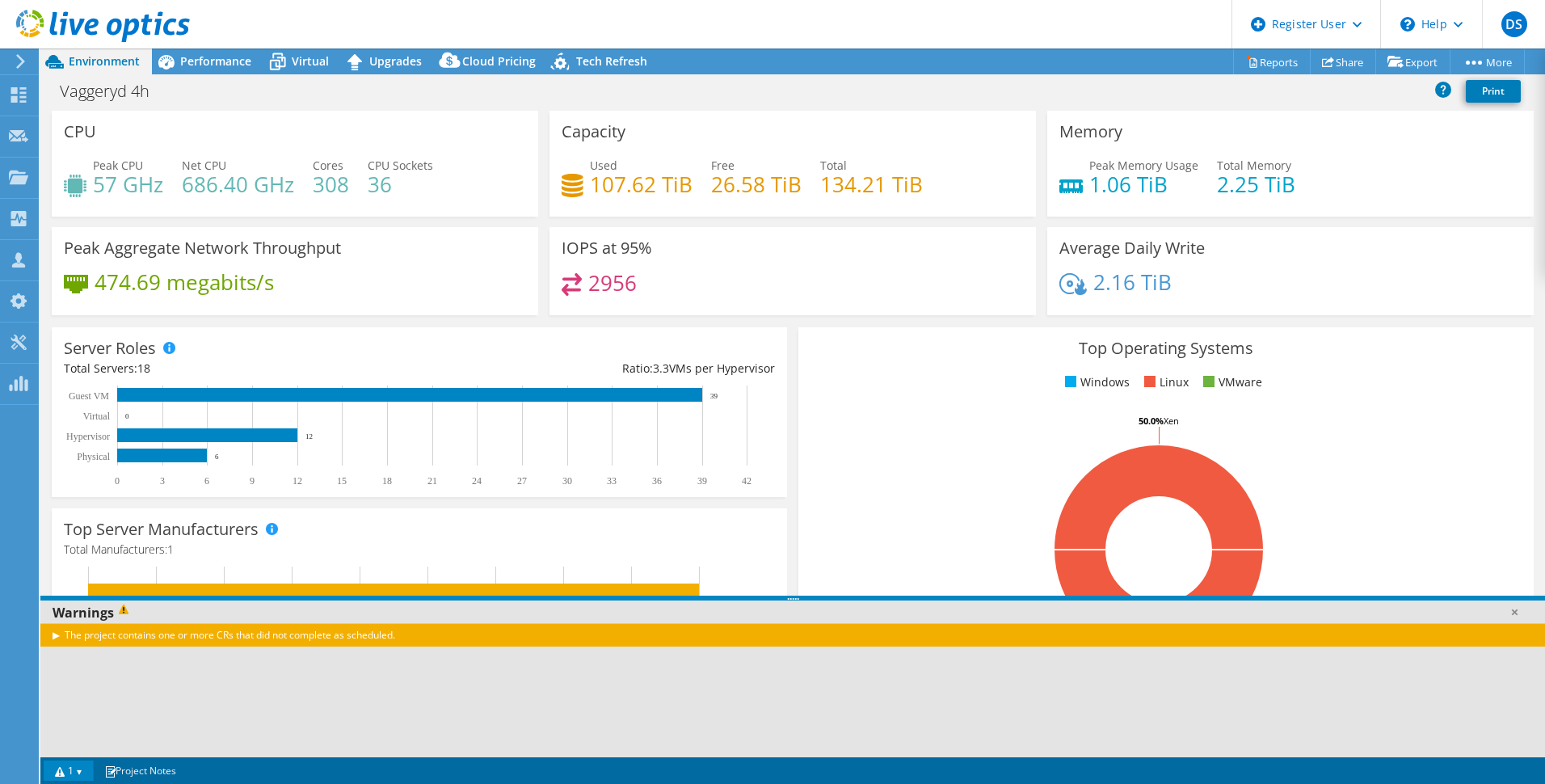
click at [799, 491] on div "Top Operating Systems Windows Linux VMware 50.0% Citrix 50.0% Xen" at bounding box center [1167, 520] width 736 height 387
click at [72, 615] on div "Warnings" at bounding box center [792, 612] width 1505 height 24
click at [224, 59] on span "Performance" at bounding box center [216, 60] width 72 height 16
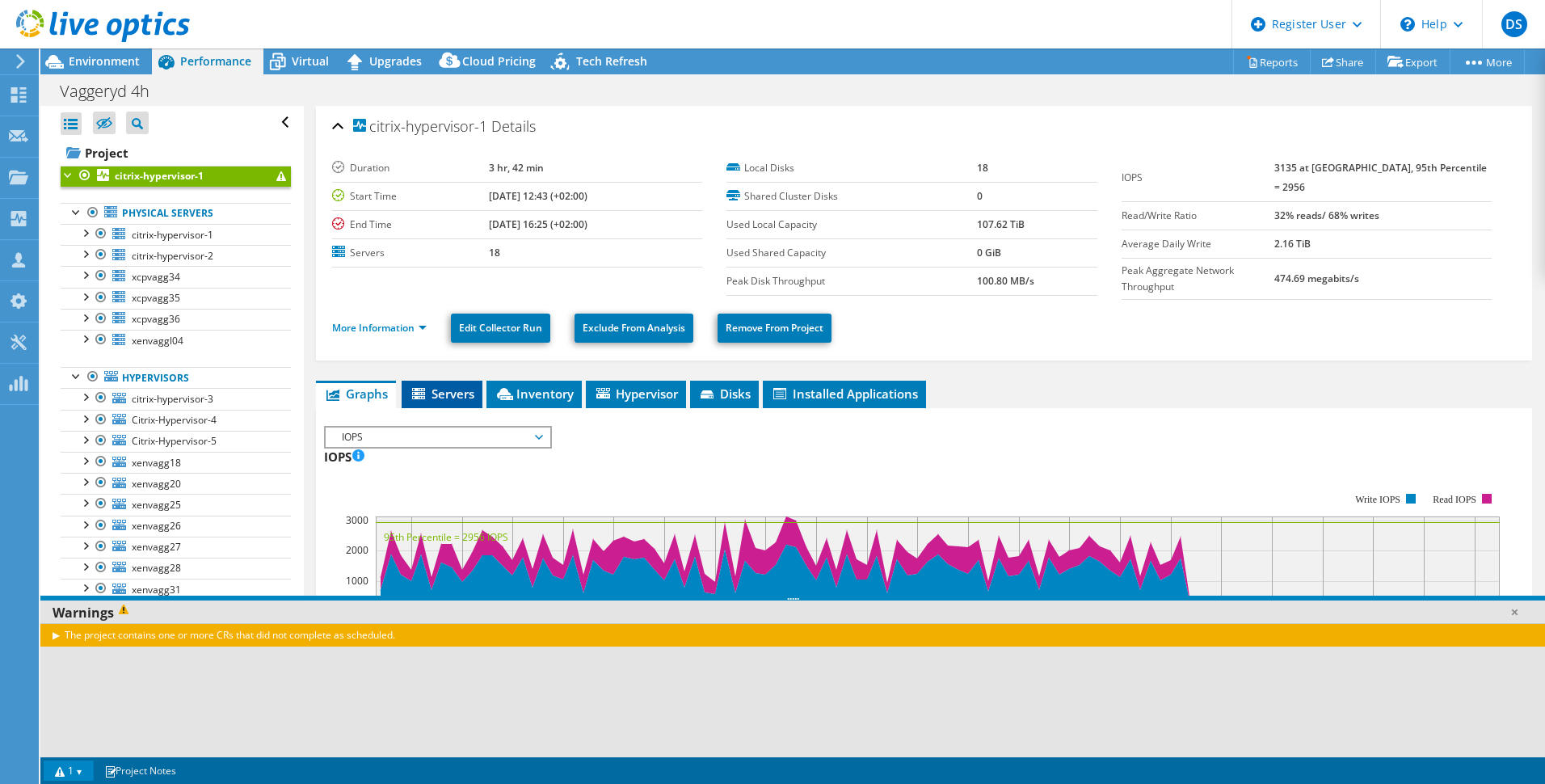
click at [444, 388] on span "Servers" at bounding box center [442, 393] width 65 height 16
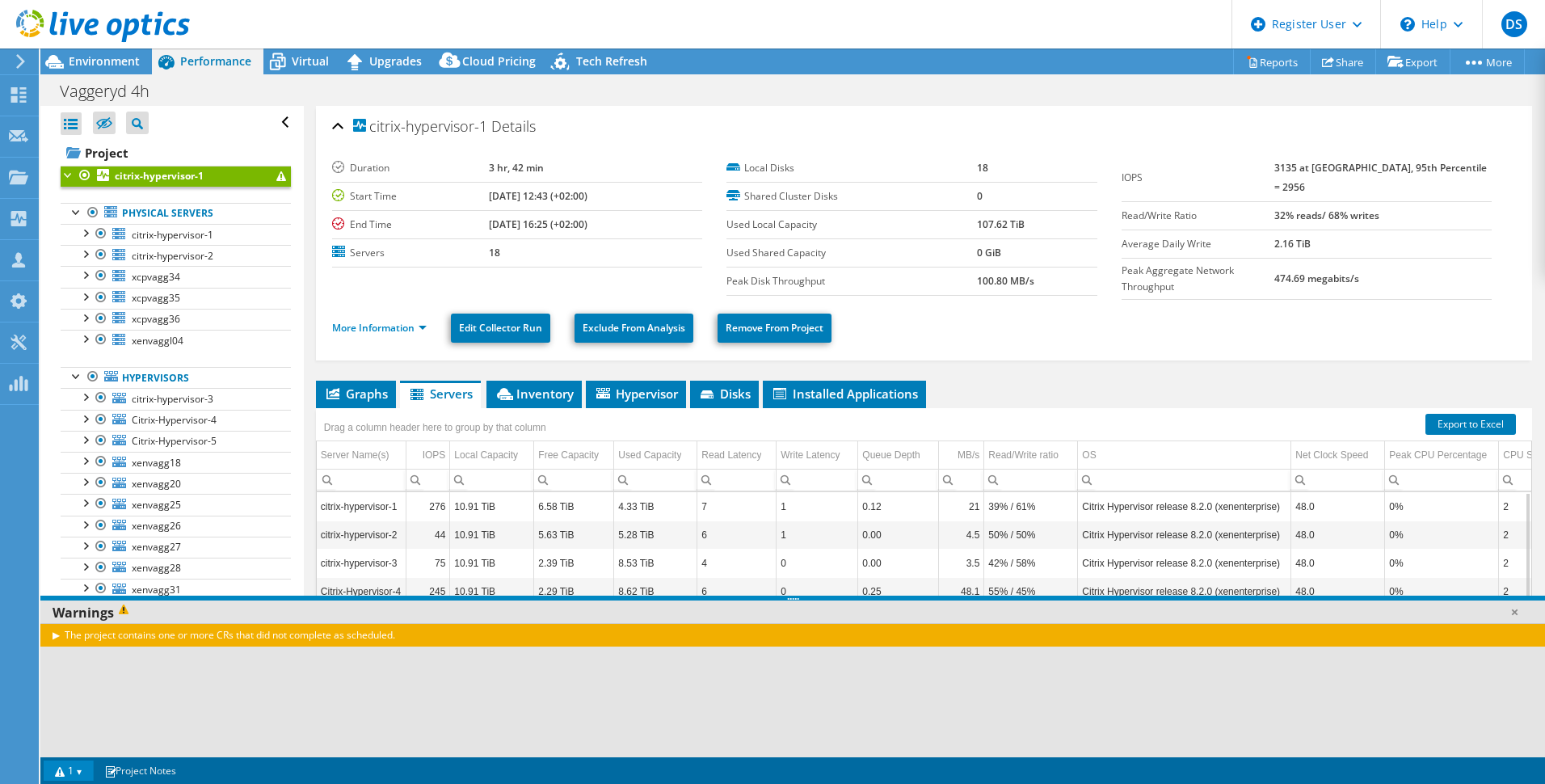
click at [59, 635] on div "The project contains one or more CRs that did not complete as scheduled." at bounding box center [792, 634] width 1505 height 23
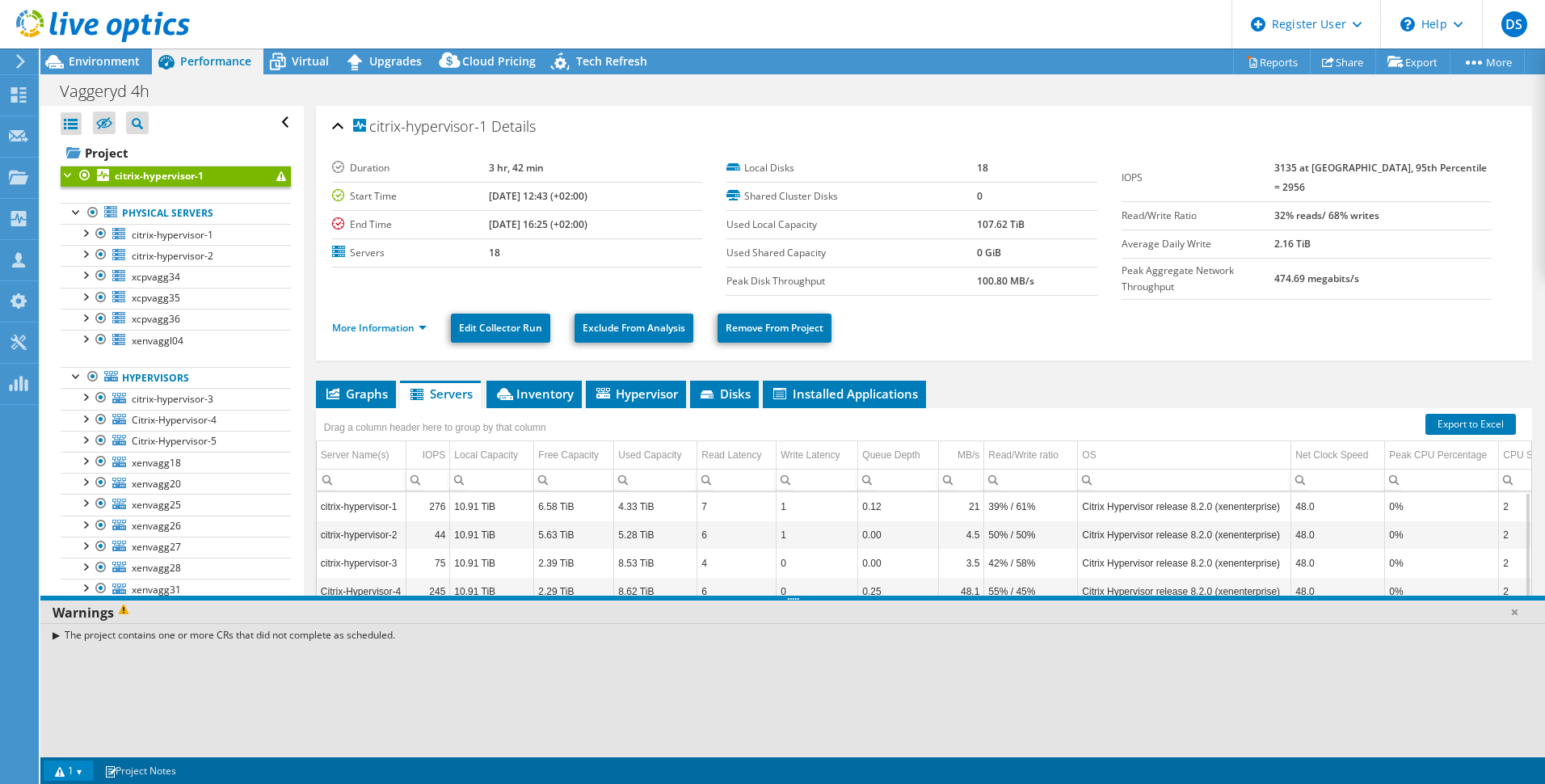
click at [79, 774] on link "1" at bounding box center [69, 771] width 50 height 20
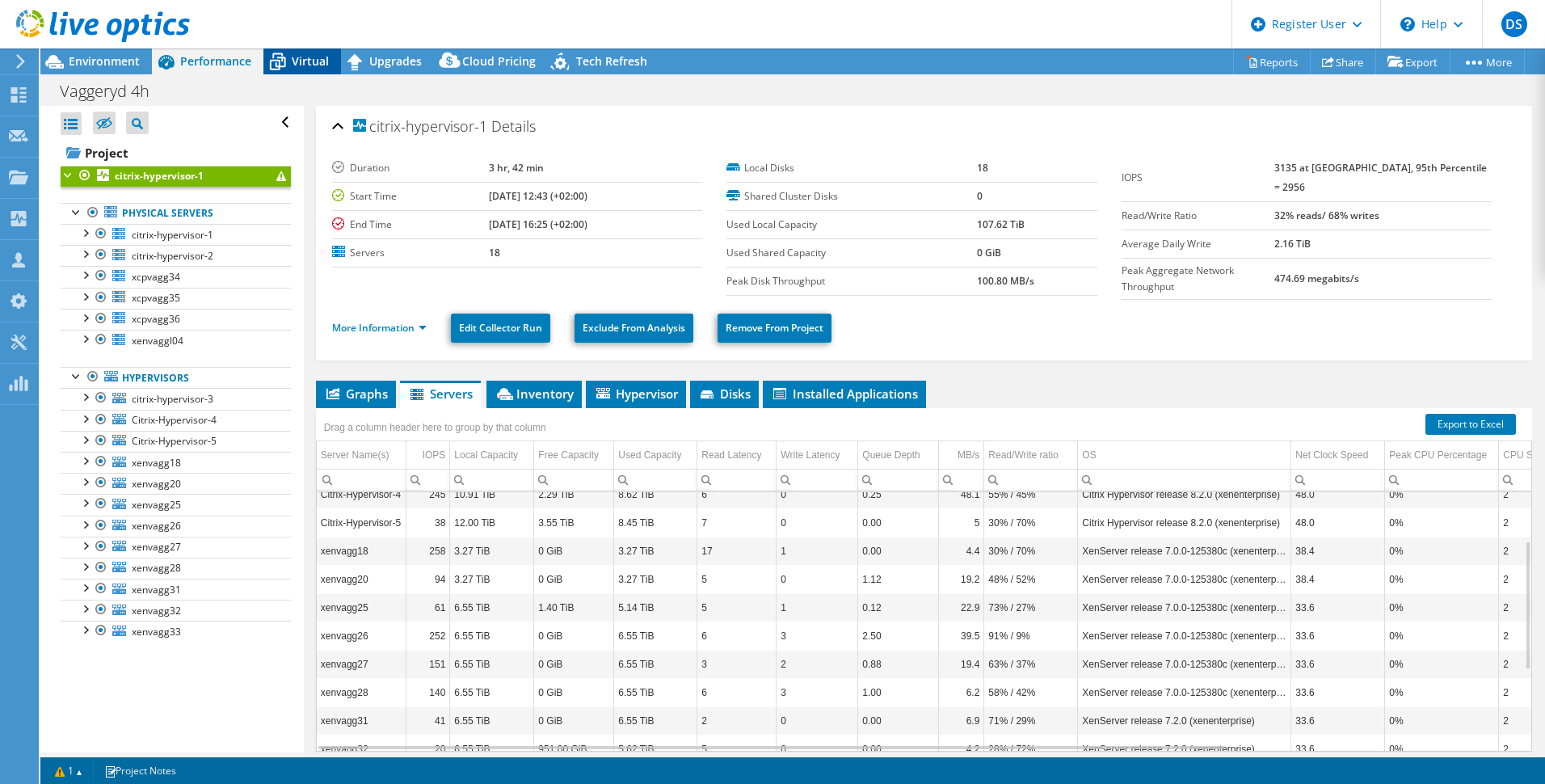
click at [295, 59] on span "Virtual" at bounding box center [310, 60] width 37 height 16
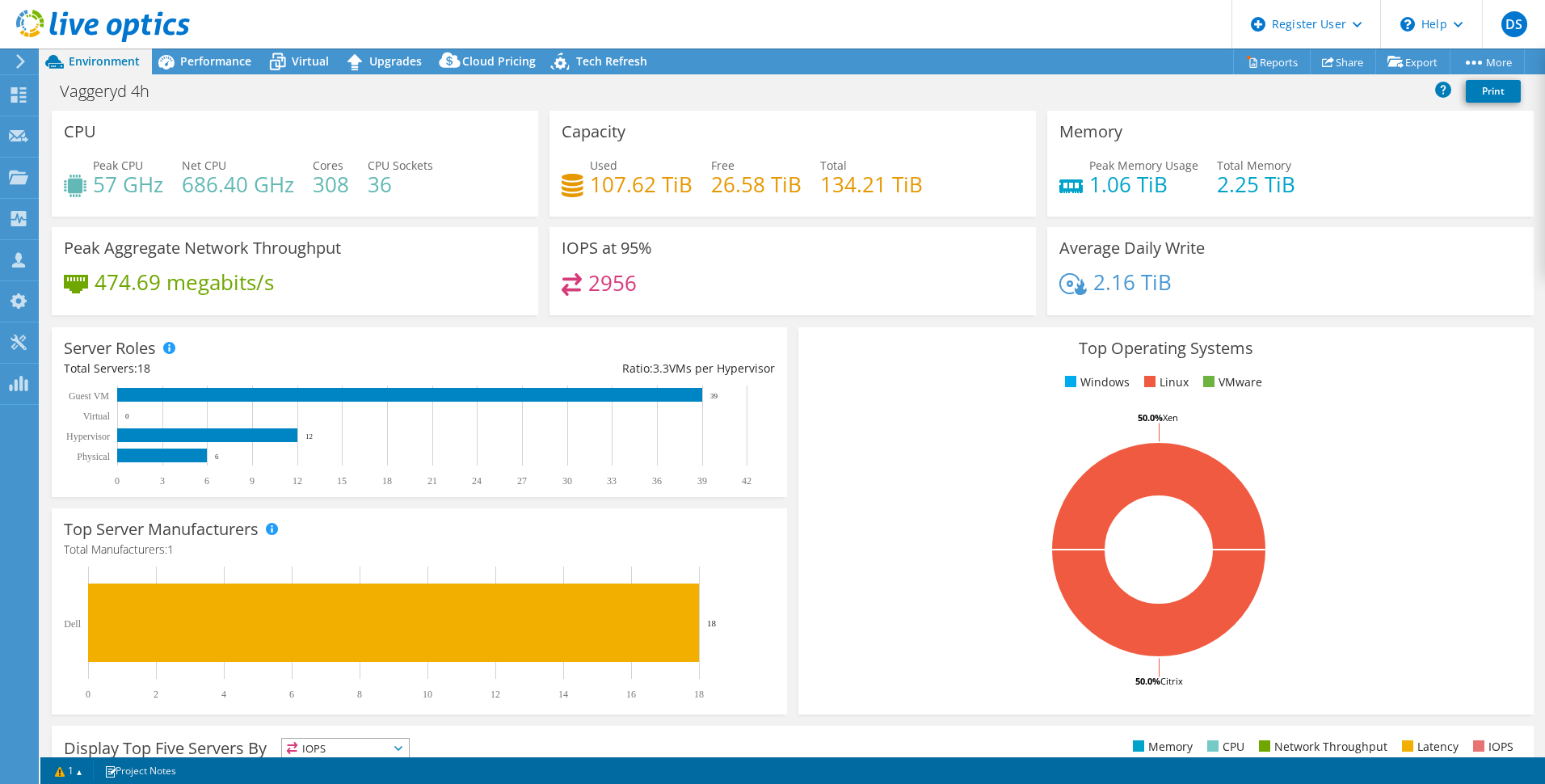
select select "USD"
click at [236, 62] on span "Performance" at bounding box center [216, 60] width 72 height 16
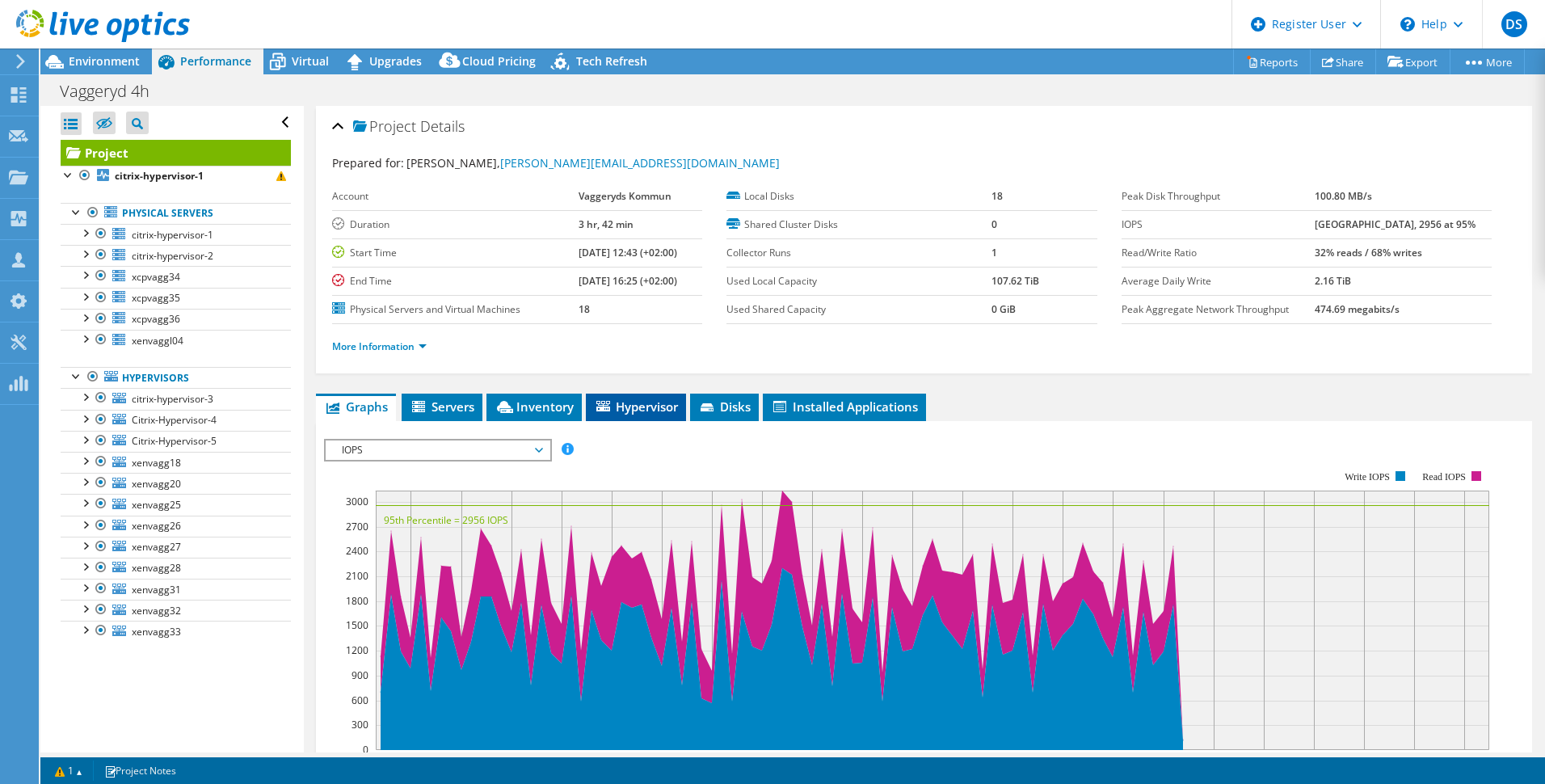
click at [633, 406] on span "Hypervisor" at bounding box center [635, 406] width 84 height 16
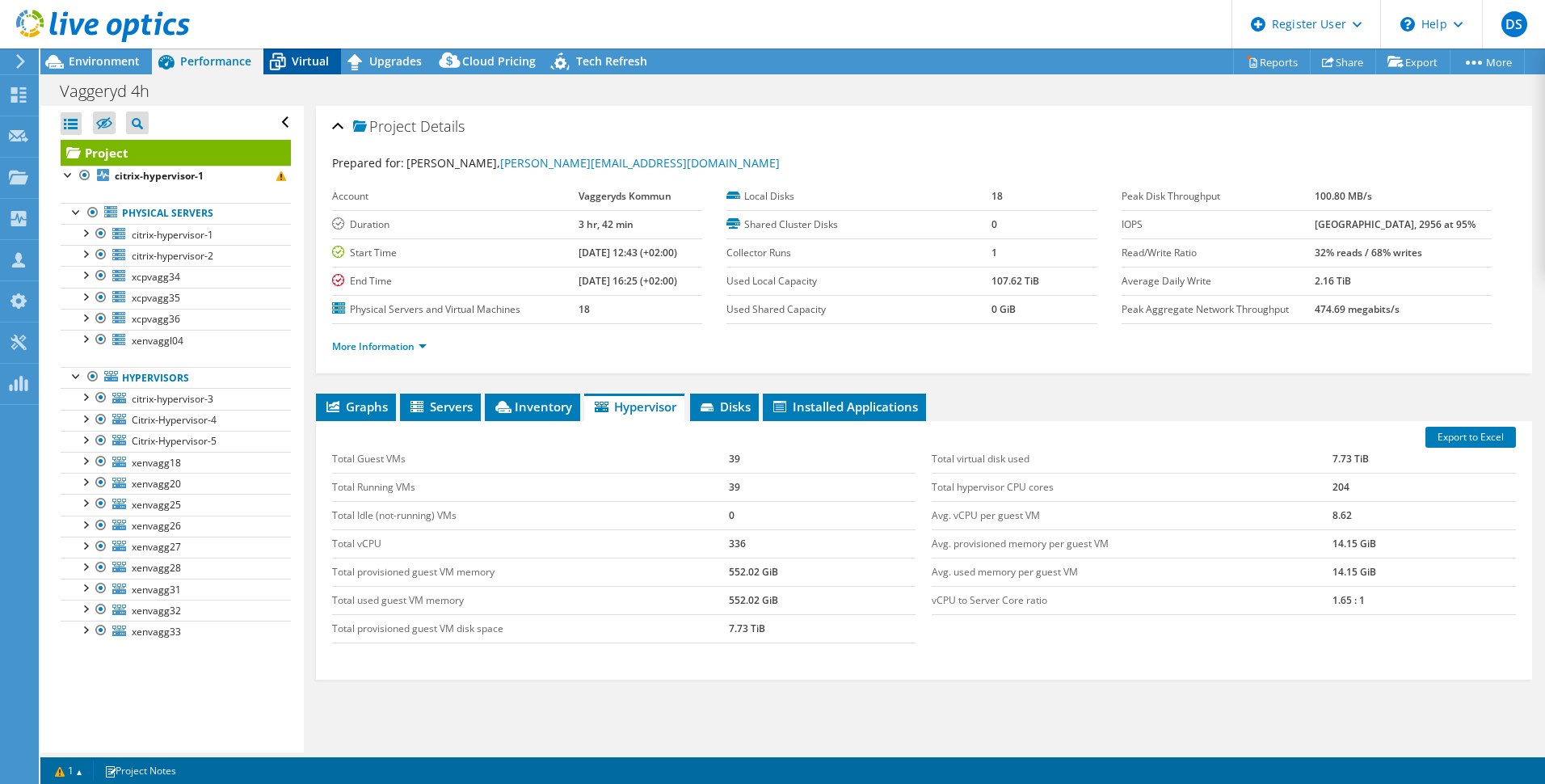
click at [288, 49] on icon at bounding box center [278, 61] width 28 height 28
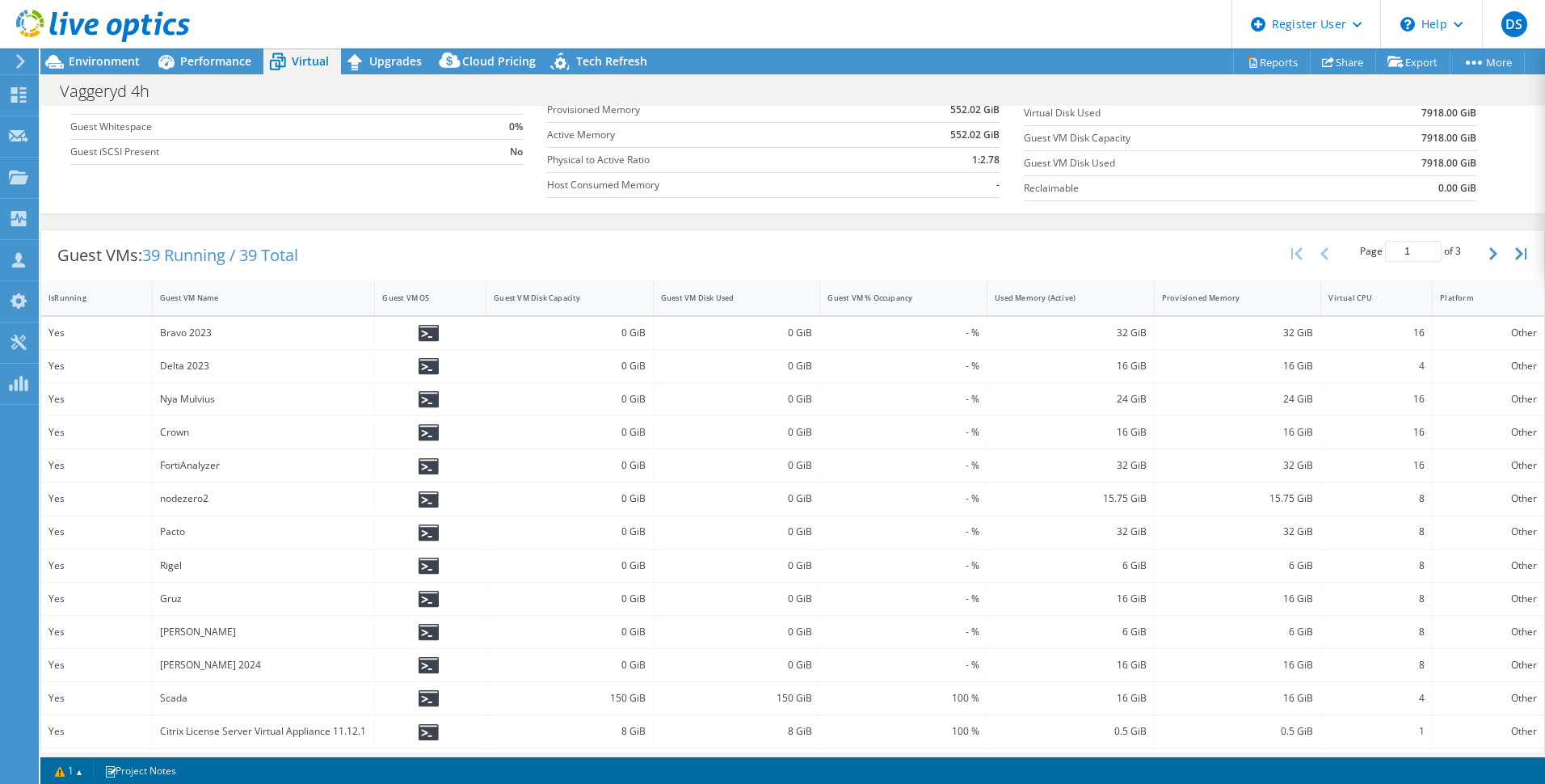
scroll to position [242, 0]
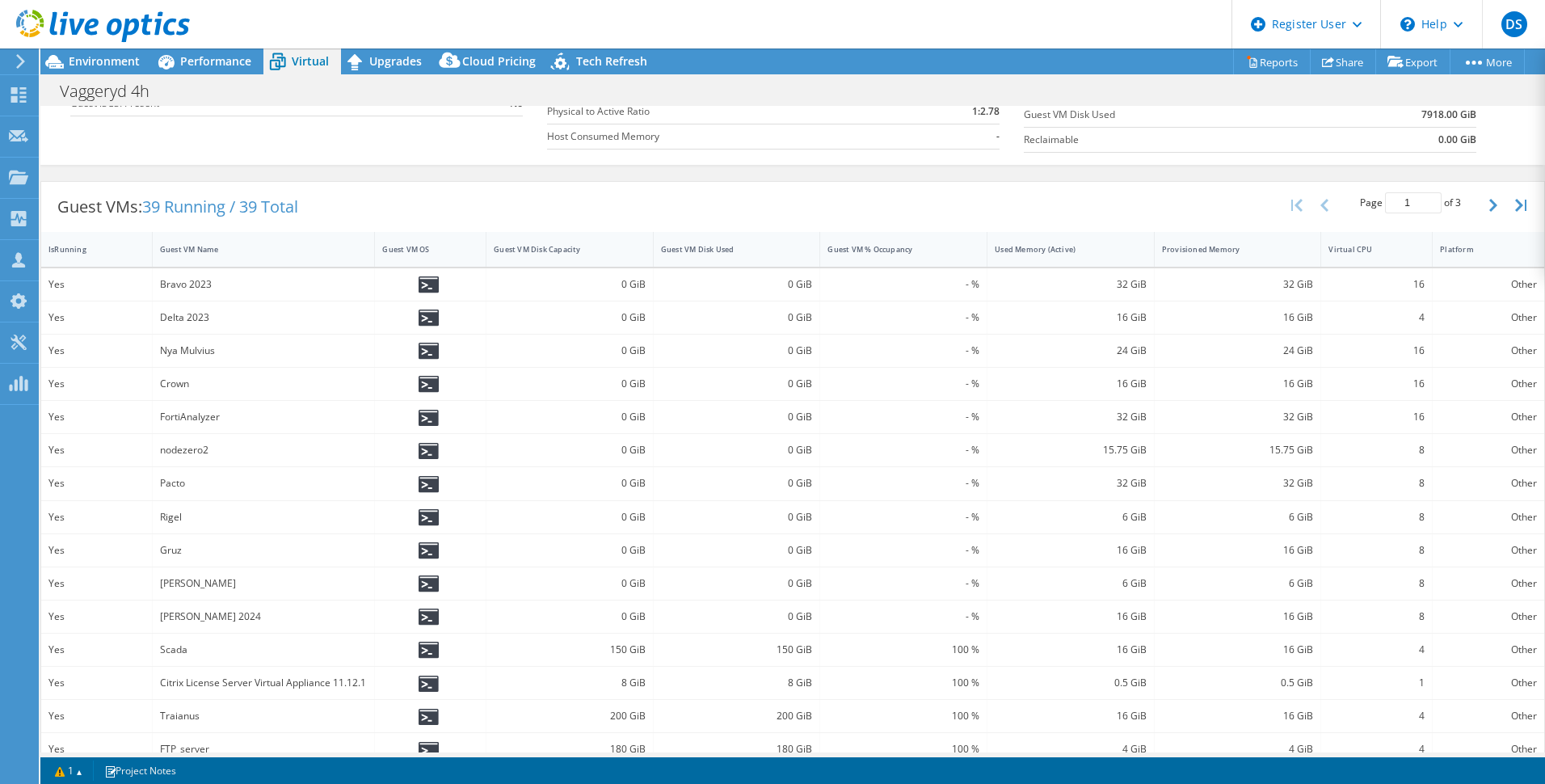
click at [192, 284] on div "Bravo 2023" at bounding box center [264, 284] width 208 height 18
click at [426, 281] on icon at bounding box center [429, 285] width 20 height 17
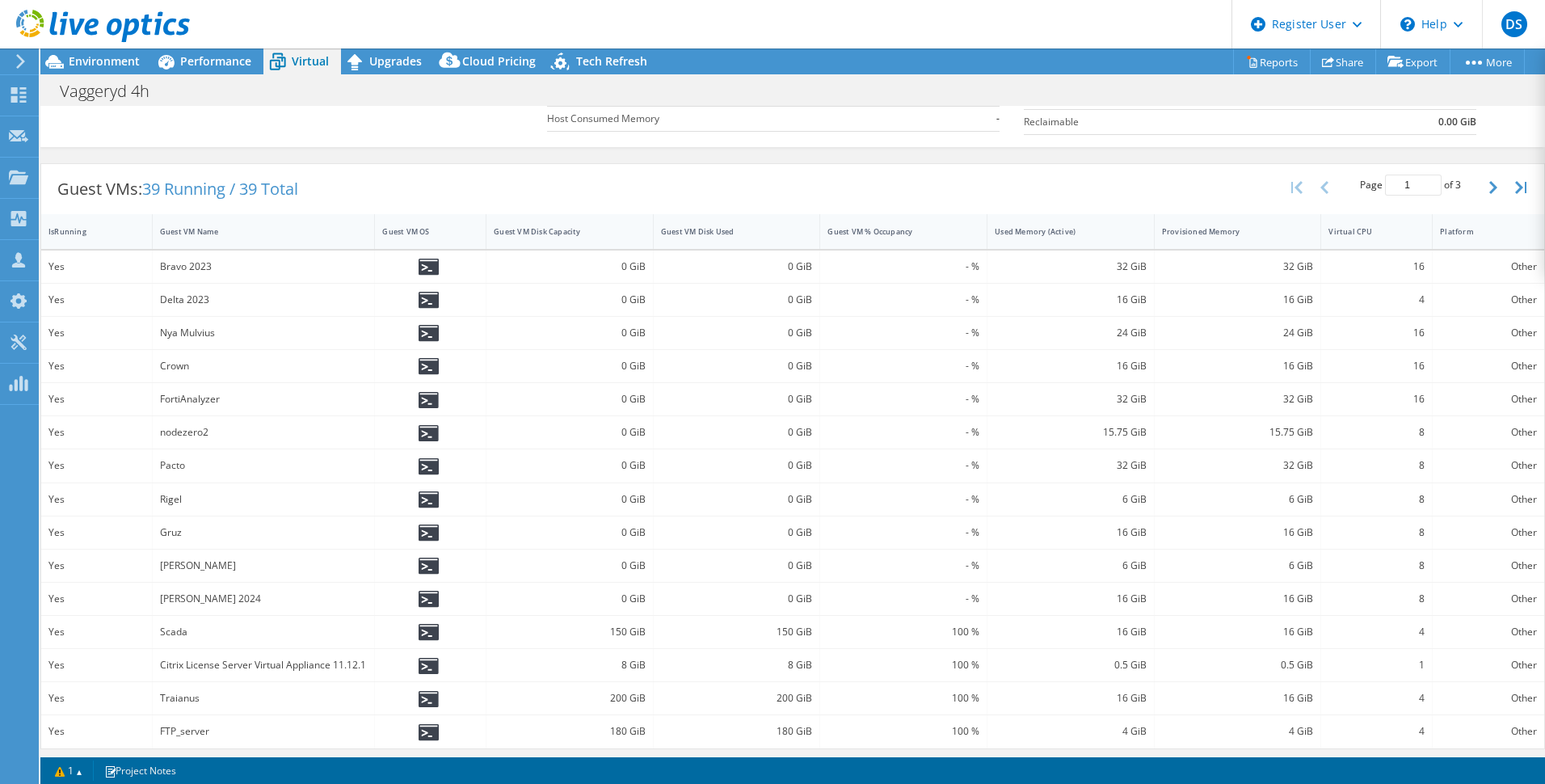
scroll to position [265, 0]
click at [1489, 185] on icon "button" at bounding box center [1493, 183] width 8 height 13
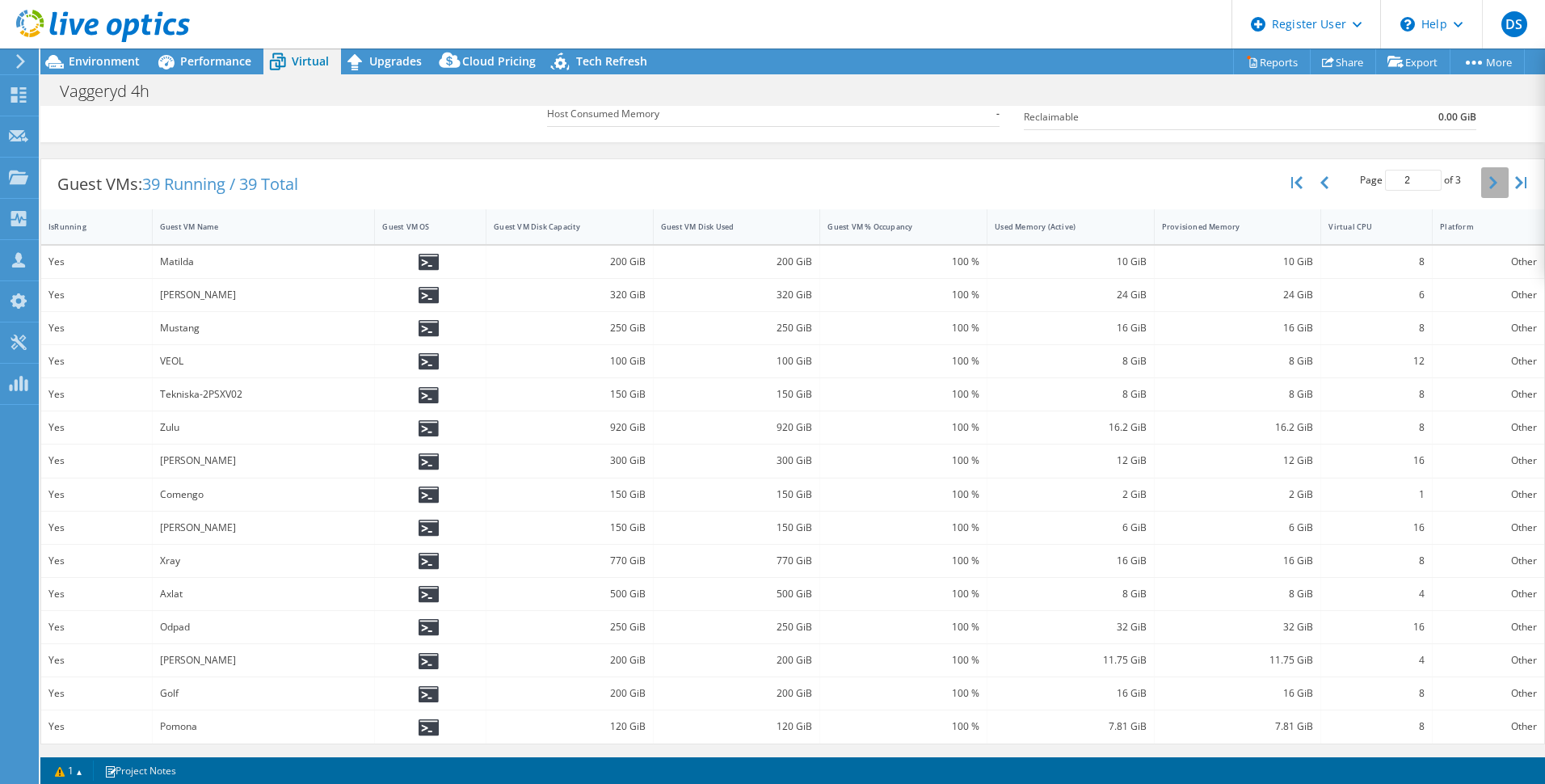
click at [1489, 188] on icon "button" at bounding box center [1493, 183] width 8 height 13
type input "3"
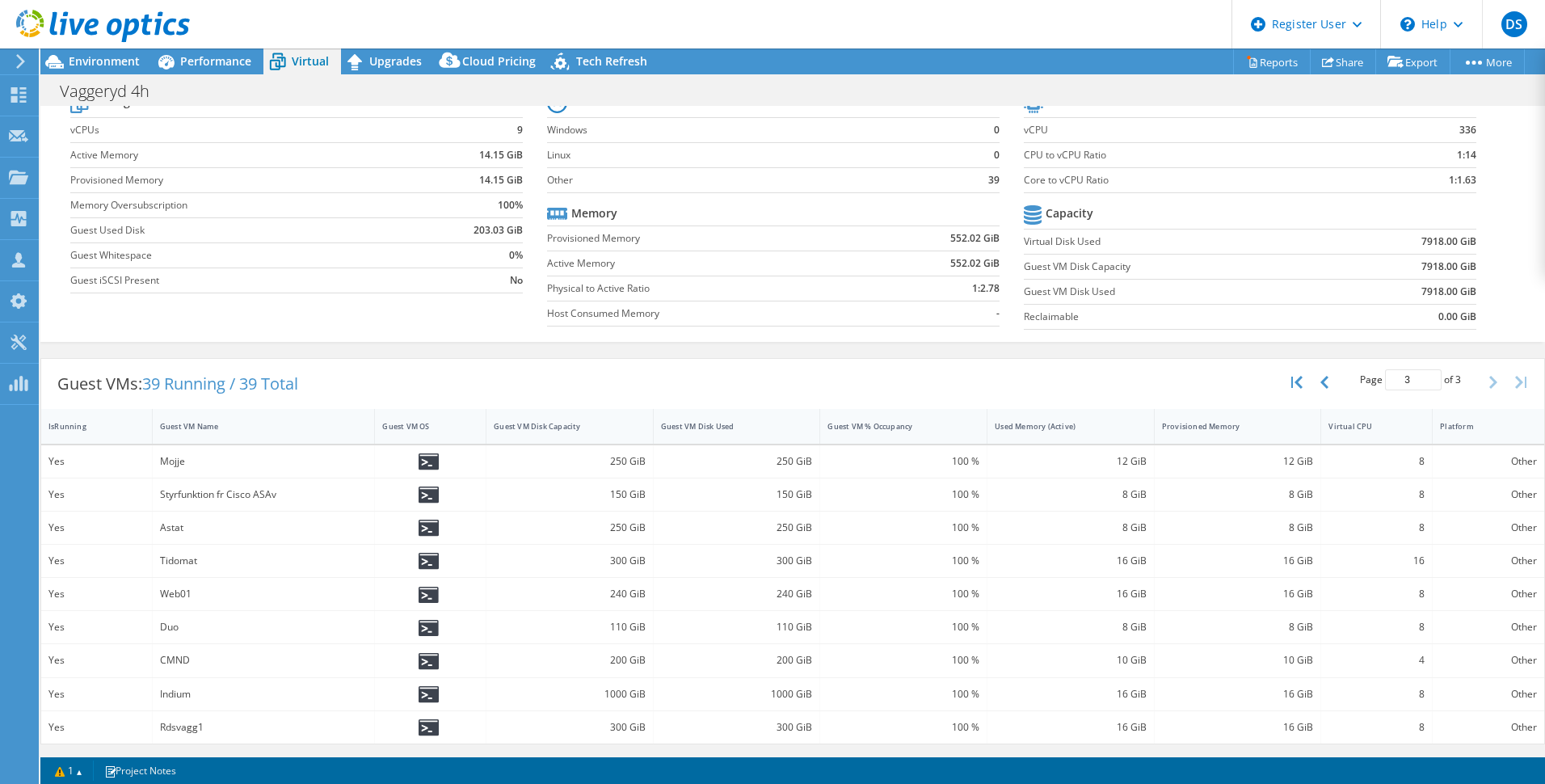
scroll to position [65, 0]
drag, startPoint x: 201, startPoint y: 562, endPoint x: 180, endPoint y: 562, distance: 21.0
click at [180, 562] on div "Tidomat" at bounding box center [264, 560] width 208 height 18
drag, startPoint x: 180, startPoint y: 562, endPoint x: 199, endPoint y: 560, distance: 19.1
click at [194, 560] on div "Tidomat" at bounding box center [264, 560] width 208 height 18
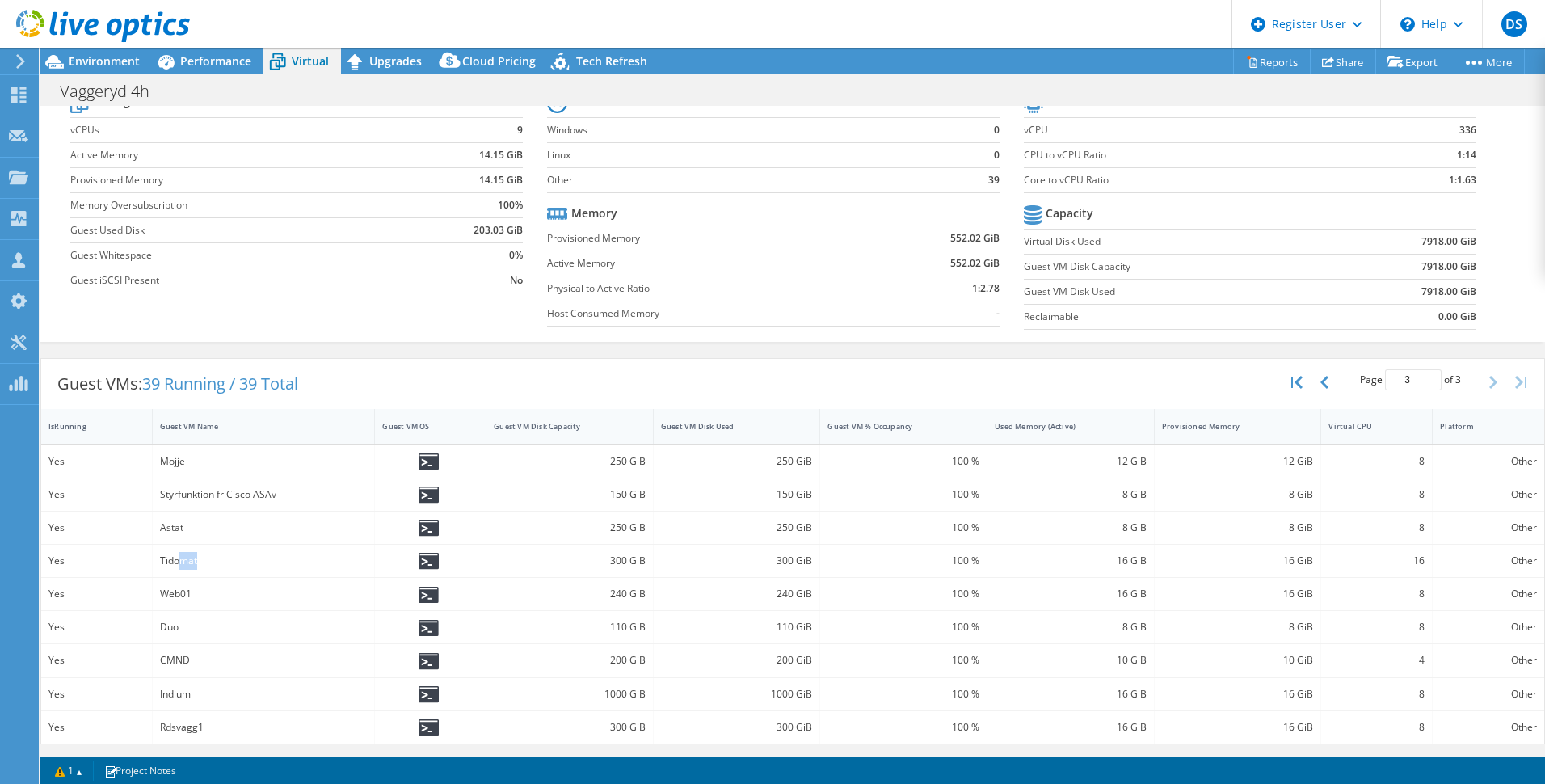
click at [209, 561] on div "Tidomat" at bounding box center [264, 560] width 208 height 18
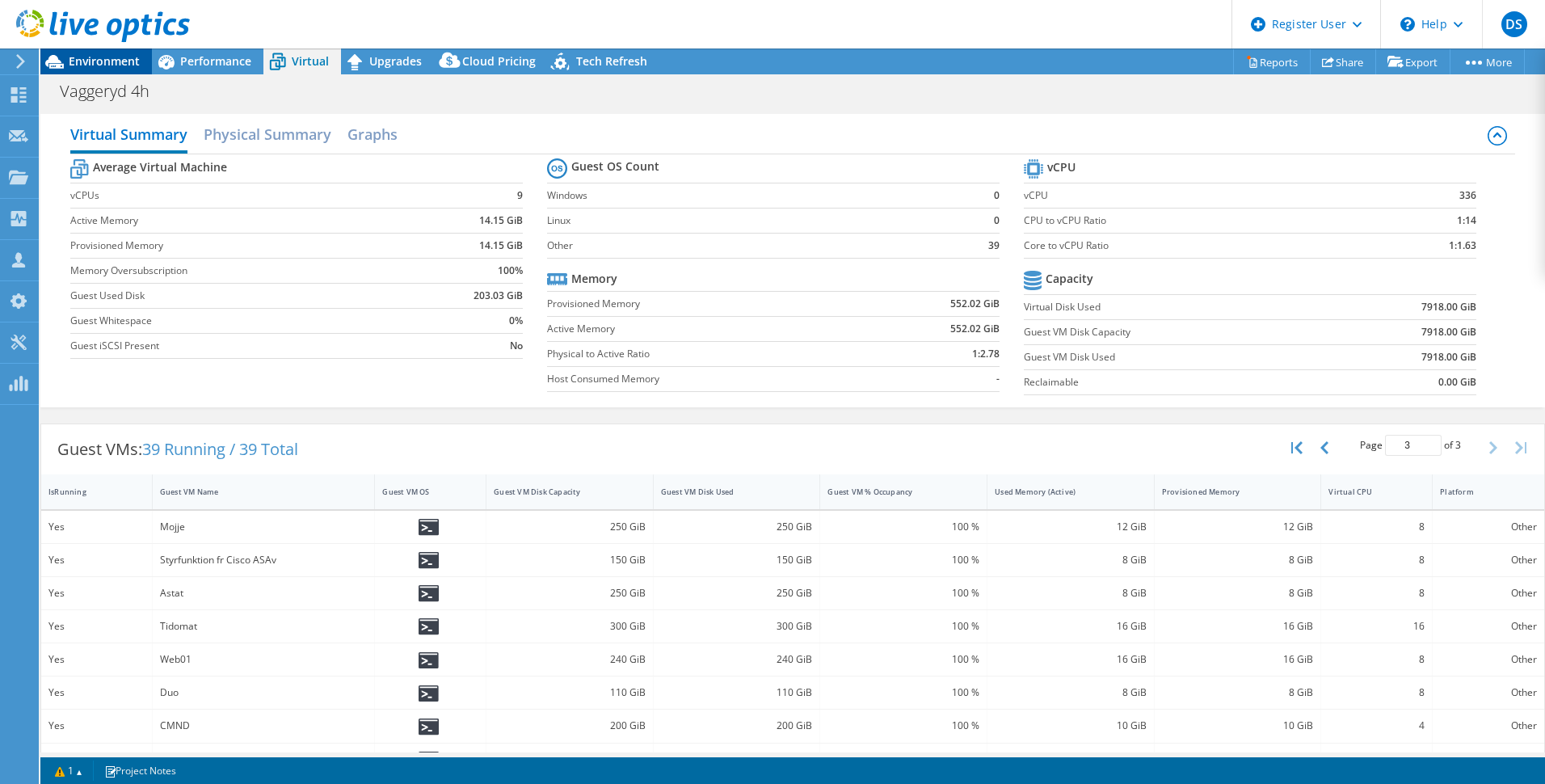
click at [85, 59] on span "Environment" at bounding box center [104, 60] width 72 height 16
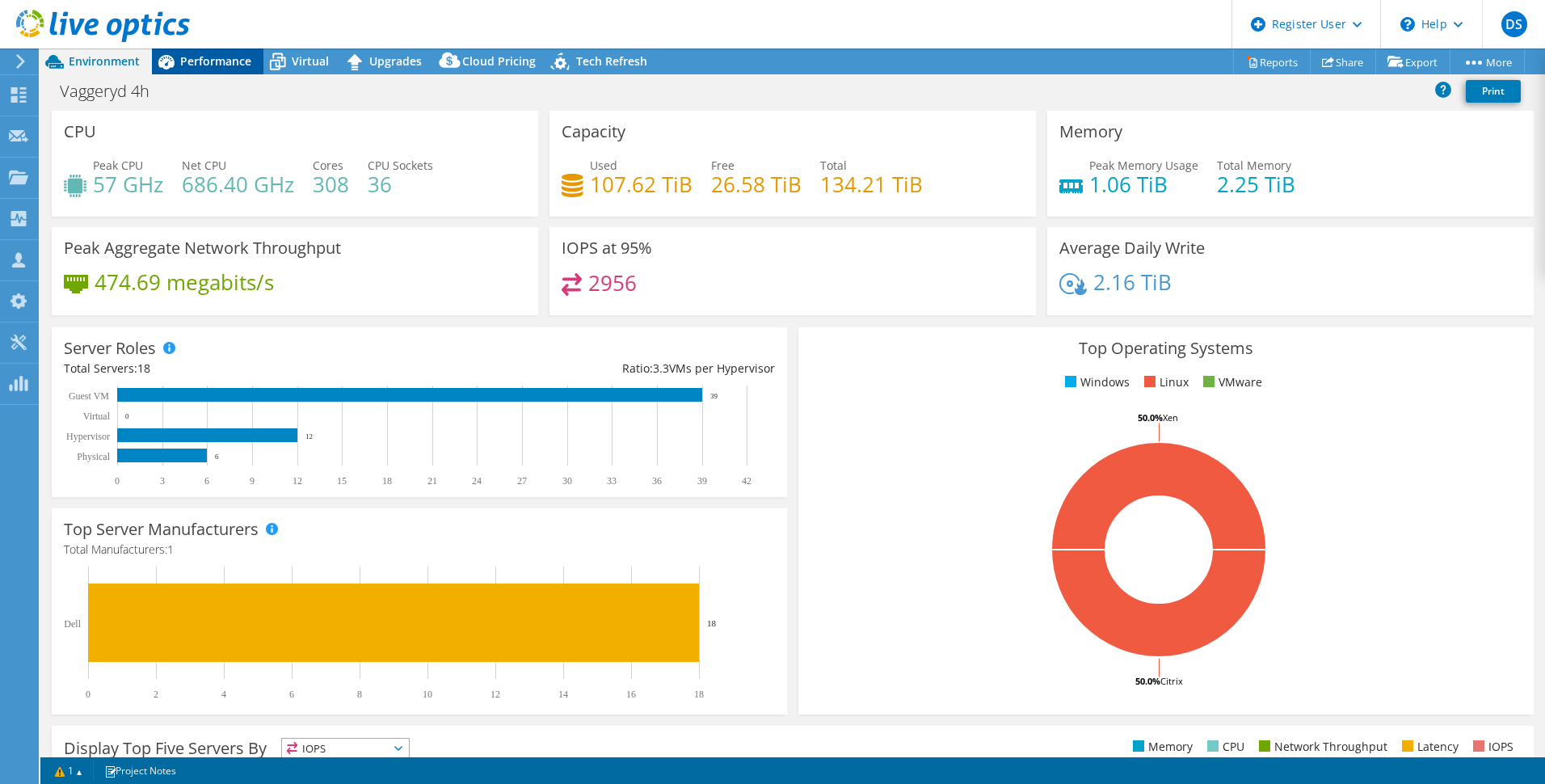
click at [233, 63] on span "Performance" at bounding box center [216, 60] width 72 height 16
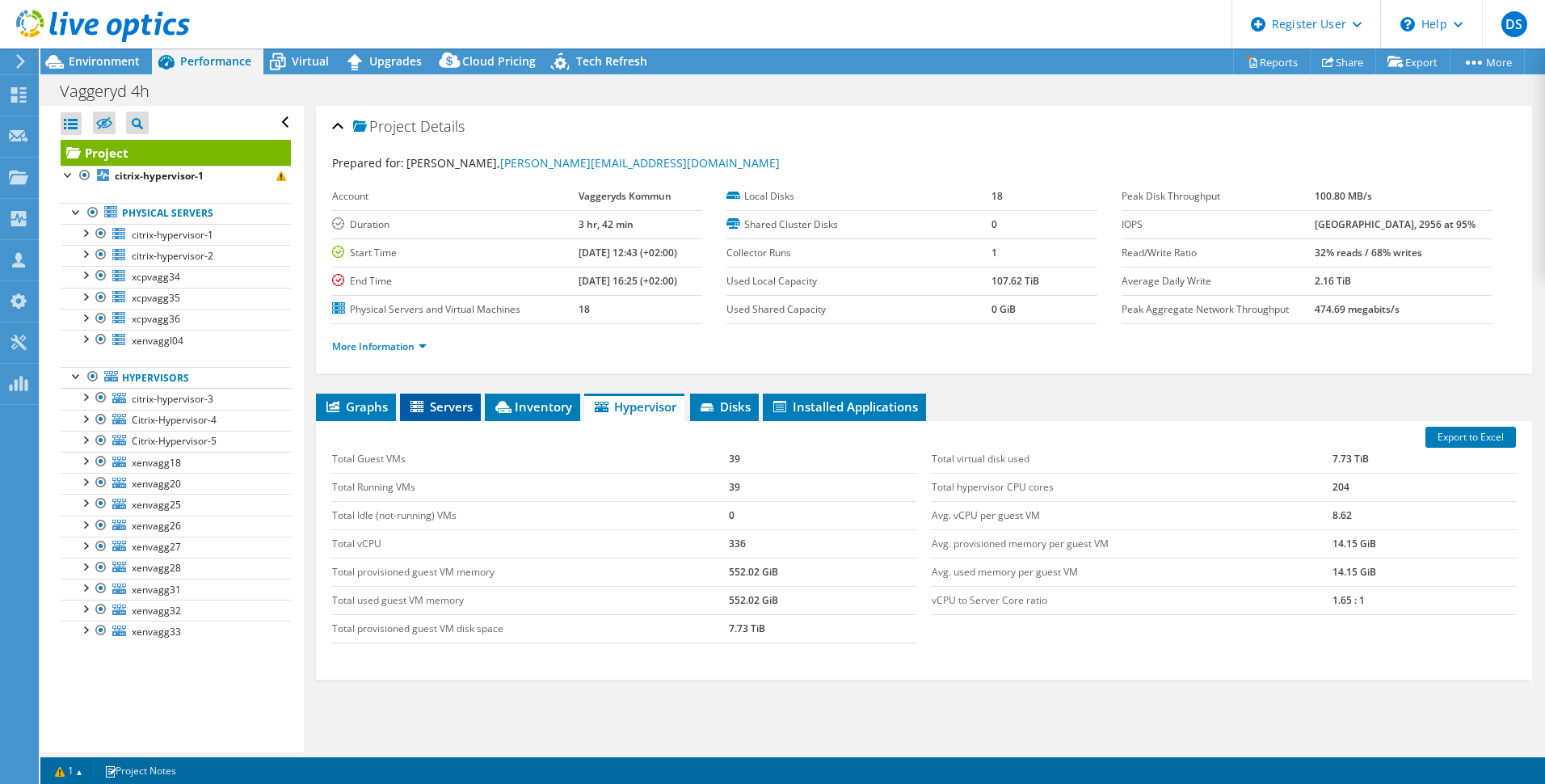
click at [451, 407] on span "Servers" at bounding box center [440, 406] width 65 height 16
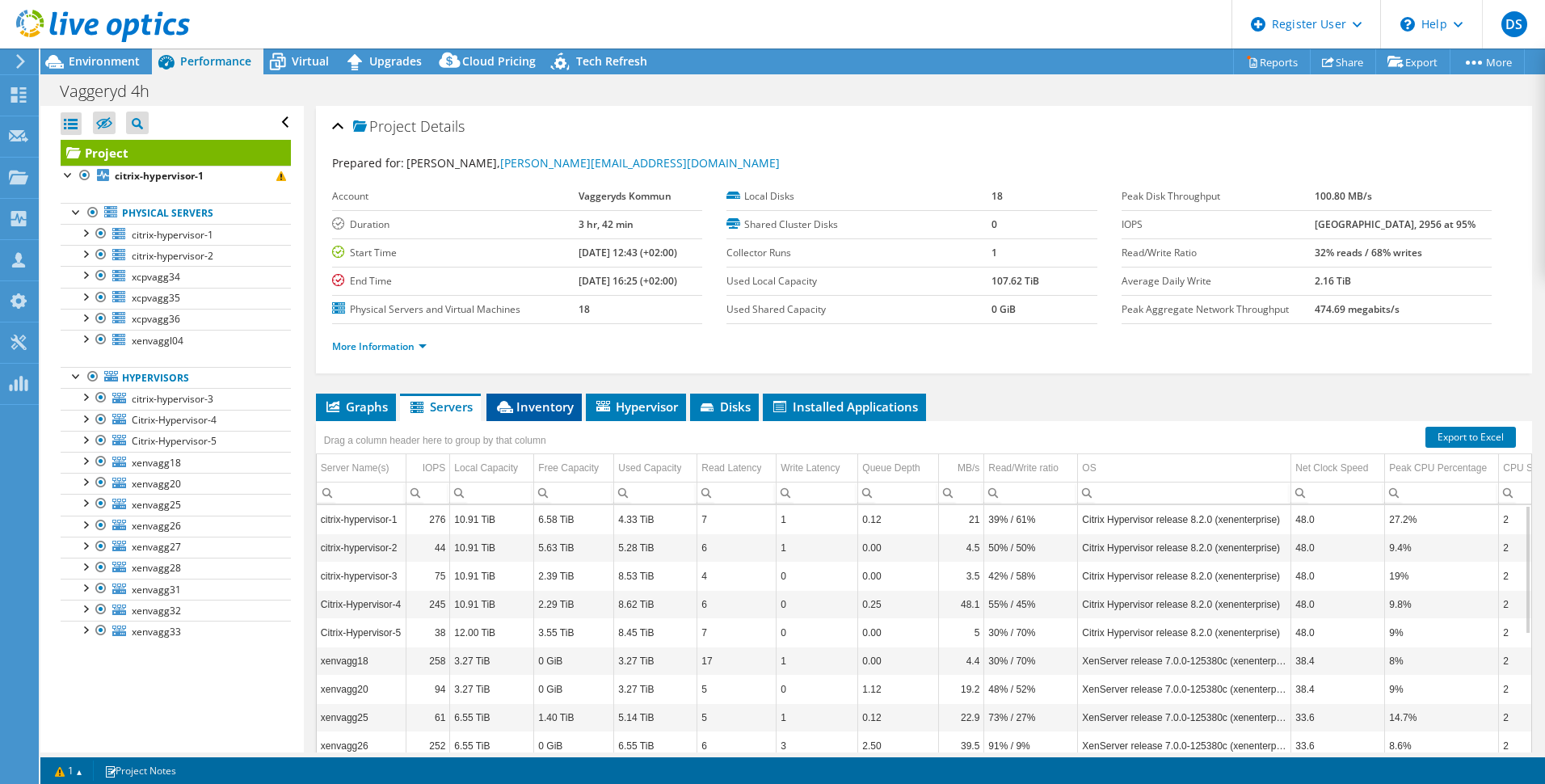
click at [548, 407] on span "Inventory" at bounding box center [533, 406] width 79 height 16
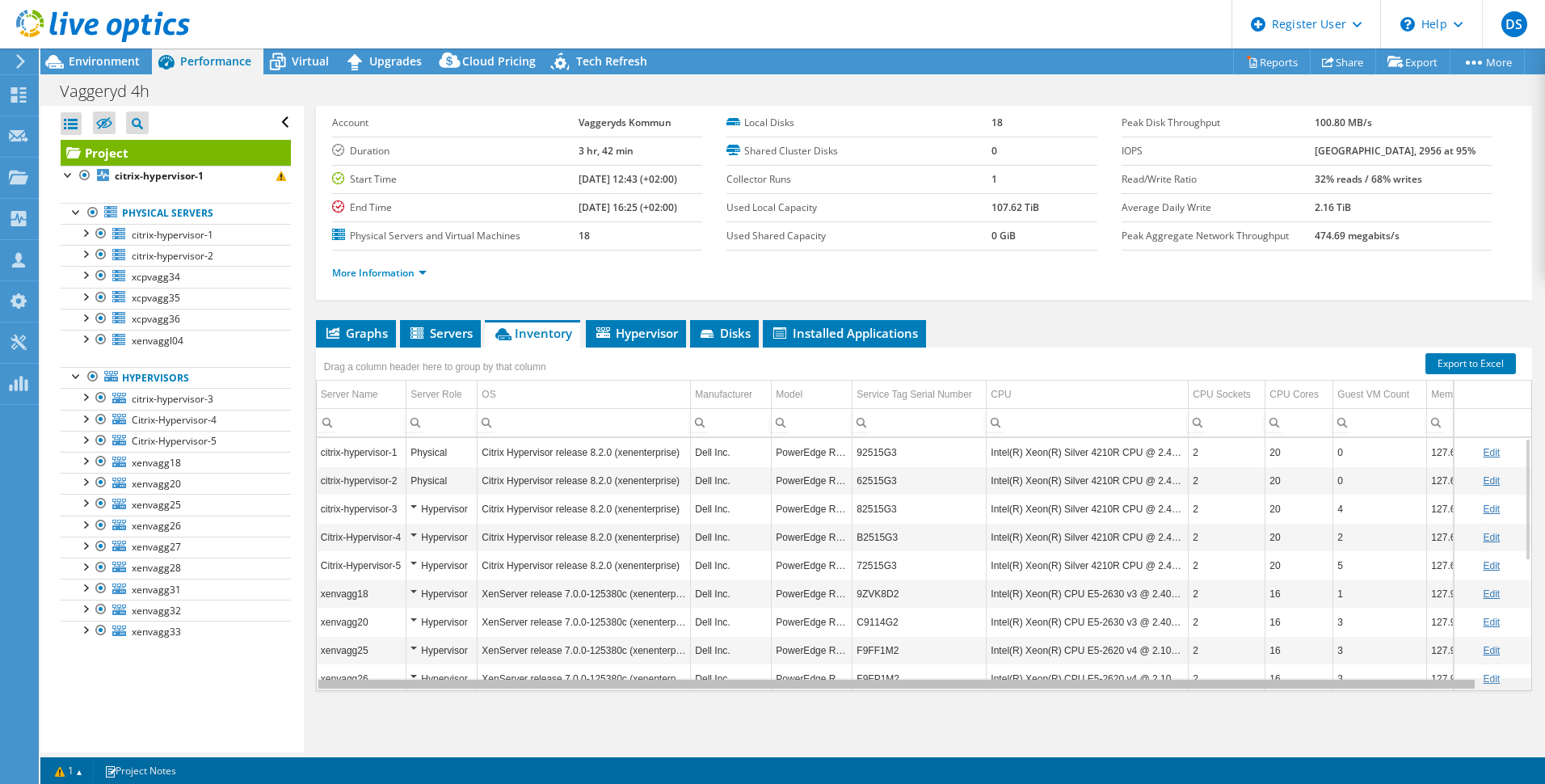
drag, startPoint x: 1421, startPoint y: 685, endPoint x: 1438, endPoint y: 690, distance: 17.7
click at [1438, 690] on body "DS Dell User Daniel Sandelin Daniel.Sandelin@Dell.com Dell My Profile Log Out \…" at bounding box center [772, 392] width 1545 height 784
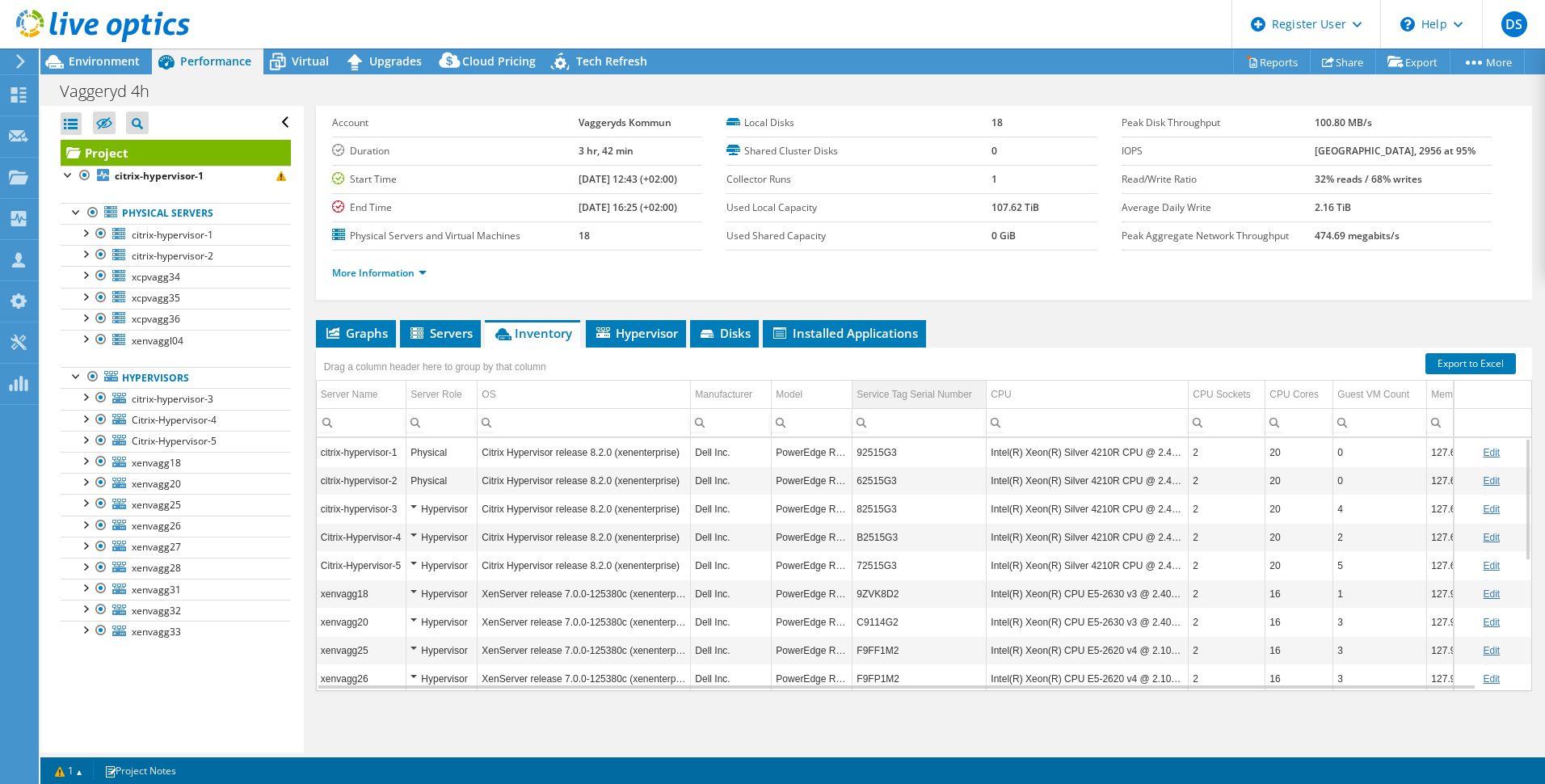
click at [886, 393] on div "Service Tag Serial Number" at bounding box center [914, 394] width 115 height 20
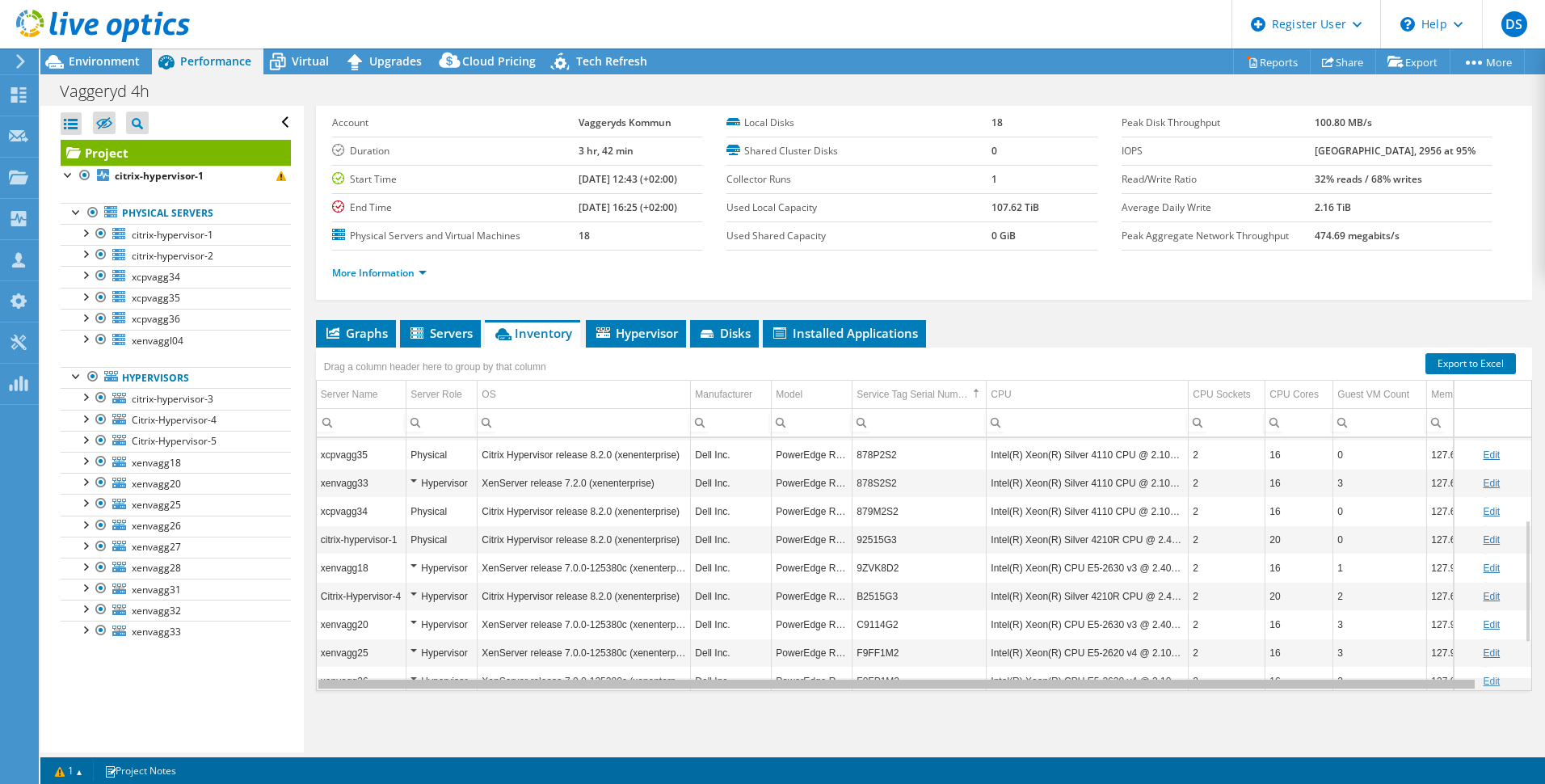
scroll to position [167, 39]
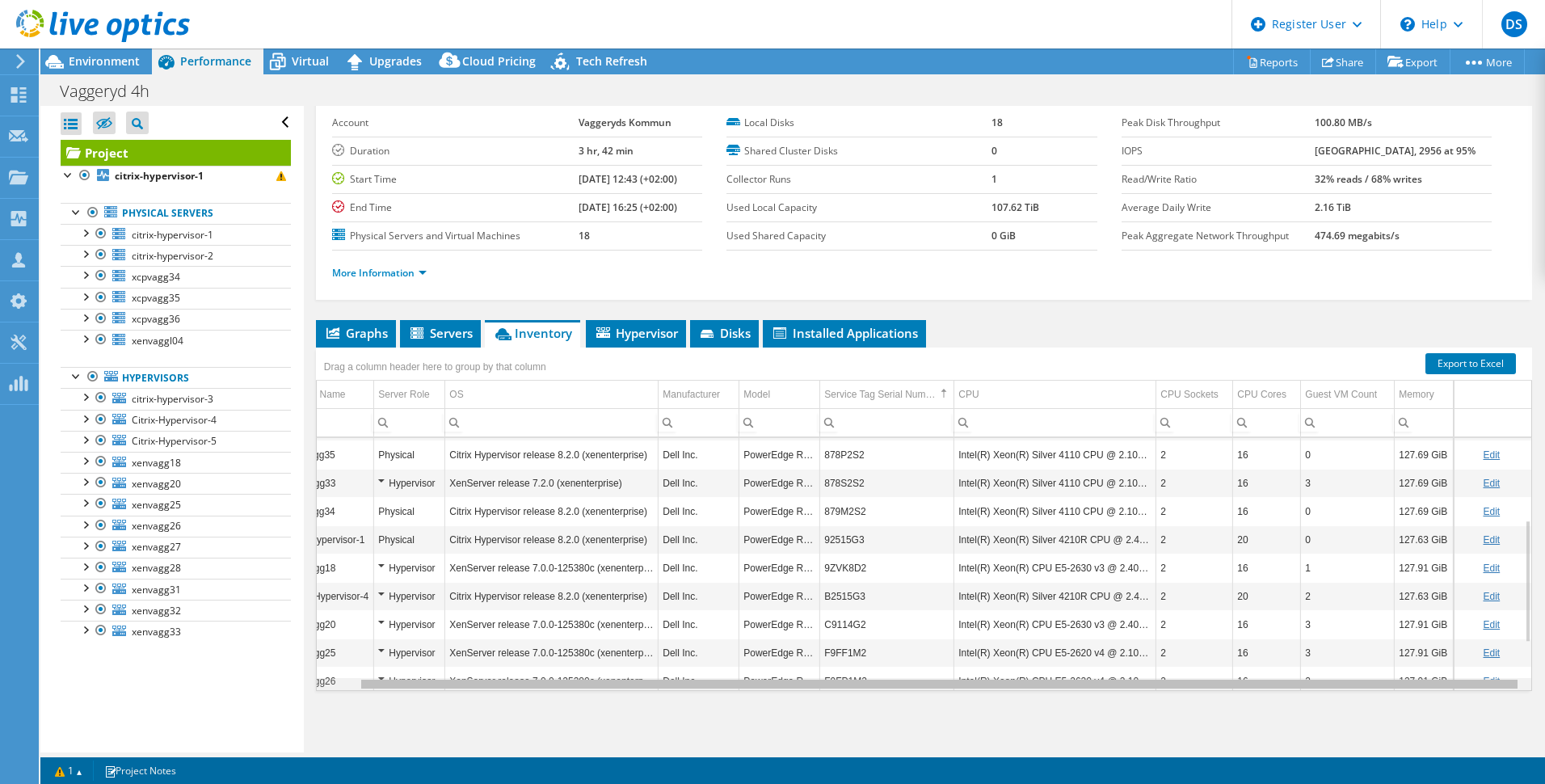
drag, startPoint x: 923, startPoint y: 688, endPoint x: 1047, endPoint y: 689, distance: 124.0
click at [1047, 689] on body "DS Dell User Daniel Sandelin Daniel.Sandelin@Dell.com Dell My Profile Log Out \…" at bounding box center [772, 392] width 1545 height 784
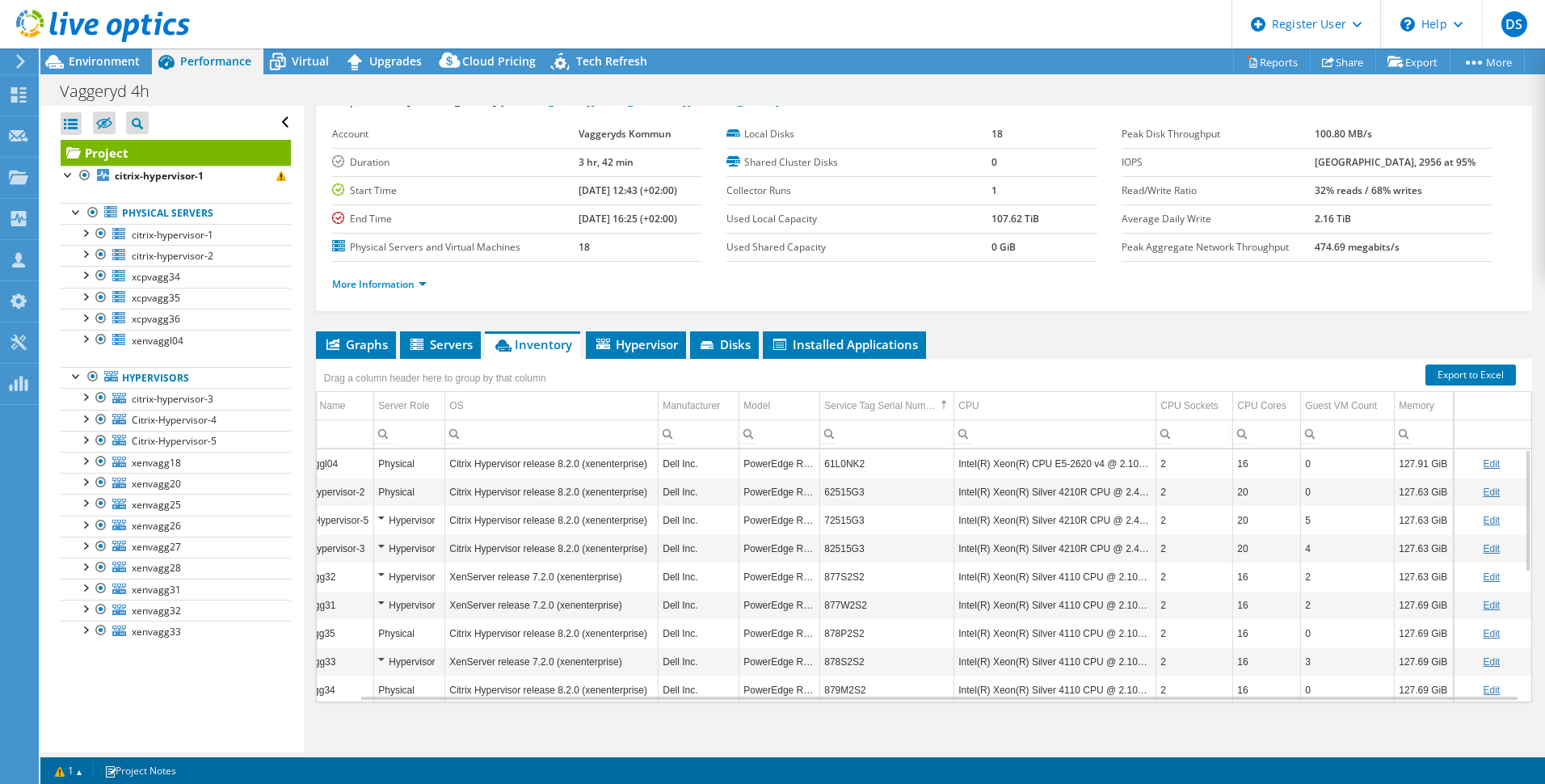
scroll to position [73, 0]
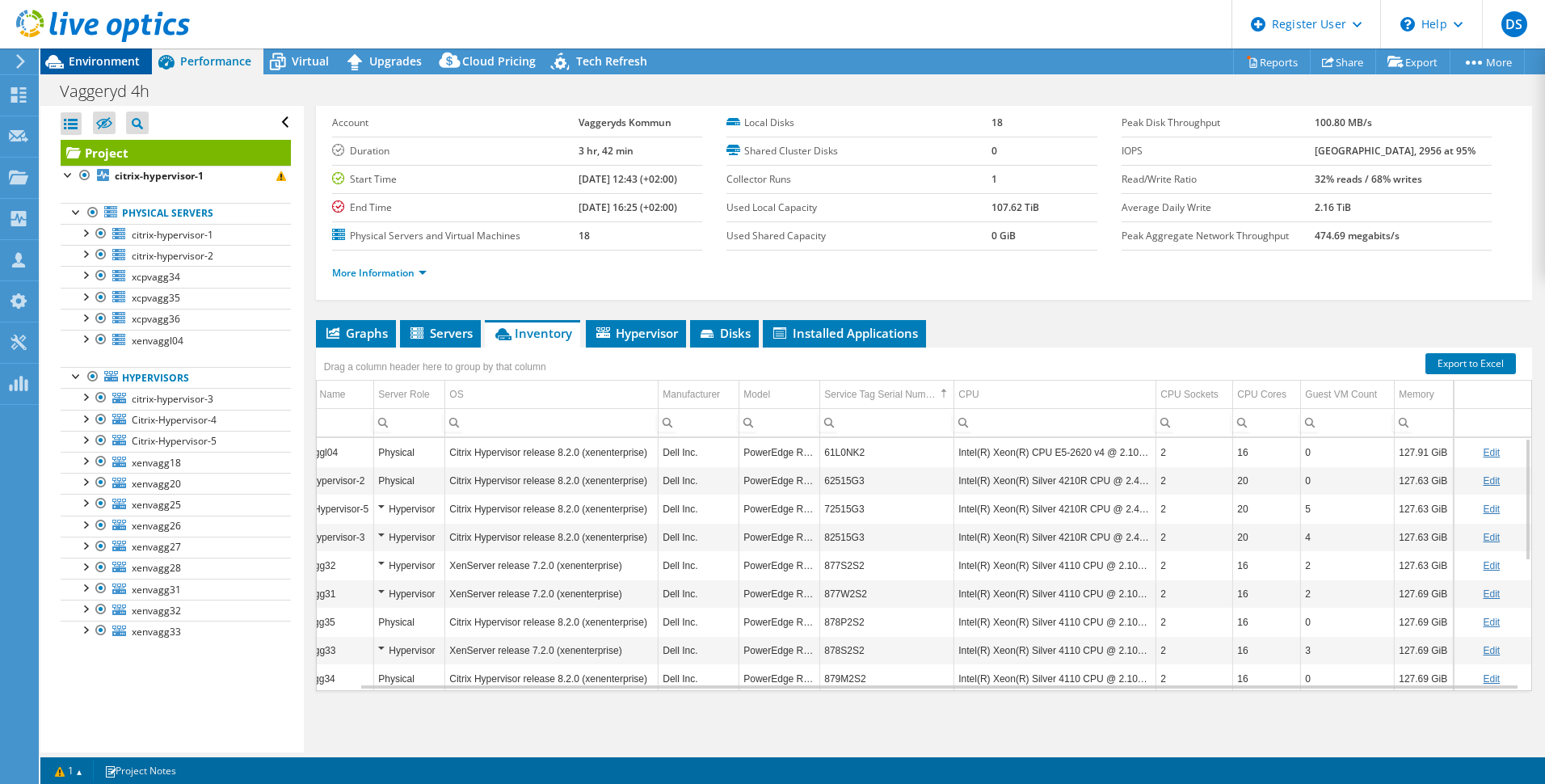
click at [97, 60] on span "Environment" at bounding box center [104, 60] width 72 height 16
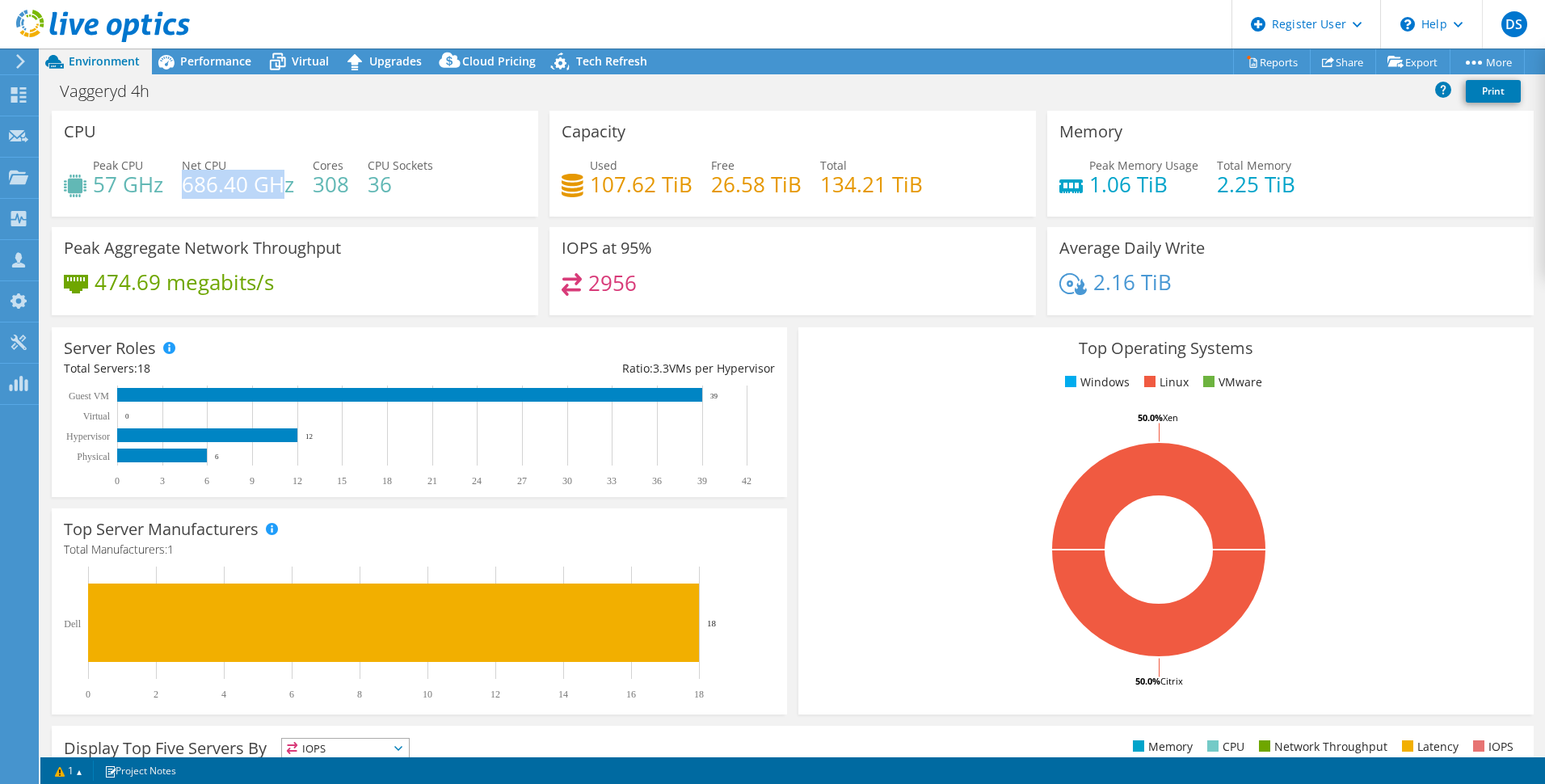
drag, startPoint x: 183, startPoint y: 183, endPoint x: 282, endPoint y: 192, distance: 99.4
click at [282, 192] on h4 "686.40 GHz" at bounding box center [238, 184] width 112 height 18
drag, startPoint x: 163, startPoint y: 186, endPoint x: 98, endPoint y: 189, distance: 65.1
click at [98, 189] on h4 "57 GHz" at bounding box center [128, 184] width 71 height 18
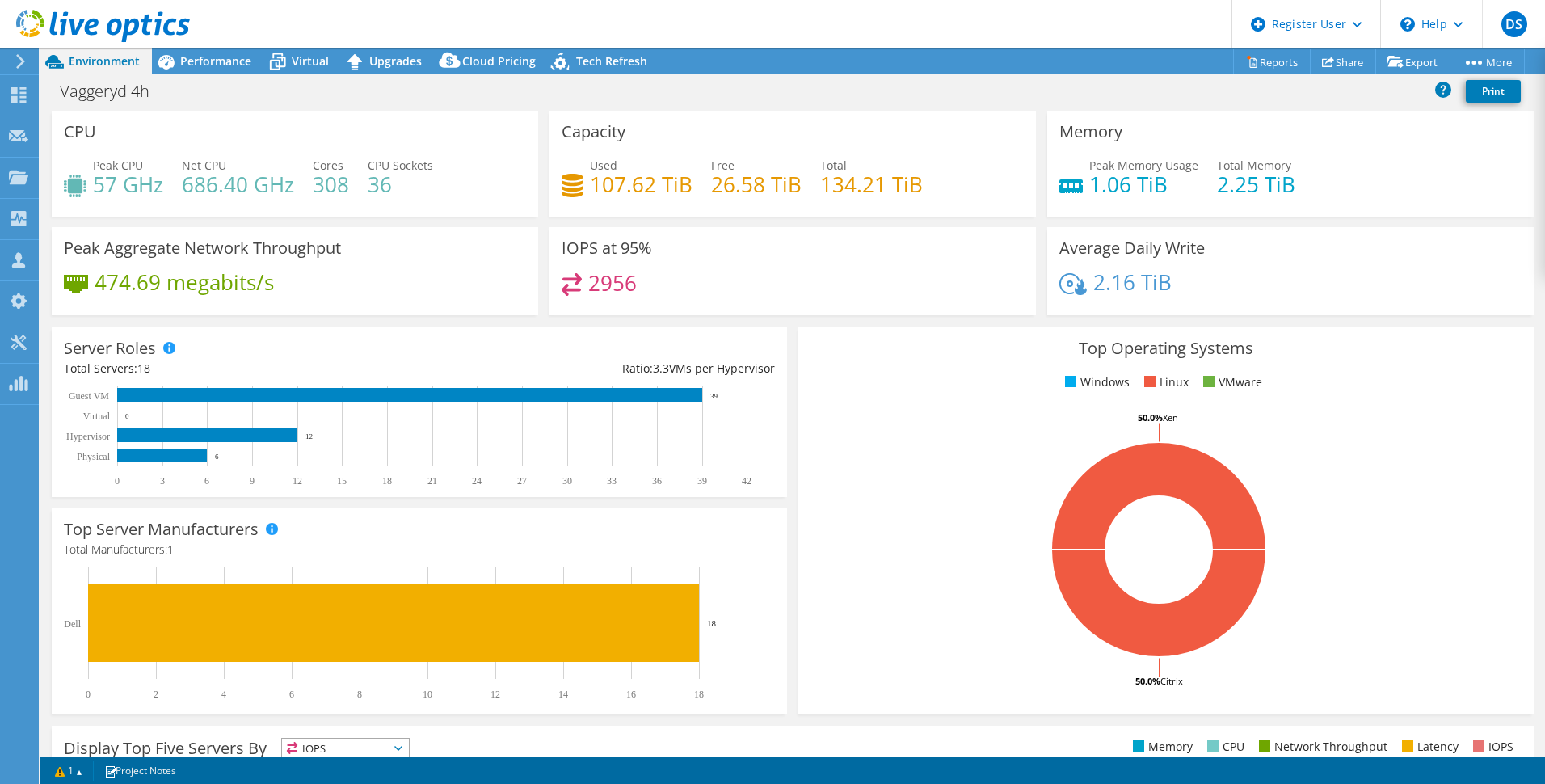
drag, startPoint x: 98, startPoint y: 189, endPoint x: 119, endPoint y: 207, distance: 27.7
click at [119, 207] on div "Peak CPU 57 GHz Net CPU 686.40 GHz Cores 308 CPU Sockets 36" at bounding box center [295, 183] width 463 height 53
drag, startPoint x: 95, startPoint y: 180, endPoint x: 160, endPoint y: 184, distance: 65.1
click at [160, 184] on h4 "57 GHz" at bounding box center [128, 184] width 71 height 18
drag, startPoint x: 160, startPoint y: 184, endPoint x: 164, endPoint y: 196, distance: 12.6
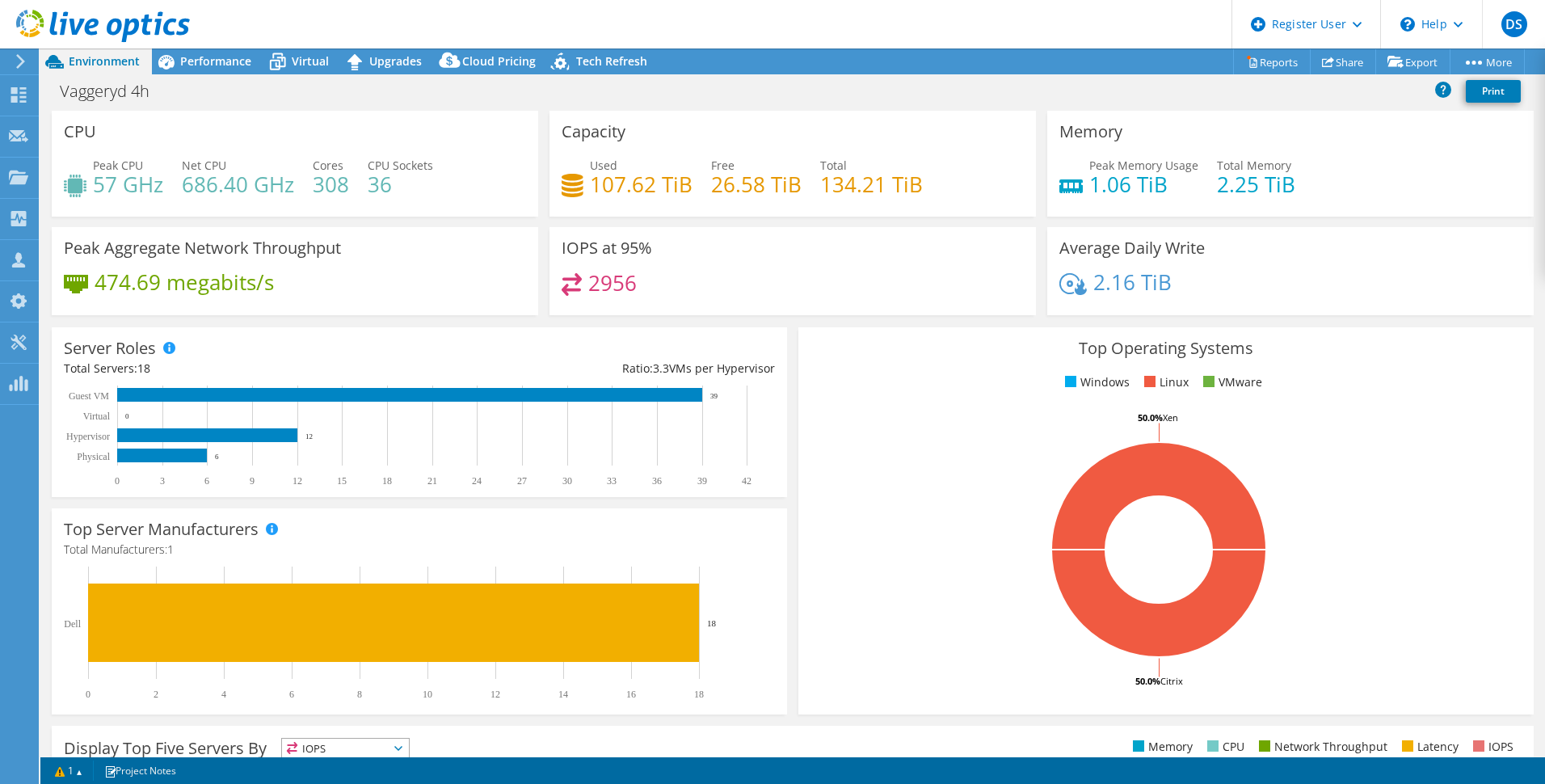
click at [164, 196] on div "Peak CPU 57 GHz Net CPU 686.40 GHz Cores 308 CPU Sockets 36" at bounding box center [295, 183] width 463 height 53
select select "USD"
